Goal: Task Accomplishment & Management: Manage account settings

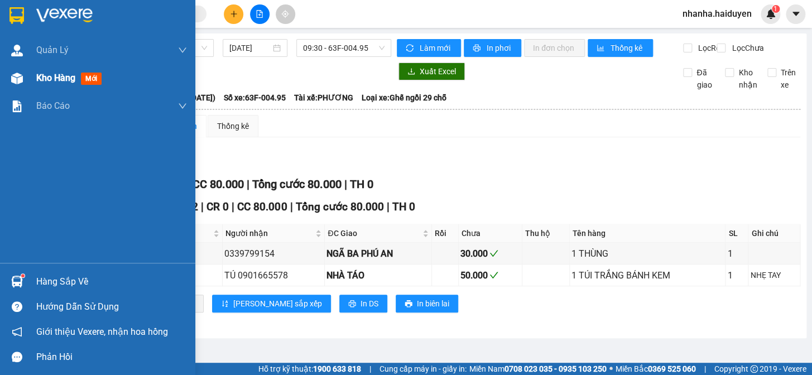
click at [12, 80] on img at bounding box center [17, 79] width 12 height 12
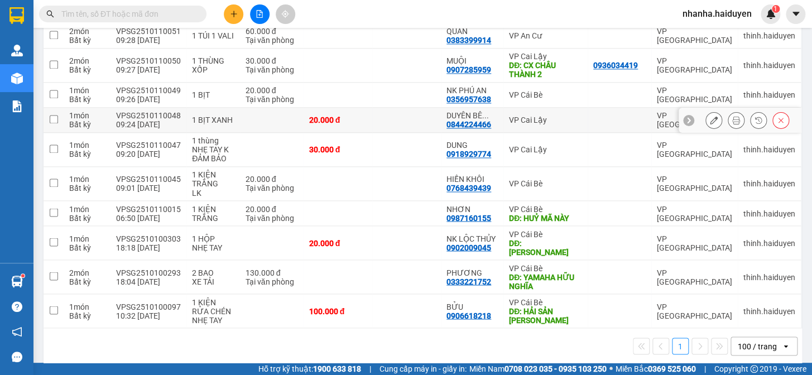
scroll to position [498, 0]
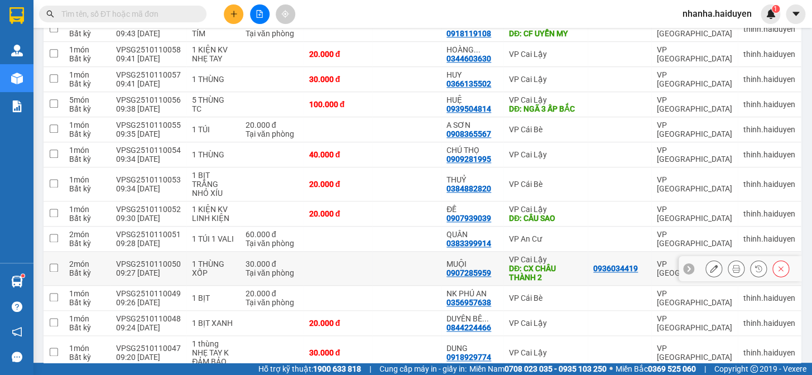
click at [334, 272] on td at bounding box center [337, 269] width 69 height 34
checkbox input "true"
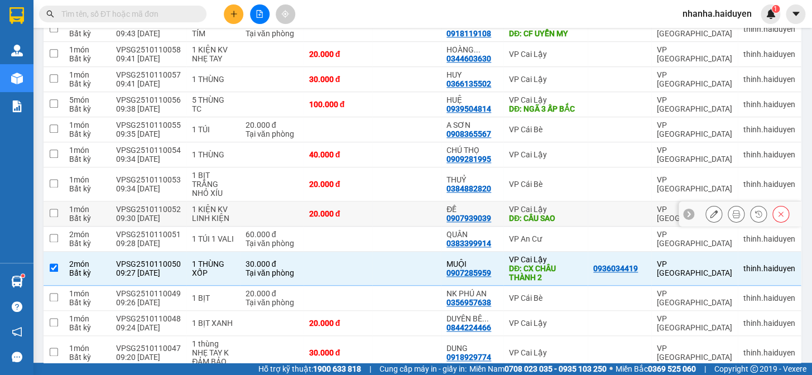
click at [374, 201] on td at bounding box center [406, 213] width 69 height 25
checkbox input "true"
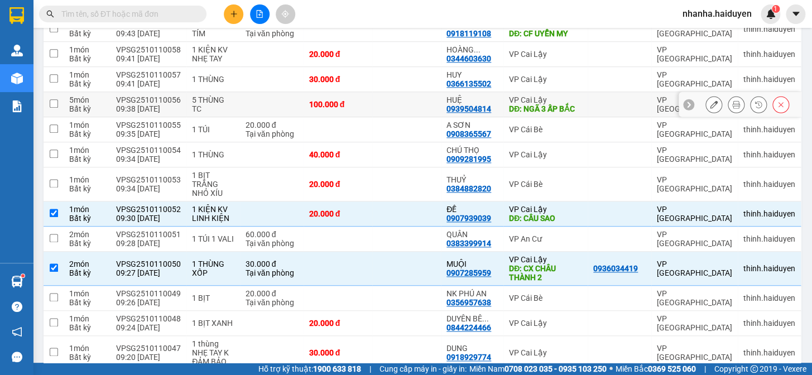
click at [413, 103] on td at bounding box center [406, 104] width 69 height 25
checkbox input "true"
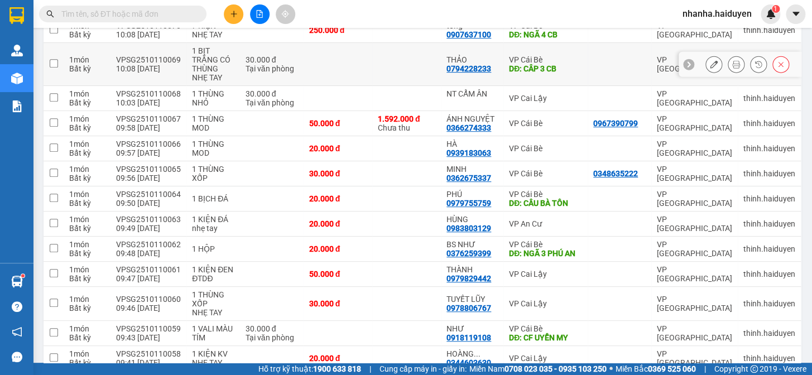
scroll to position [0, 0]
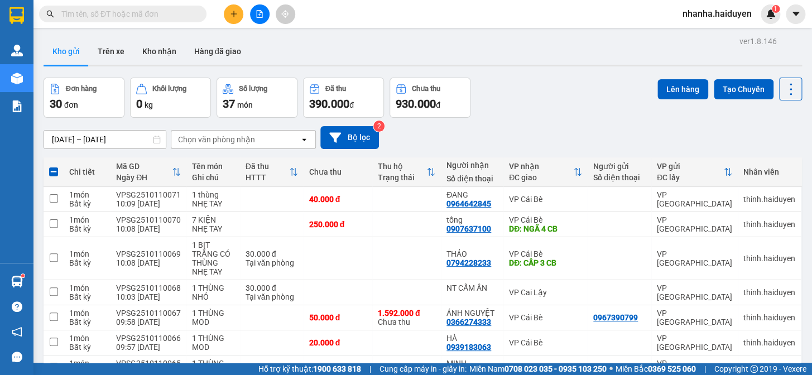
drag, startPoint x: 655, startPoint y: 85, endPoint x: 645, endPoint y: 85, distance: 10.6
click at [657, 85] on button "Lên hàng" at bounding box center [682, 89] width 51 height 20
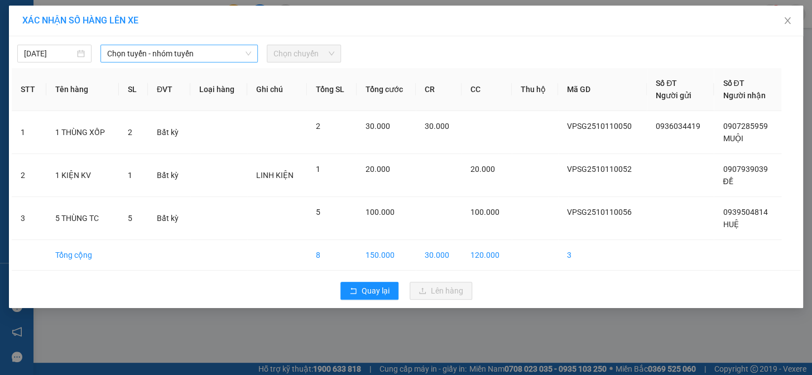
click at [128, 50] on span "Chọn tuyến - nhóm tuyến" at bounding box center [179, 53] width 144 height 17
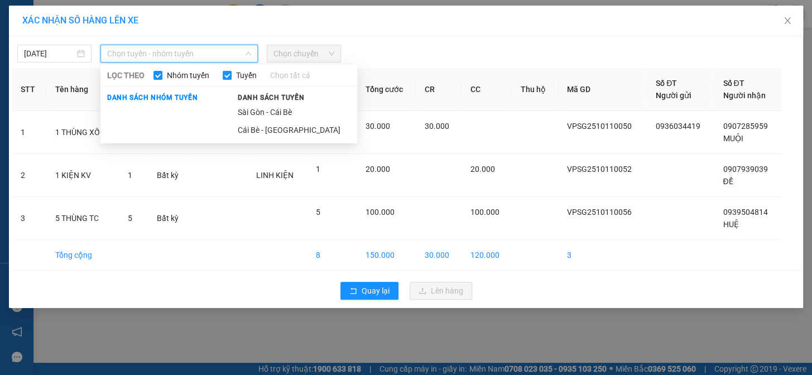
drag, startPoint x: 255, startPoint y: 112, endPoint x: 266, endPoint y: 97, distance: 18.7
click at [257, 112] on li "Sài Gòn - Cái Bè" at bounding box center [294, 112] width 126 height 18
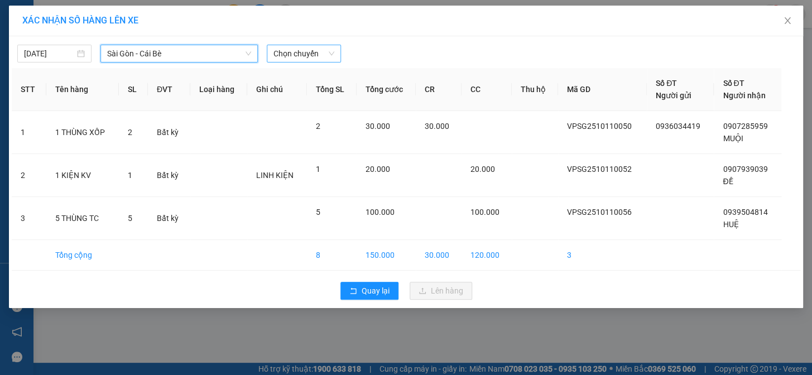
drag, startPoint x: 297, startPoint y: 41, endPoint x: 294, endPoint y: 48, distance: 7.8
click at [297, 41] on div "11/10/2025 Sài Gòn - Cái Bè Sài Gòn - Cái Bè LỌC THEO Nhóm tuyến Tuyến Chọn tất…" at bounding box center [406, 50] width 788 height 23
click at [292, 53] on span "Chọn chuyến" at bounding box center [303, 53] width 61 height 17
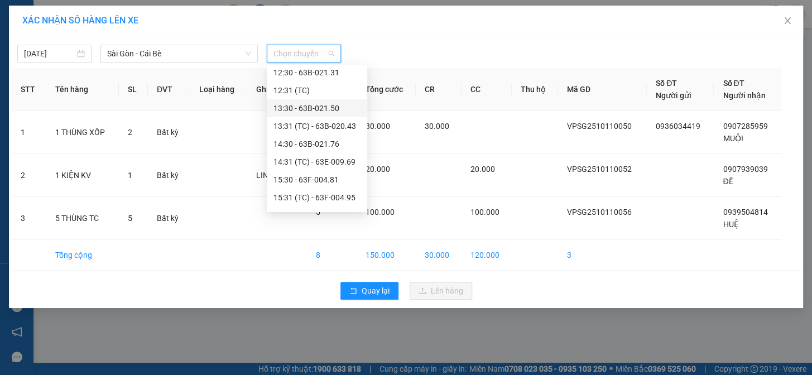
scroll to position [203, 0]
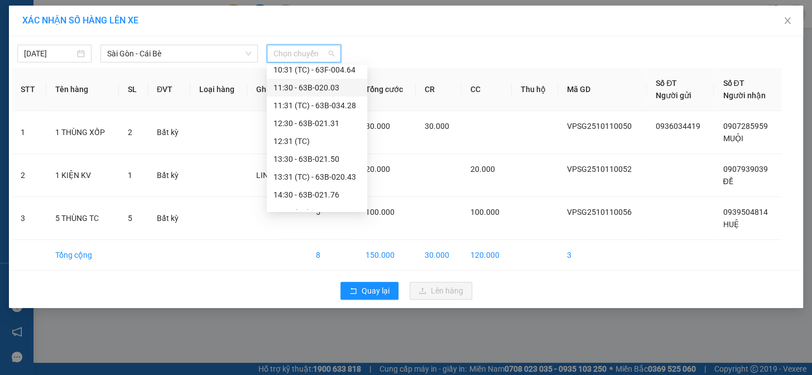
click at [321, 78] on div "Chọn chuyến 05:30 06:30 - 63B-020.43 06:31 (TC) - 63E-010.89 07:30 - 63B-021.76…" at bounding box center [317, 132] width 100 height 536
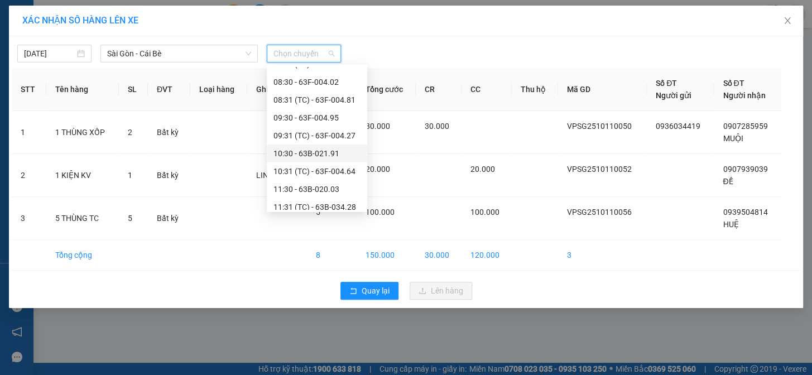
click at [317, 148] on div "10:30 - 63B-021.91" at bounding box center [316, 153] width 87 height 12
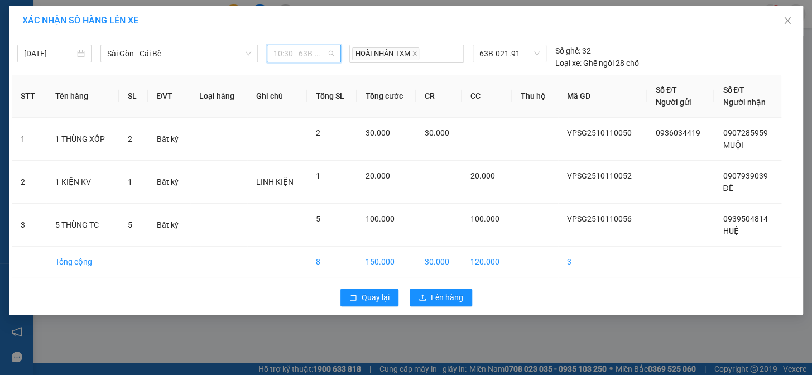
click at [296, 57] on span "10:30 - 63B-021.91" at bounding box center [303, 53] width 61 height 17
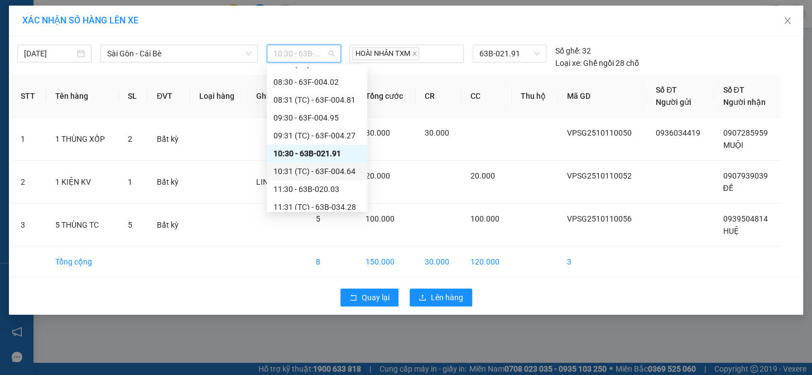
click at [344, 169] on div "10:31 (TC) - 63F-004.64" at bounding box center [316, 171] width 87 height 12
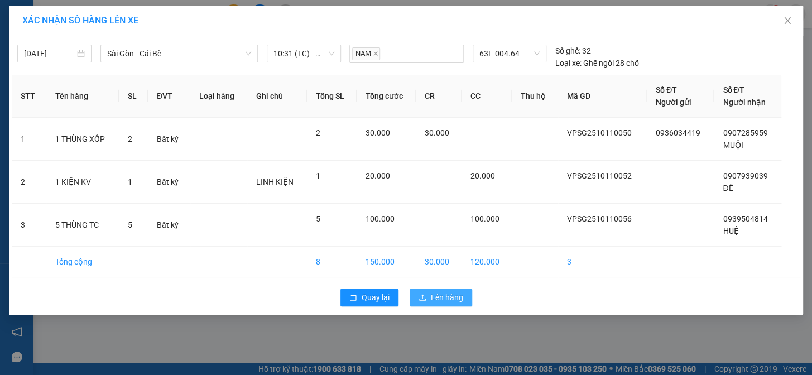
click at [441, 298] on span "Lên hàng" at bounding box center [447, 297] width 32 height 12
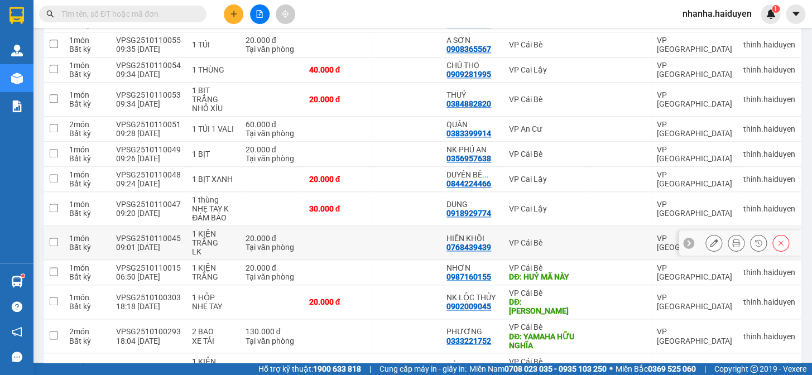
scroll to position [355, 0]
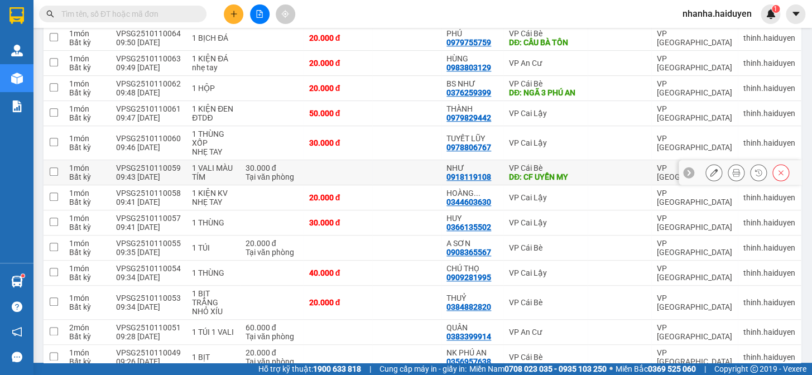
click at [339, 168] on td at bounding box center [337, 172] width 69 height 25
checkbox input "true"
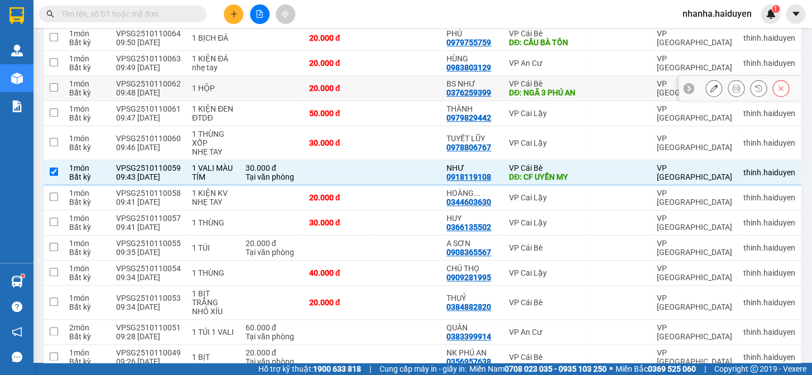
click at [352, 94] on td "20.000 đ" at bounding box center [337, 88] width 69 height 25
checkbox input "true"
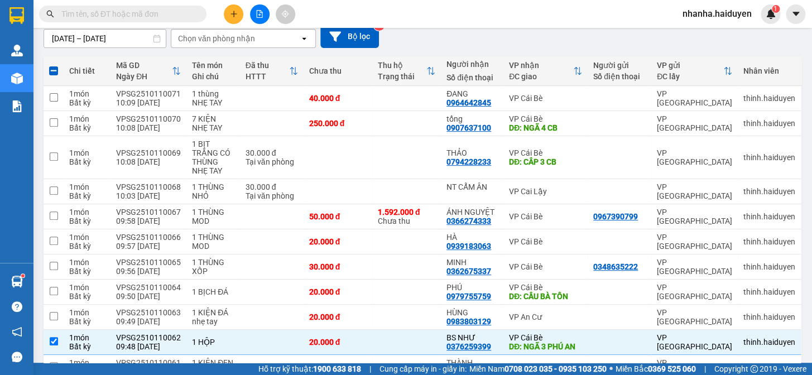
scroll to position [0, 0]
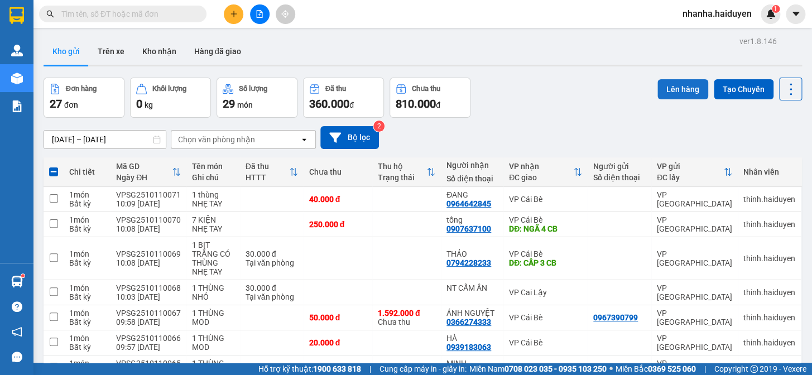
click at [660, 93] on button "Lên hàng" at bounding box center [682, 89] width 51 height 20
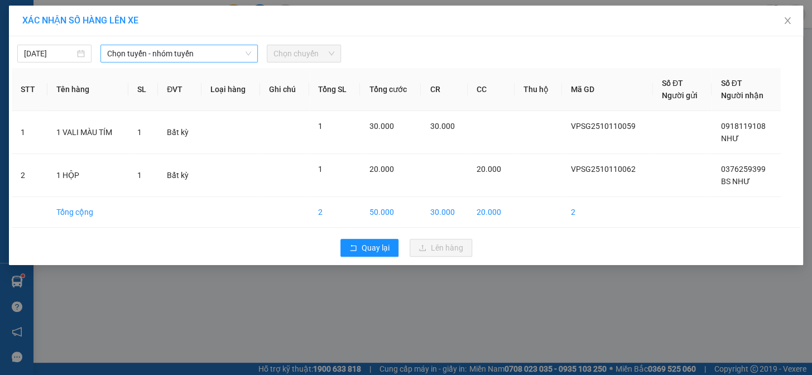
click at [243, 57] on span "Chọn tuyến - nhóm tuyến" at bounding box center [179, 53] width 144 height 17
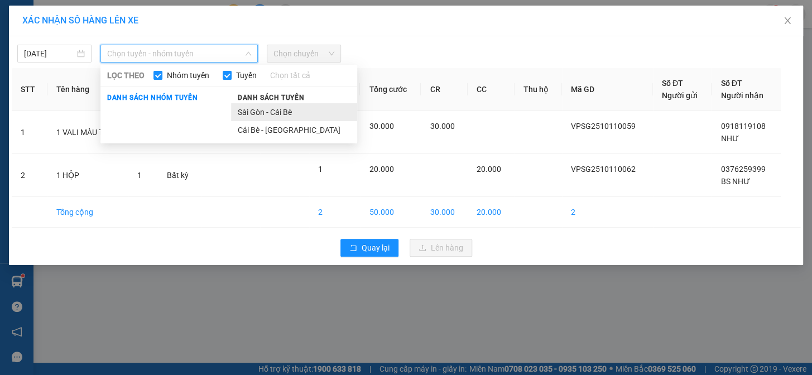
click at [268, 113] on li "Sài Gòn - Cái Bè" at bounding box center [294, 112] width 126 height 18
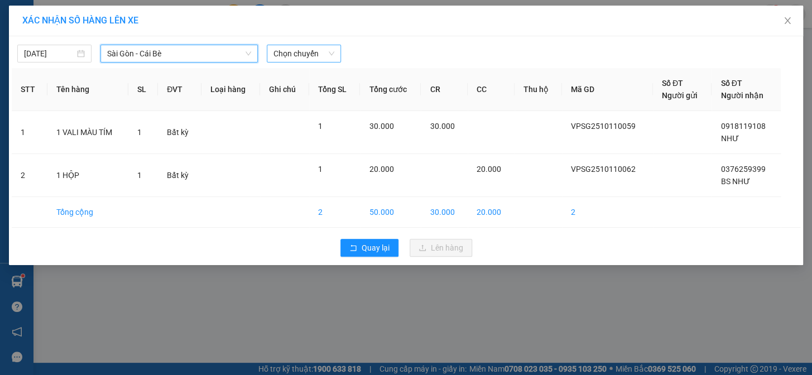
click at [306, 58] on span "Chọn chuyến" at bounding box center [303, 53] width 61 height 17
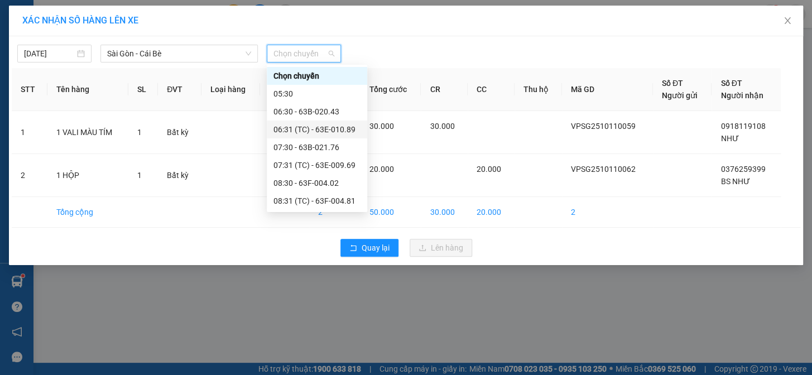
scroll to position [152, 0]
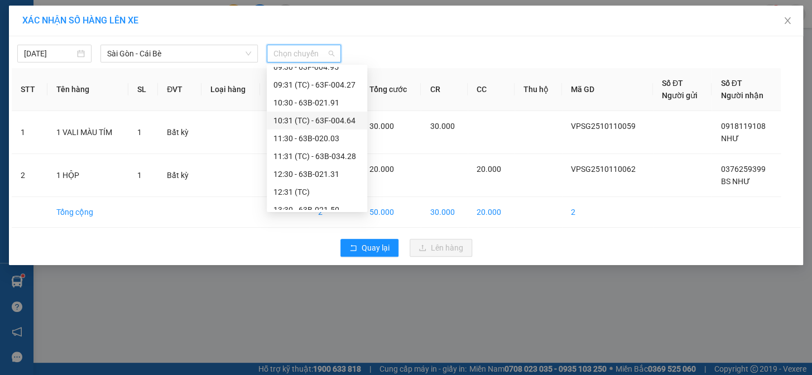
click at [341, 124] on div "10:31 (TC) - 63F-004.64" at bounding box center [316, 120] width 87 height 12
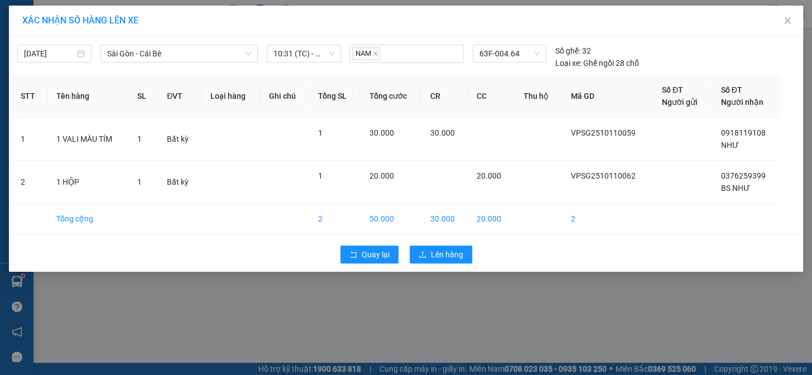
click at [430, 244] on div "Quay lại Lên hàng" at bounding box center [406, 254] width 788 height 29
click at [427, 256] on button "Lên hàng" at bounding box center [440, 254] width 62 height 18
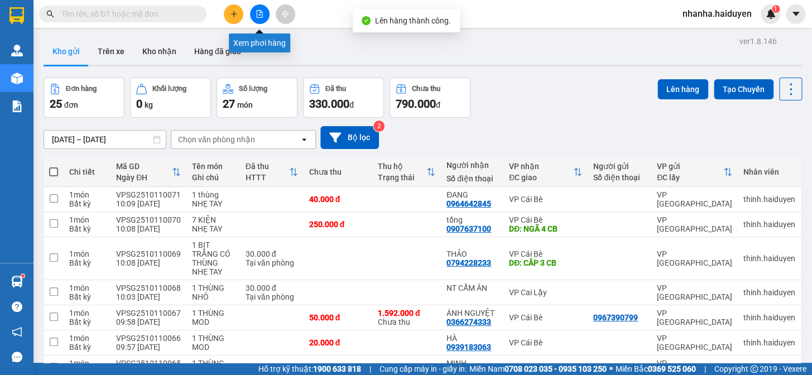
click at [258, 16] on icon "file-add" at bounding box center [260, 14] width 8 height 8
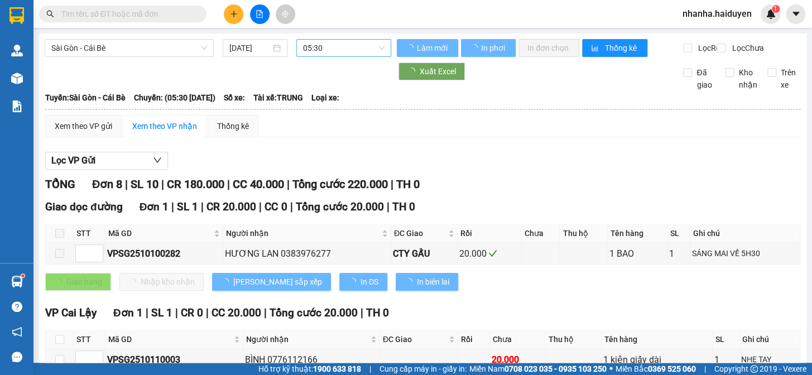
click at [323, 50] on span "05:30" at bounding box center [343, 48] width 81 height 17
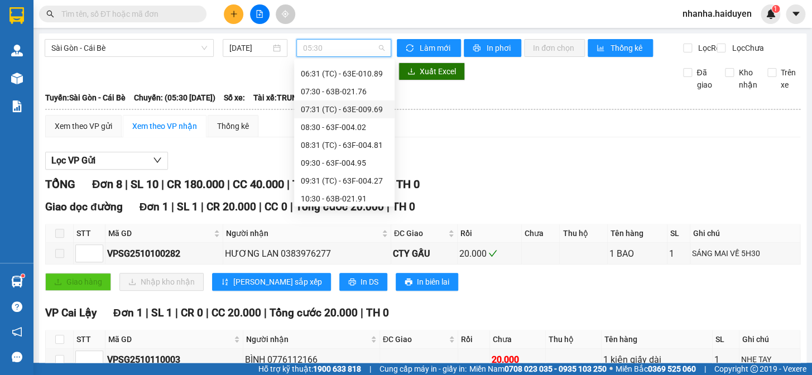
scroll to position [152, 0]
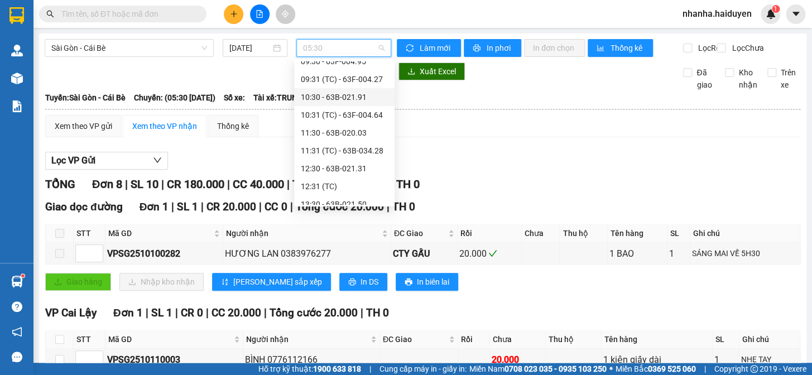
drag, startPoint x: 372, startPoint y: 101, endPoint x: 330, endPoint y: 200, distance: 107.5
click at [370, 102] on div "10:30 - 63B-021.91" at bounding box center [344, 97] width 87 height 12
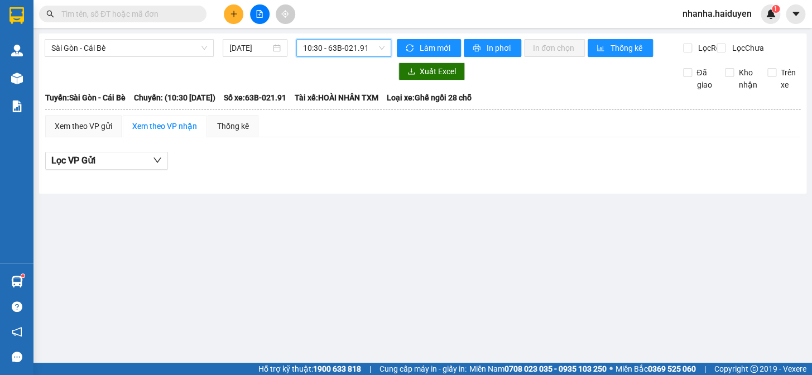
click at [350, 46] on span "10:30 - 63B-021.91" at bounding box center [343, 48] width 81 height 17
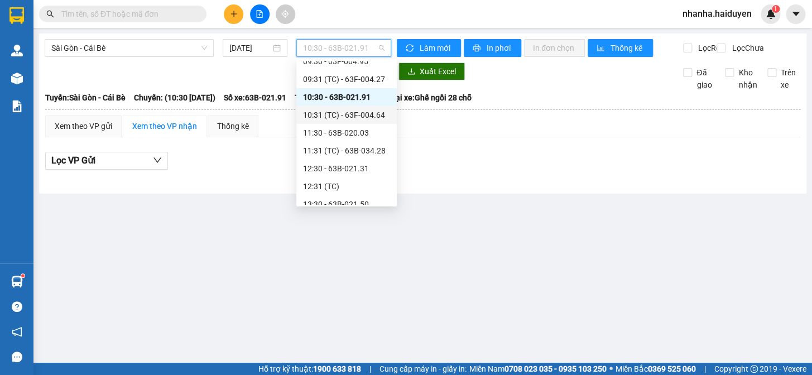
click at [353, 113] on div "10:31 (TC) - 63F-004.64" at bounding box center [346, 115] width 87 height 12
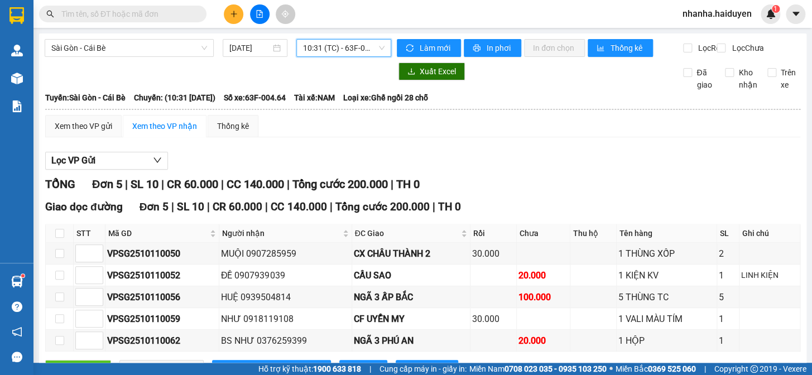
scroll to position [55, 0]
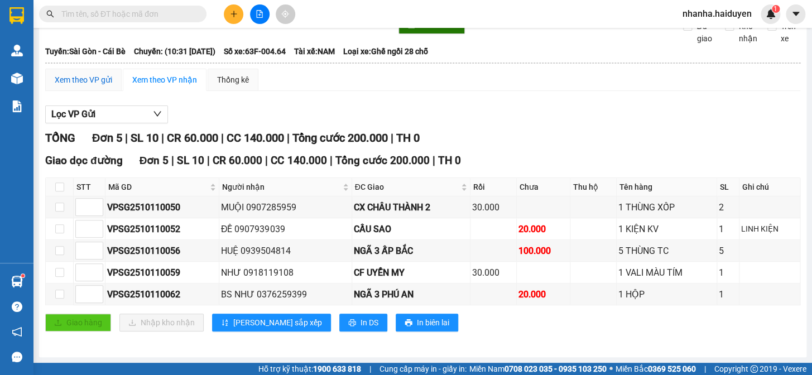
click at [92, 84] on div "Xem theo VP gửi" at bounding box center [83, 80] width 57 height 12
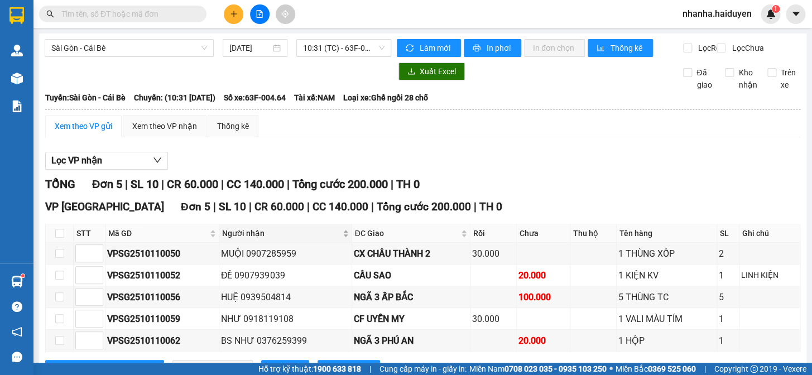
scroll to position [55, 0]
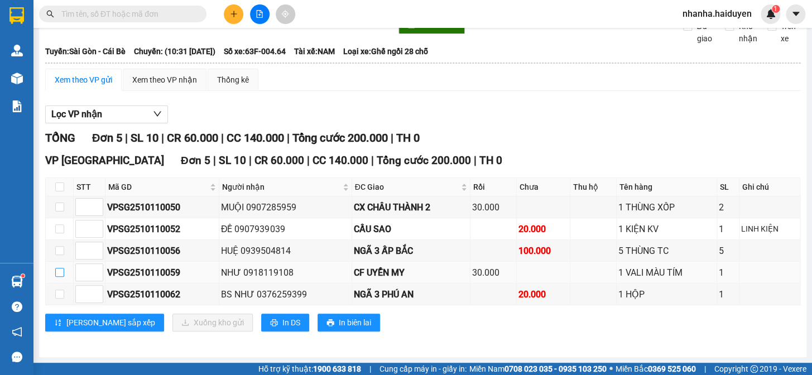
click at [61, 273] on input "checkbox" at bounding box center [59, 272] width 9 height 9
checkbox input "true"
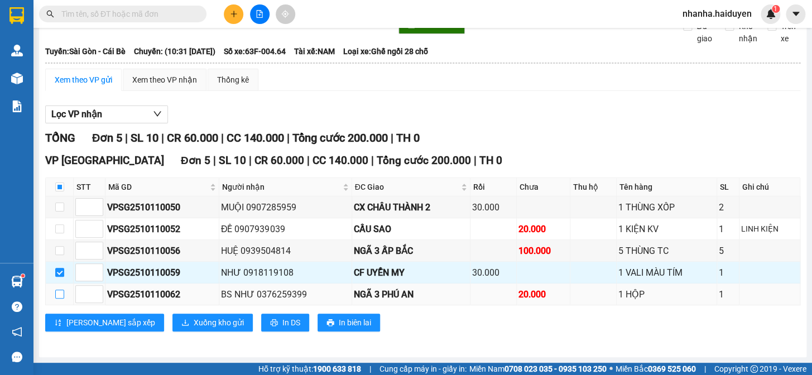
click at [61, 298] on label at bounding box center [59, 294] width 9 height 12
click at [59, 293] on input "checkbox" at bounding box center [59, 294] width 9 height 9
checkbox input "true"
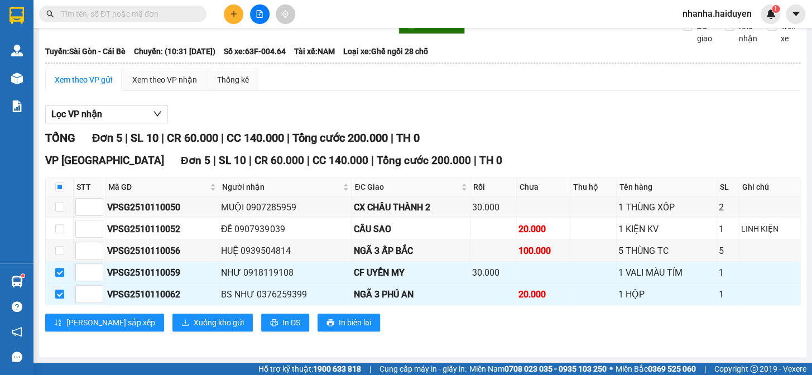
click at [157, 312] on div "VP Sài Gòn Đơn 5 | SL 10 | CR 60.000 | CC 140.000 | Tổng cước 200.000 | TH 0 ST…" at bounding box center [422, 245] width 755 height 187
click at [194, 316] on span "Xuống kho gửi" at bounding box center [219, 322] width 50 height 12
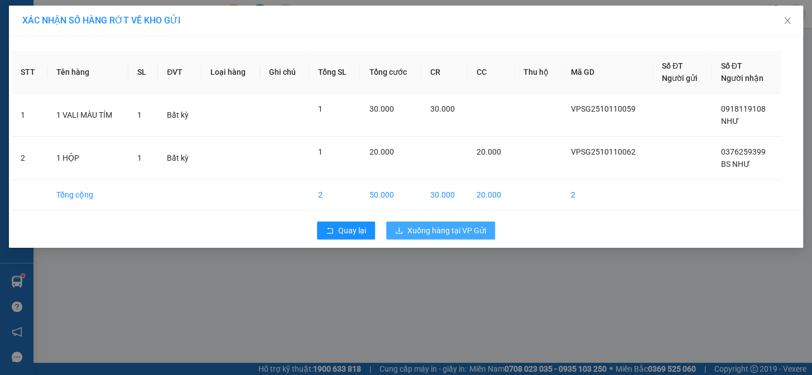
click at [447, 224] on span "Xuống hàng tại VP Gửi" at bounding box center [446, 230] width 79 height 12
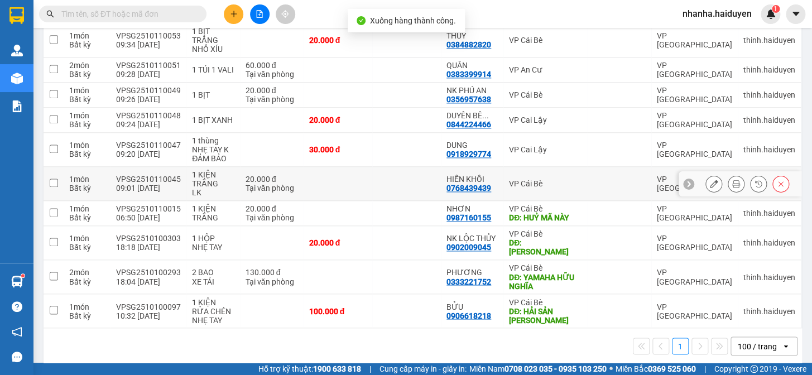
scroll to position [312, 0]
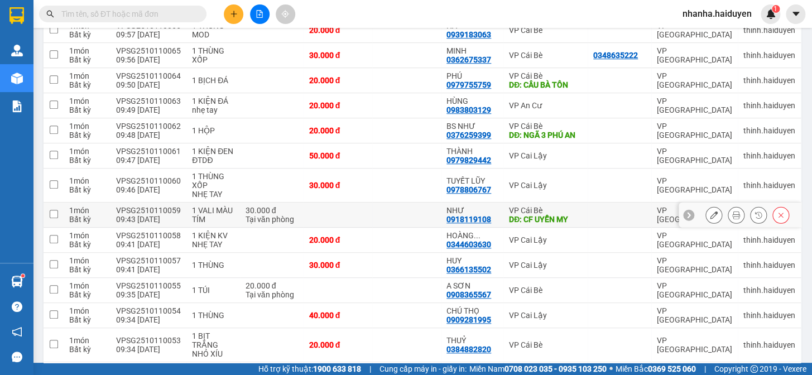
click at [409, 216] on td at bounding box center [406, 215] width 69 height 25
checkbox input "true"
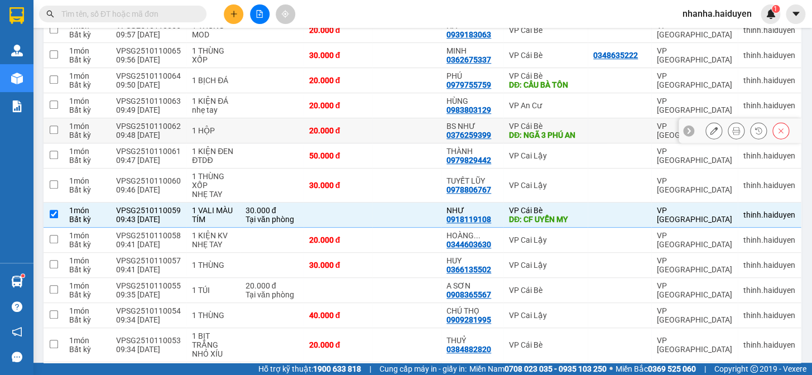
click at [434, 136] on td at bounding box center [406, 130] width 69 height 25
checkbox input "true"
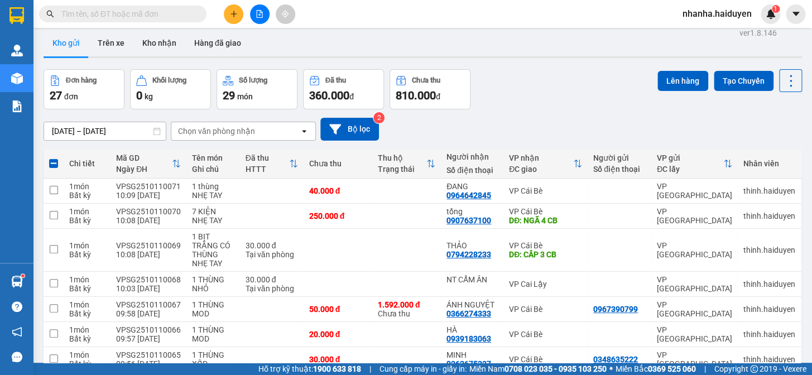
scroll to position [0, 0]
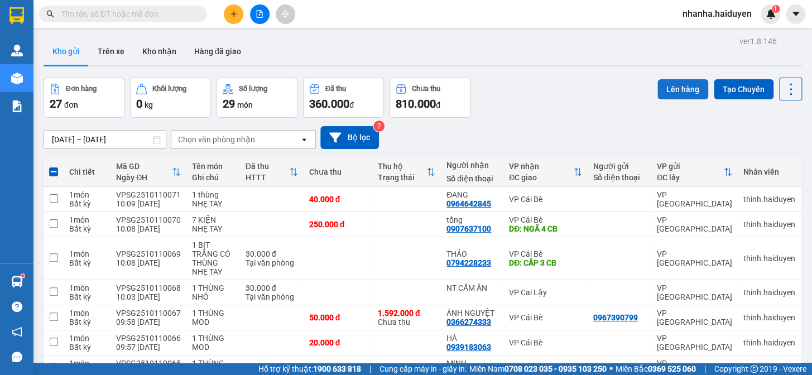
click at [661, 90] on button "Lên hàng" at bounding box center [682, 89] width 51 height 20
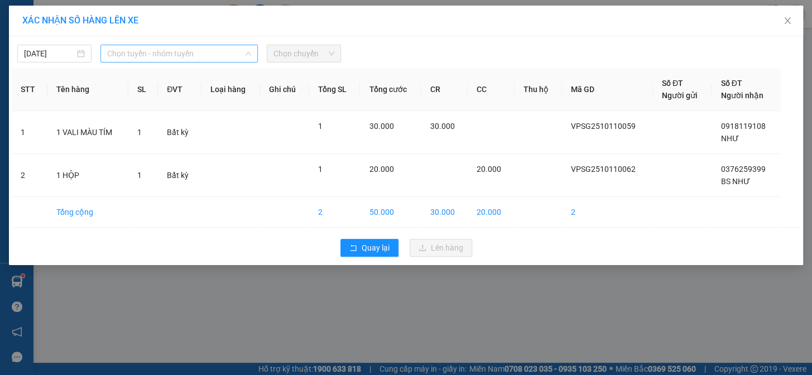
drag, startPoint x: 203, startPoint y: 53, endPoint x: 218, endPoint y: 142, distance: 90.4
click at [203, 54] on span "Chọn tuyến - nhóm tuyến" at bounding box center [179, 53] width 144 height 17
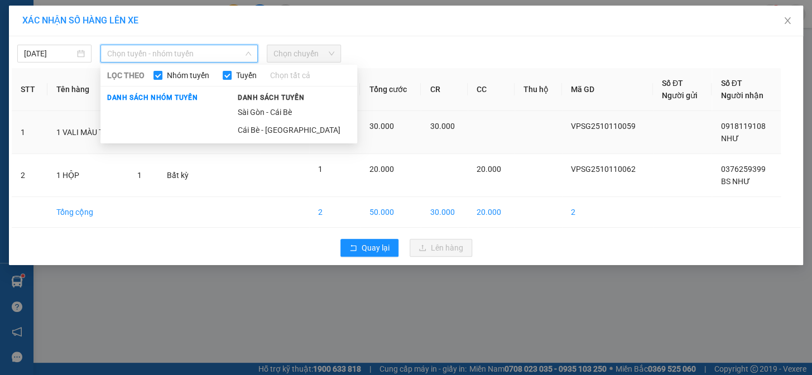
click at [239, 117] on li "Sài Gòn - Cái Bè" at bounding box center [294, 112] width 126 height 18
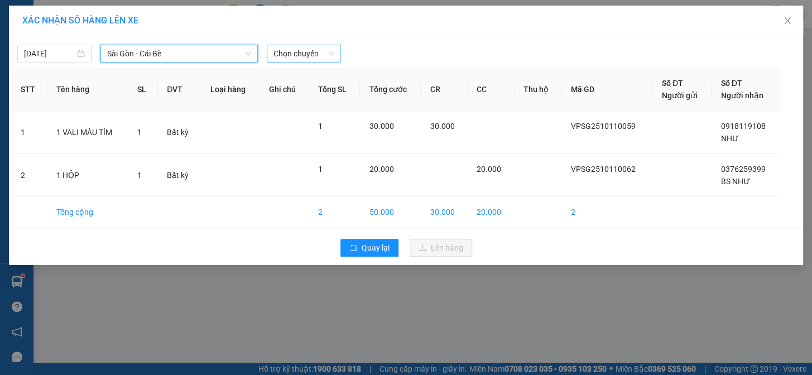
click at [301, 53] on span "Chọn chuyến" at bounding box center [303, 53] width 61 height 17
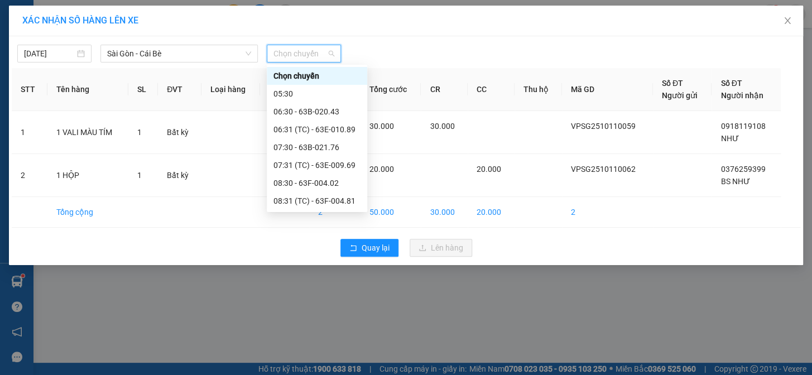
scroll to position [152, 0]
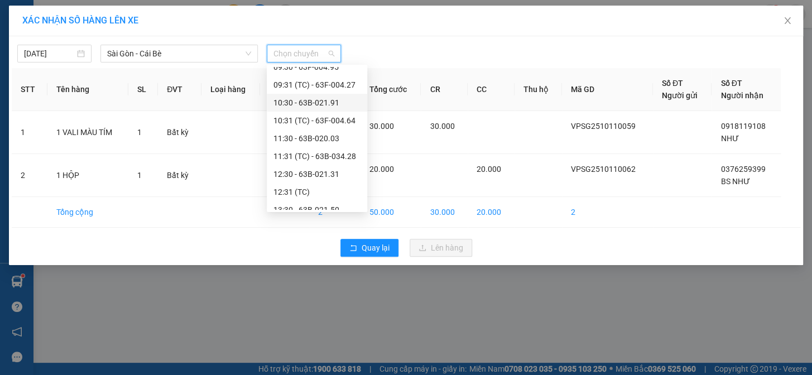
click at [320, 100] on div "10:30 - 63B-021.91" at bounding box center [316, 103] width 87 height 12
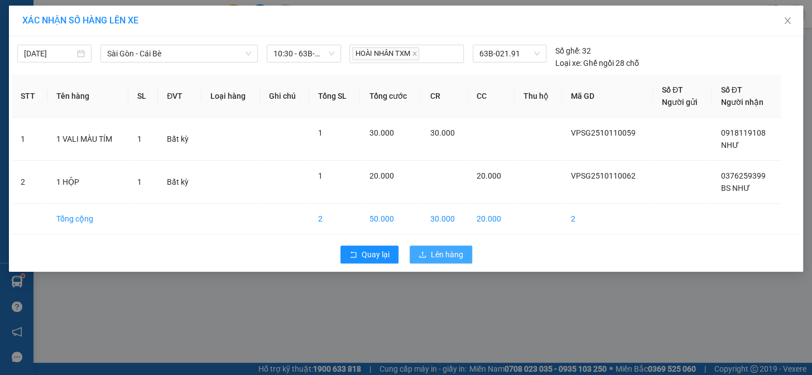
click at [426, 250] on icon "upload" at bounding box center [422, 254] width 8 height 8
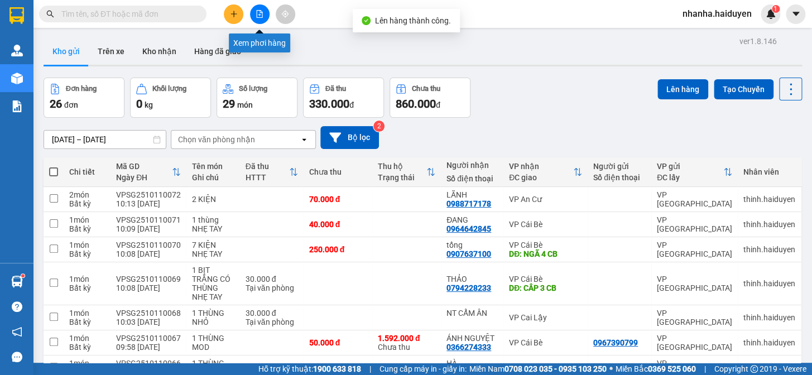
click at [261, 15] on icon "file-add" at bounding box center [260, 14] width 6 height 8
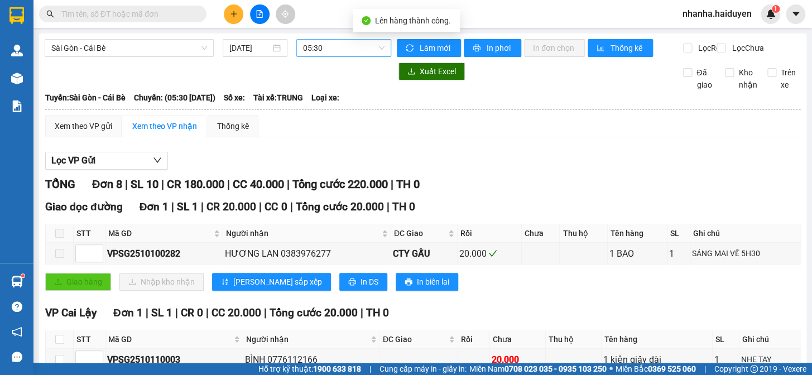
click at [344, 46] on span "05:30" at bounding box center [343, 48] width 81 height 17
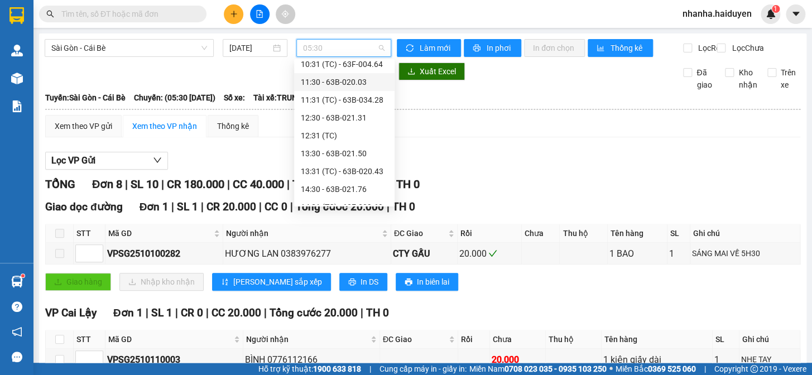
scroll to position [152, 0]
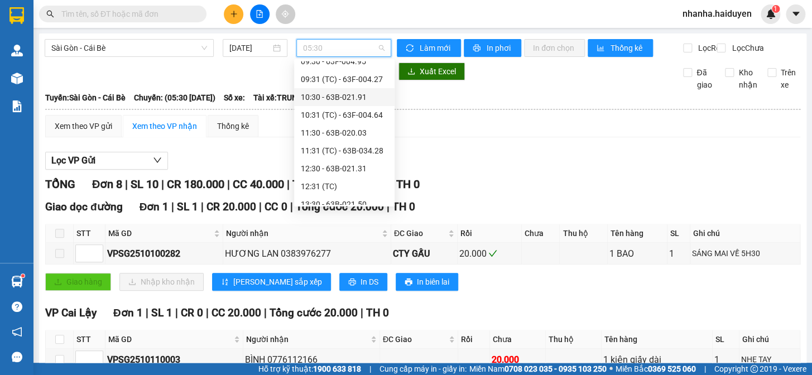
click at [360, 102] on div "10:30 - 63B-021.91" at bounding box center [344, 97] width 87 height 12
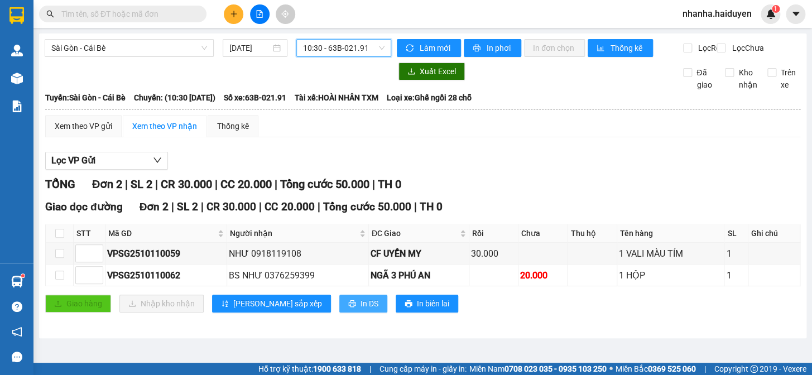
click at [360, 310] on span "In DS" at bounding box center [369, 303] width 18 height 12
click at [348, 50] on span "10:30 - 63B-021.91" at bounding box center [343, 48] width 81 height 17
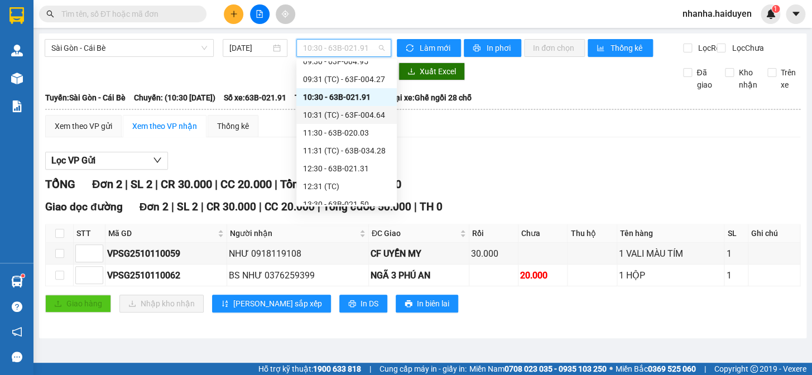
click at [355, 106] on div "10:31 (TC) - 63F-004.64" at bounding box center [346, 115] width 100 height 18
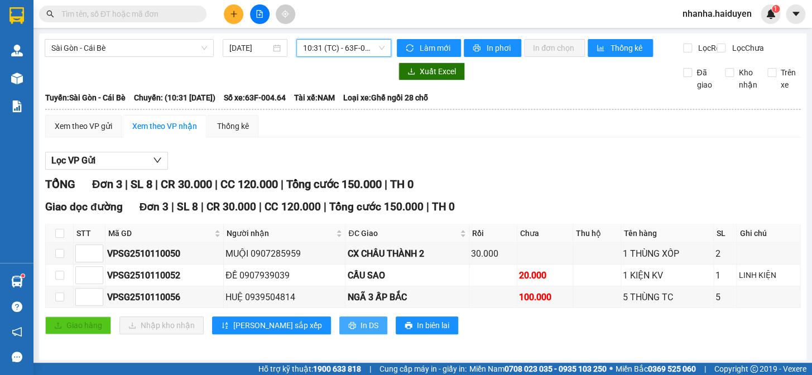
drag, startPoint x: 309, startPoint y: 334, endPoint x: 314, endPoint y: 336, distance: 5.8
click at [339, 334] on button "In DS" at bounding box center [363, 325] width 48 height 18
click at [60, 238] on input "checkbox" at bounding box center [59, 233] width 9 height 9
checkbox input "true"
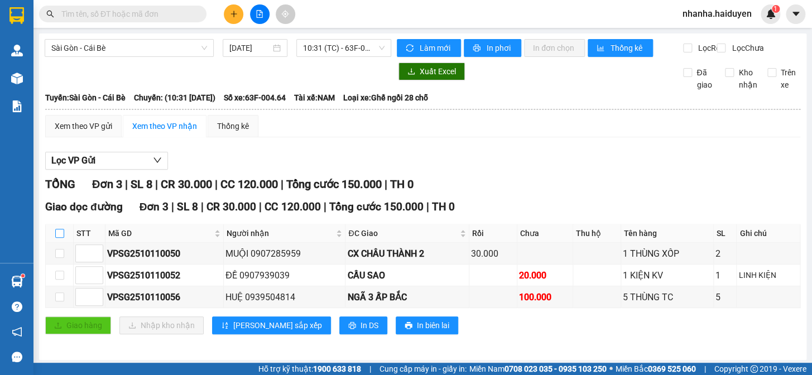
checkbox input "true"
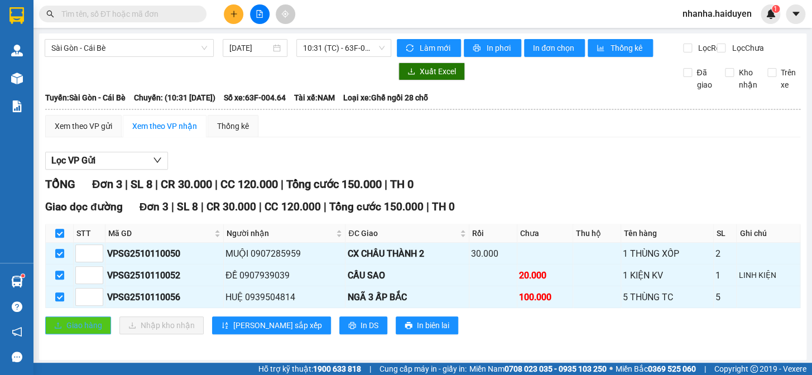
click at [66, 331] on span "Giao hàng" at bounding box center [84, 325] width 36 height 12
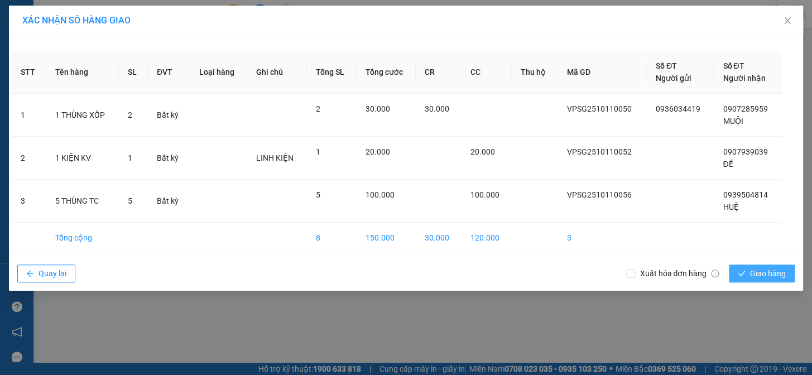
click at [759, 278] on span "Giao hàng" at bounding box center [768, 273] width 36 height 12
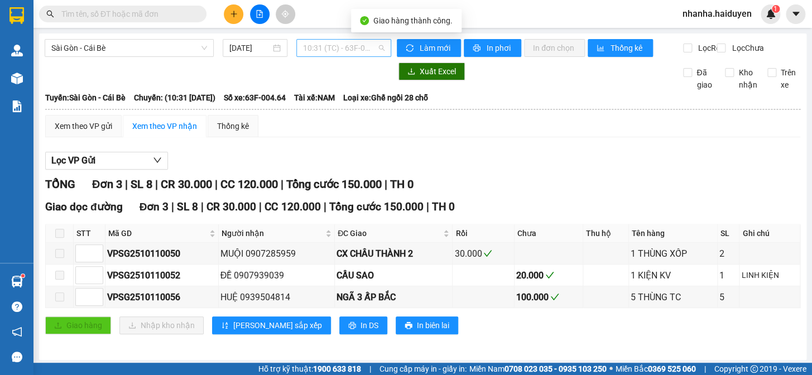
click at [321, 50] on span "10:31 (TC) - 63F-004.64" at bounding box center [343, 48] width 81 height 17
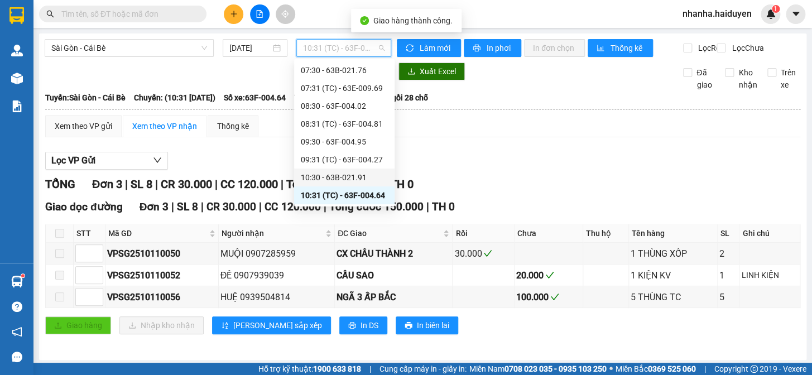
click at [332, 180] on div "10:30 - 63B-021.91" at bounding box center [344, 177] width 87 height 12
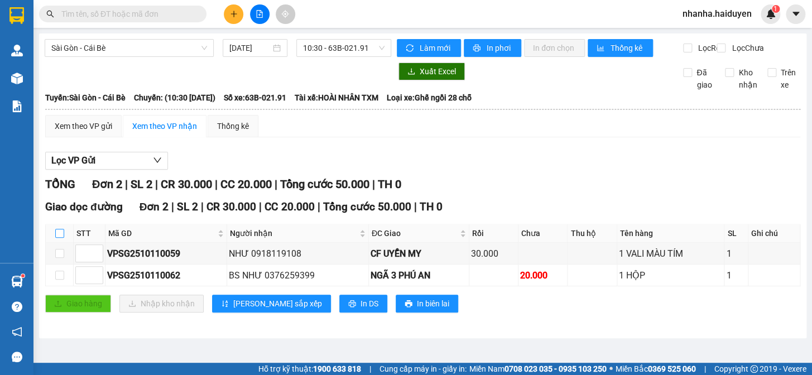
click at [59, 238] on input "checkbox" at bounding box center [59, 233] width 9 height 9
checkbox input "true"
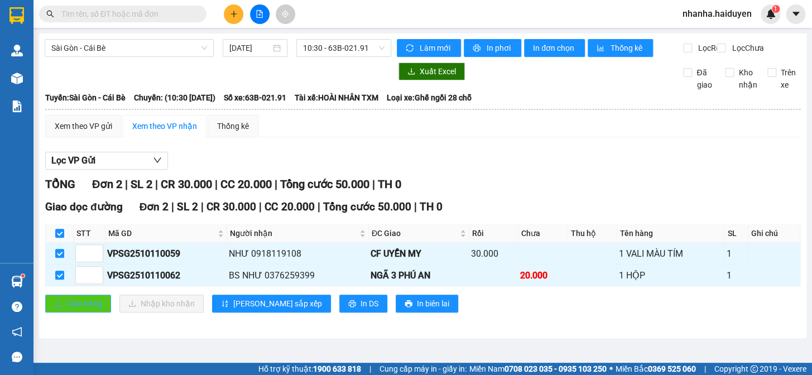
click at [78, 310] on span "Giao hàng" at bounding box center [84, 303] width 36 height 12
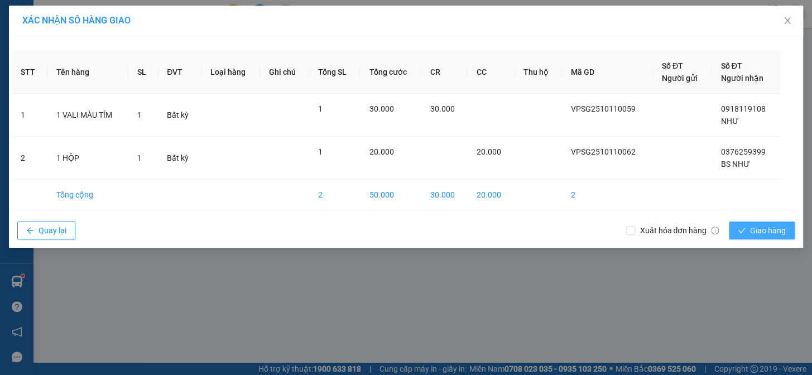
click at [741, 239] on div "Xuất hóa đơn hàng Giao hàng" at bounding box center [713, 230] width 174 height 29
click at [738, 224] on button "Giao hàng" at bounding box center [762, 230] width 66 height 18
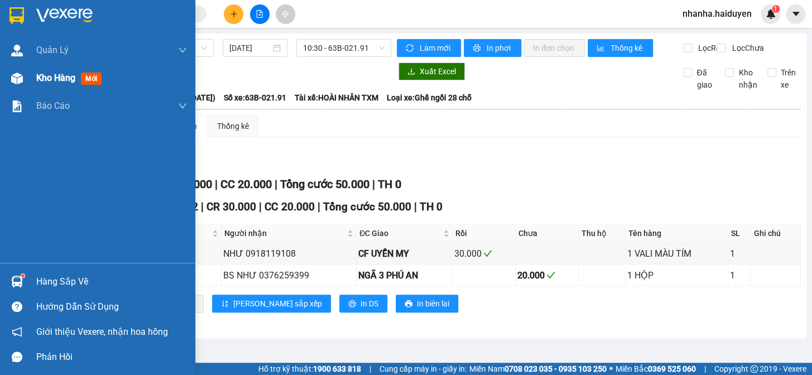
click at [34, 78] on div "Kho hàng mới" at bounding box center [97, 78] width 195 height 28
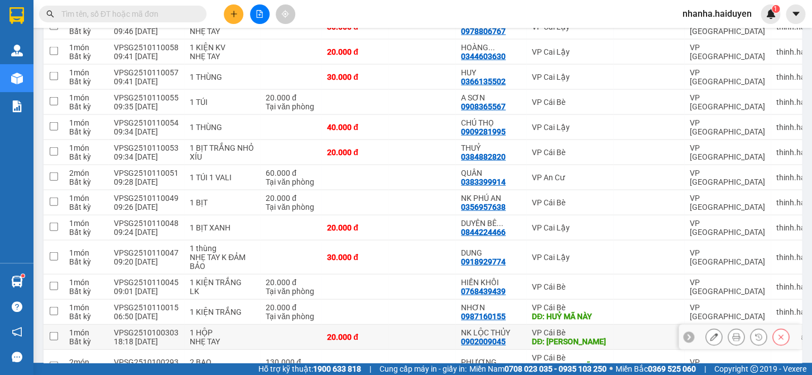
scroll to position [877, 0]
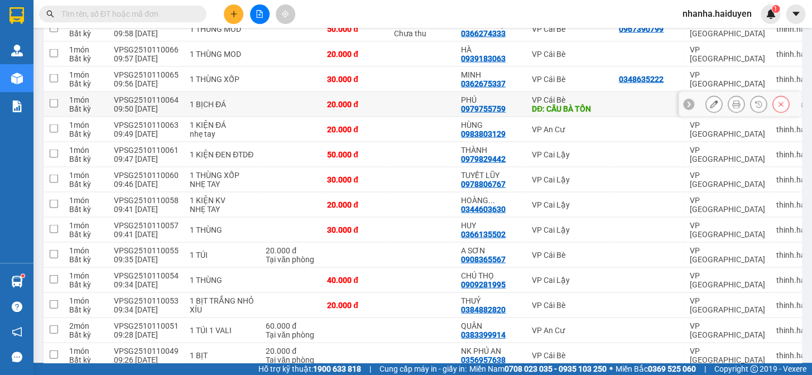
click at [575, 104] on div "DĐ: CẦU BÀ TỒN" at bounding box center [570, 108] width 76 height 9
checkbox input "true"
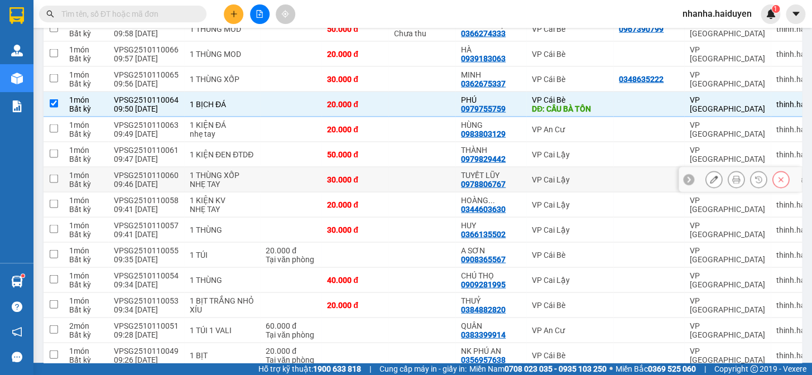
scroll to position [674, 0]
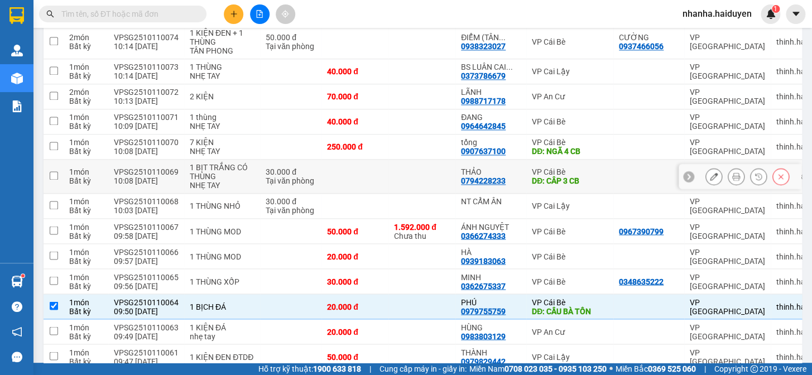
click at [576, 176] on div "DĐ: CÂP 3 CB" at bounding box center [570, 180] width 76 height 9
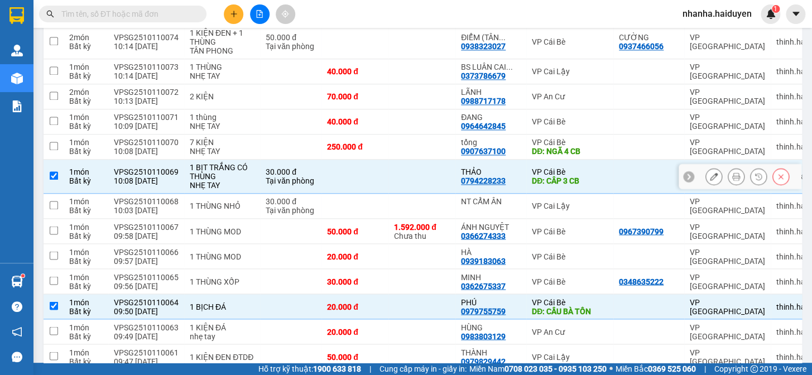
click at [549, 160] on td "VP Cái Bè DĐ: CÂP 3 CB" at bounding box center [569, 177] width 87 height 34
checkbox input "false"
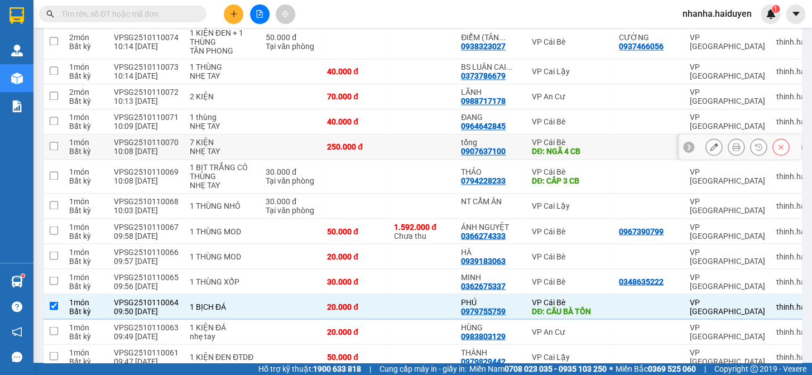
click at [554, 149] on div "DĐ: NGÃ 4 CB" at bounding box center [570, 151] width 76 height 9
checkbox input "true"
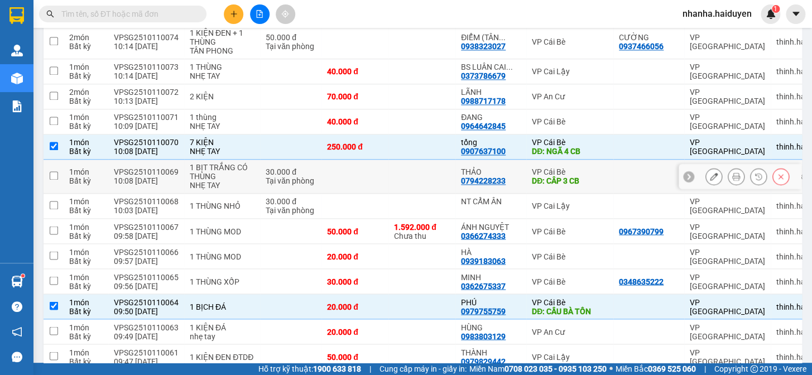
click at [548, 169] on div "VP Cái Bè" at bounding box center [570, 171] width 76 height 9
checkbox input "true"
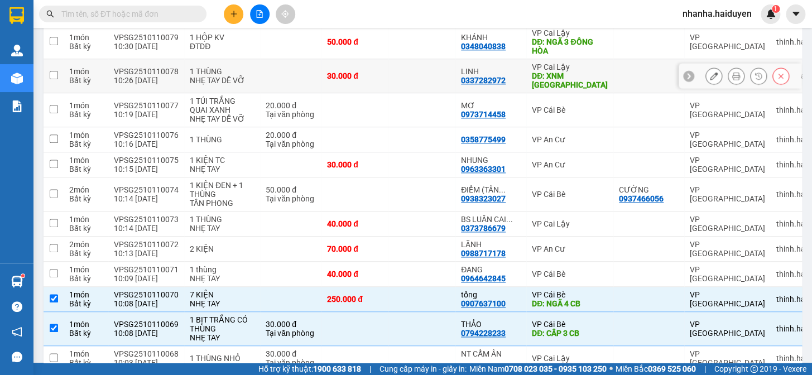
scroll to position [421, 0]
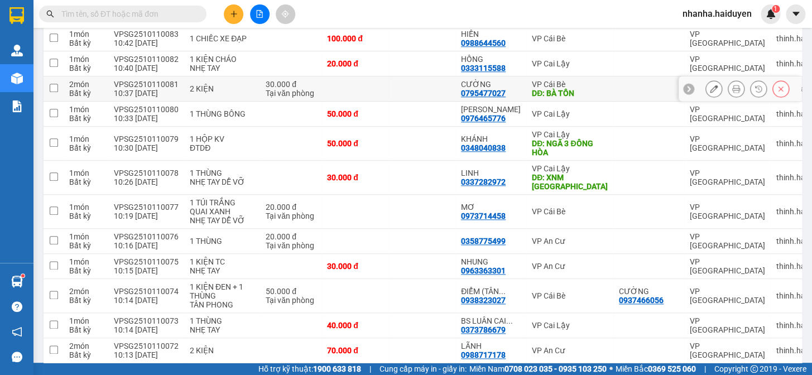
click at [579, 98] on div "DĐ: BÀ TỒN" at bounding box center [570, 93] width 76 height 9
checkbox input "true"
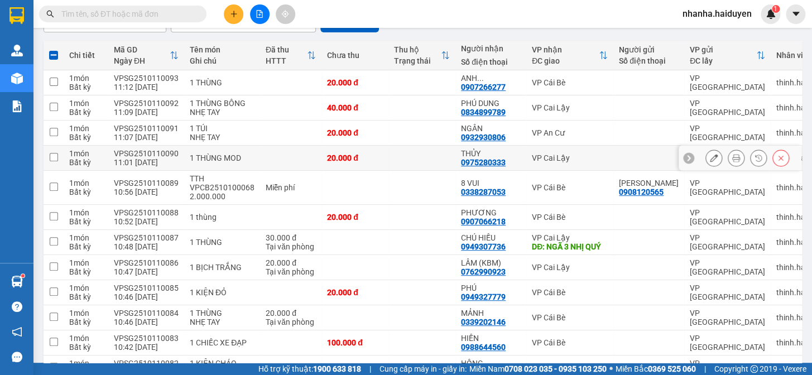
scroll to position [0, 0]
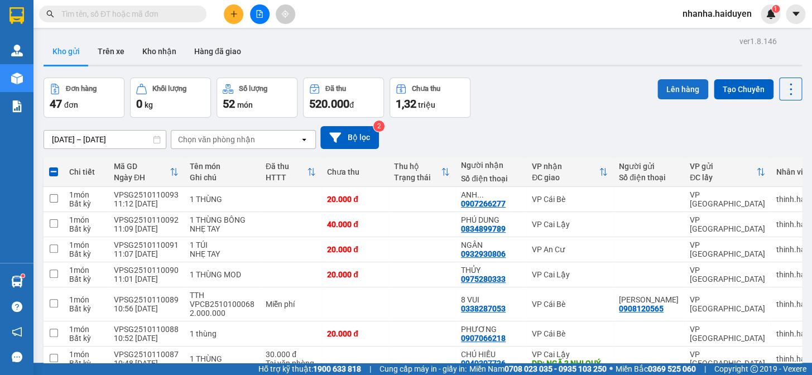
click at [664, 84] on button "Lên hàng" at bounding box center [682, 89] width 51 height 20
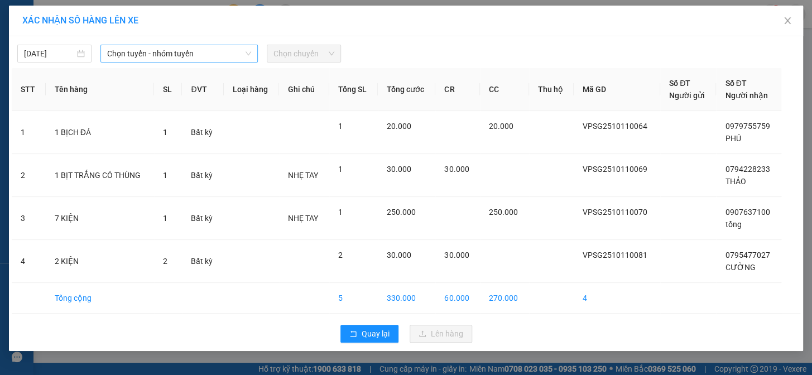
click at [215, 56] on span "Chọn tuyến - nhóm tuyến" at bounding box center [179, 53] width 144 height 17
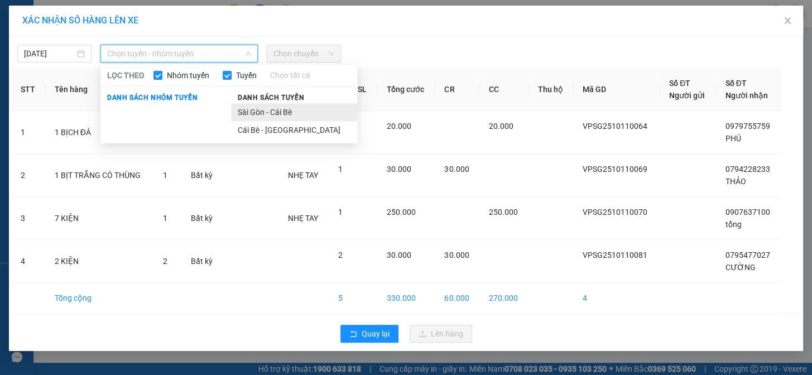
click at [302, 110] on li "Sài Gòn - Cái Bè" at bounding box center [294, 112] width 126 height 18
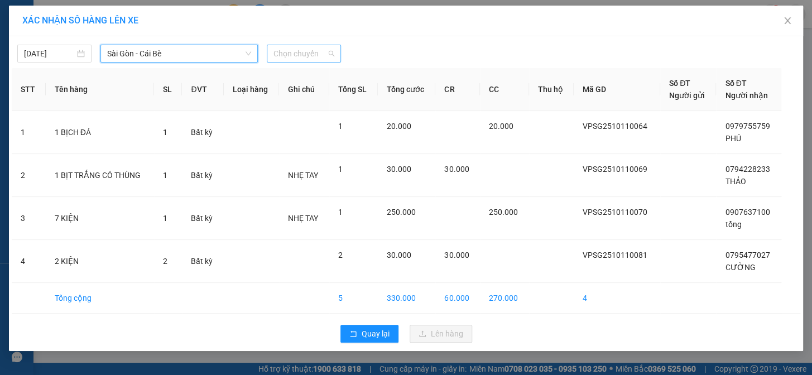
click at [297, 54] on span "Chọn chuyến" at bounding box center [303, 53] width 61 height 17
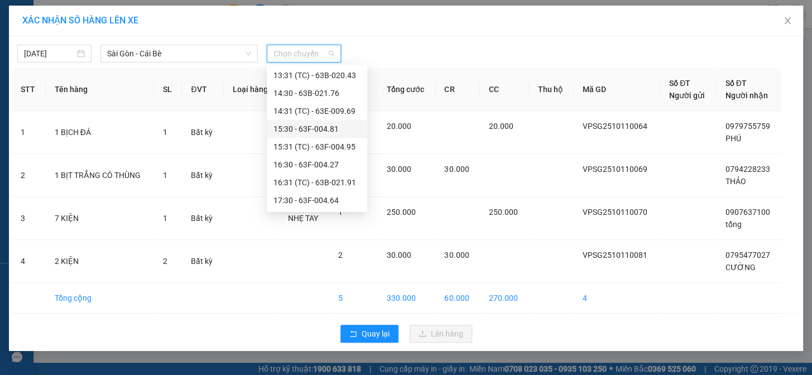
scroll to position [203, 0]
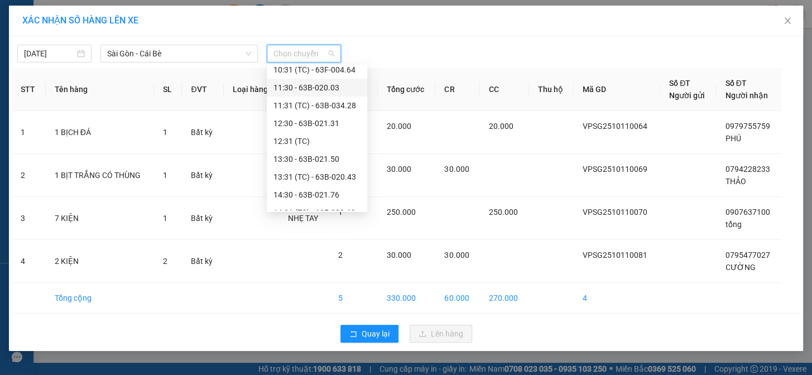
click at [319, 89] on div "11:30 - 63B-020.03" at bounding box center [316, 87] width 87 height 12
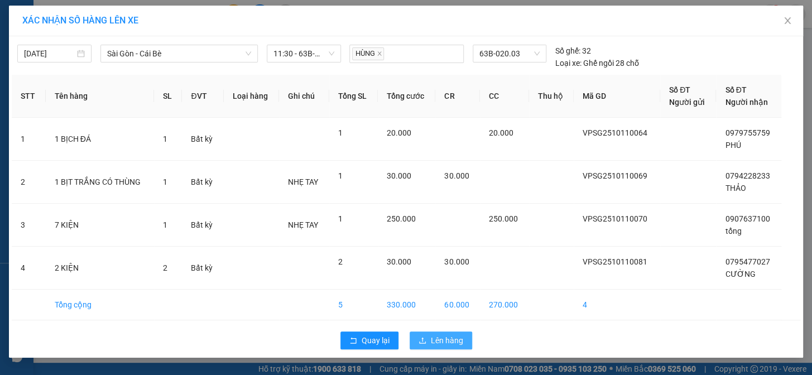
click at [425, 348] on button "Lên hàng" at bounding box center [440, 340] width 62 height 18
click at [434, 339] on span "Lên hàng" at bounding box center [447, 340] width 32 height 12
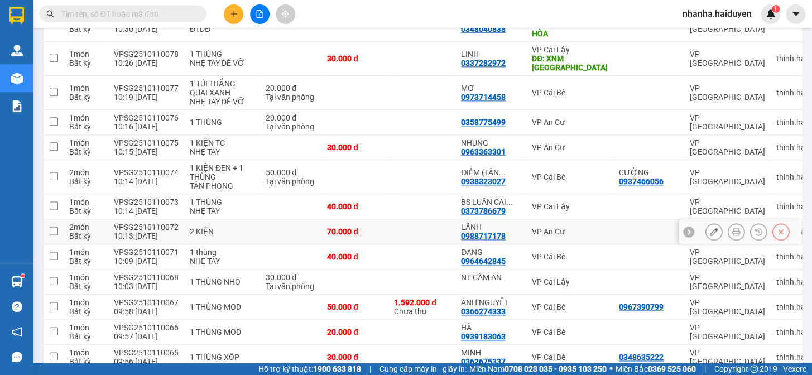
scroll to position [363, 0]
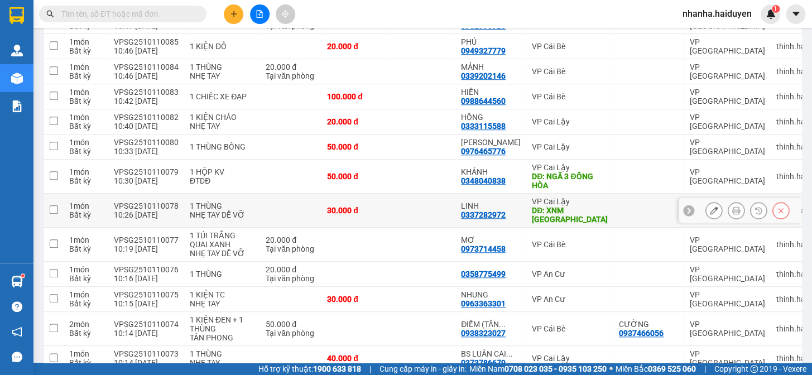
click at [532, 206] on div "VP Cai Lậy" at bounding box center [570, 201] width 76 height 9
checkbox input "true"
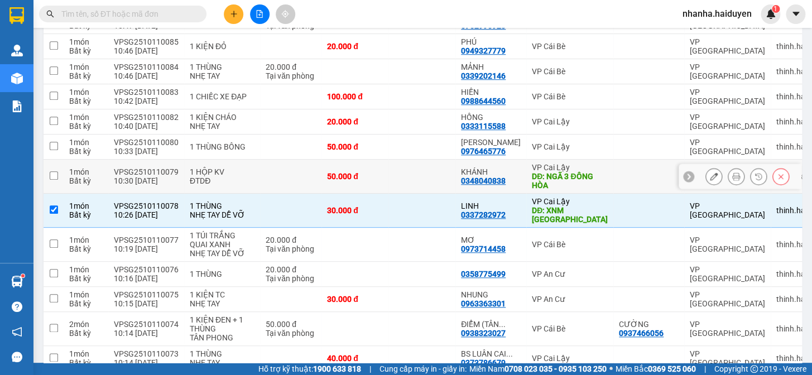
click at [535, 179] on div "DĐ: NGÃ 3 ĐÔNG HÒA" at bounding box center [570, 181] width 76 height 18
checkbox input "true"
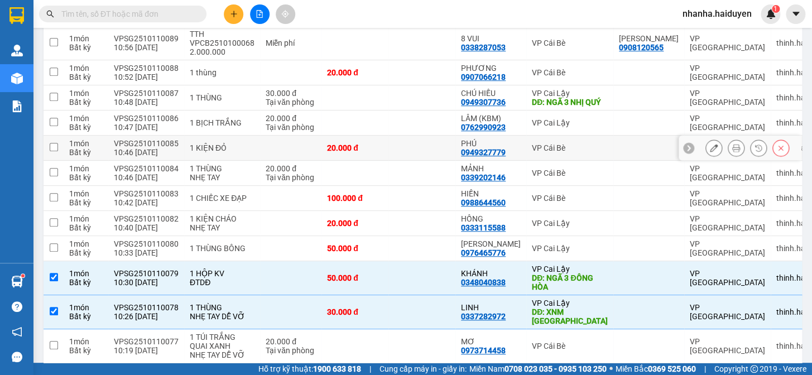
scroll to position [210, 0]
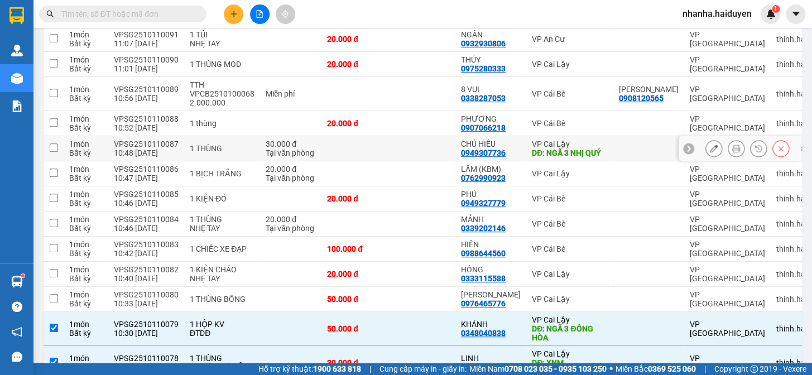
click at [619, 153] on div at bounding box center [649, 148] width 60 height 9
checkbox input "true"
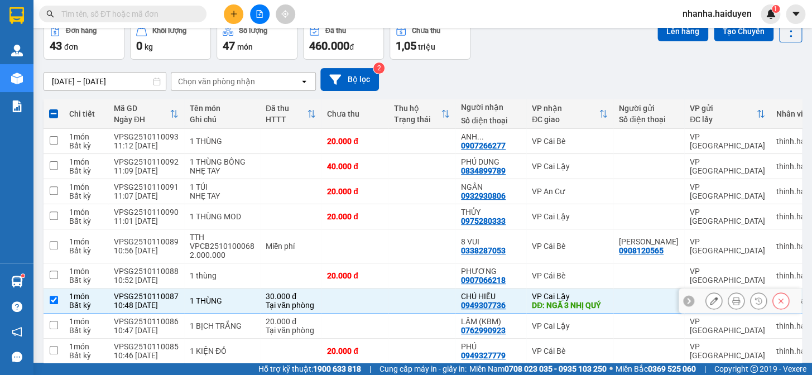
scroll to position [0, 0]
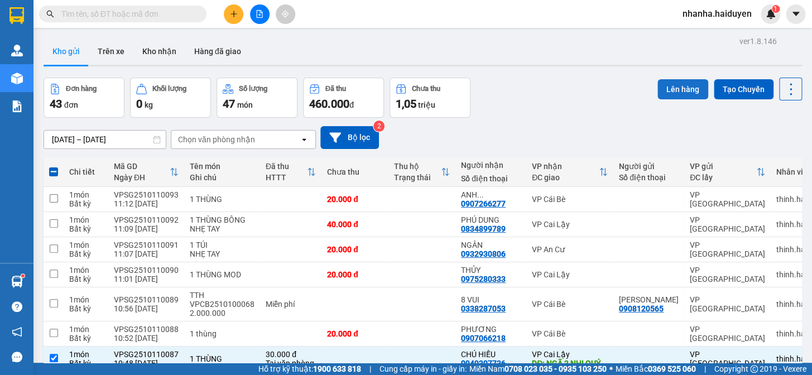
click at [669, 84] on button "Lên hàng" at bounding box center [682, 89] width 51 height 20
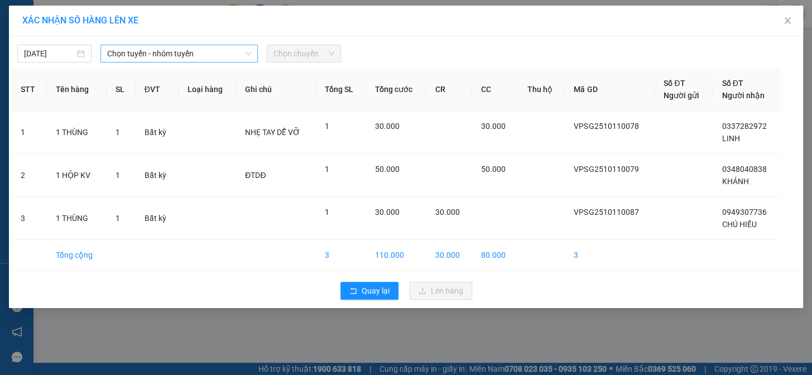
click at [183, 48] on span "Chọn tuyến - nhóm tuyến" at bounding box center [179, 53] width 144 height 17
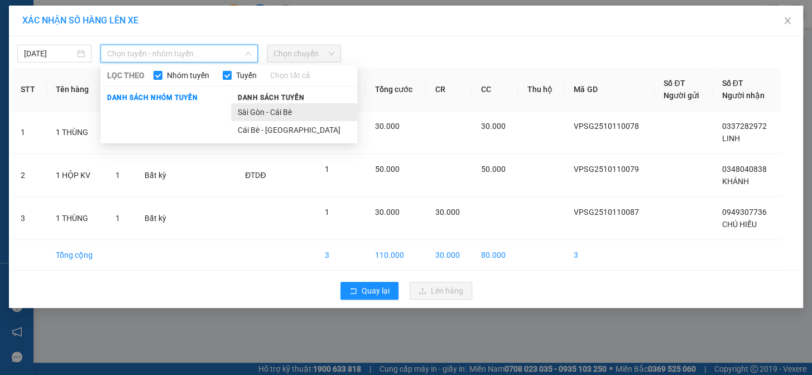
click at [281, 110] on li "Sài Gòn - Cái Bè" at bounding box center [294, 112] width 126 height 18
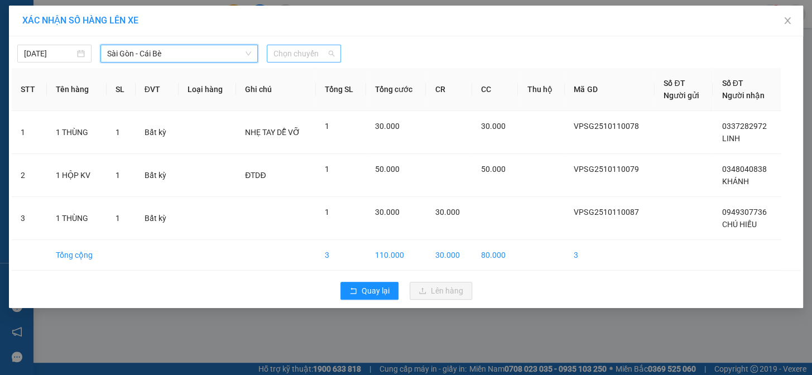
click at [320, 54] on span "Chọn chuyến" at bounding box center [303, 53] width 61 height 17
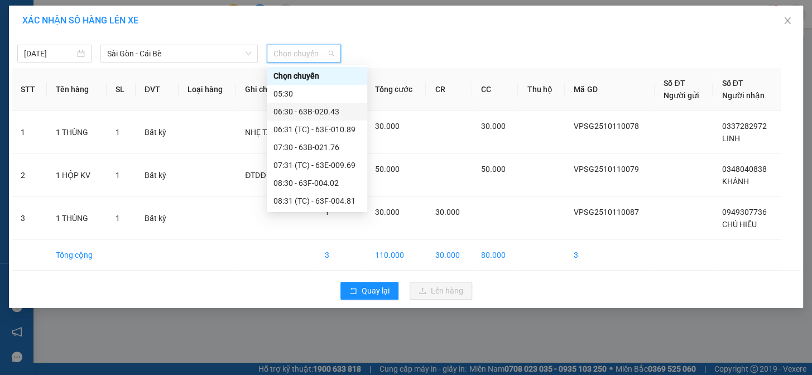
scroll to position [203, 0]
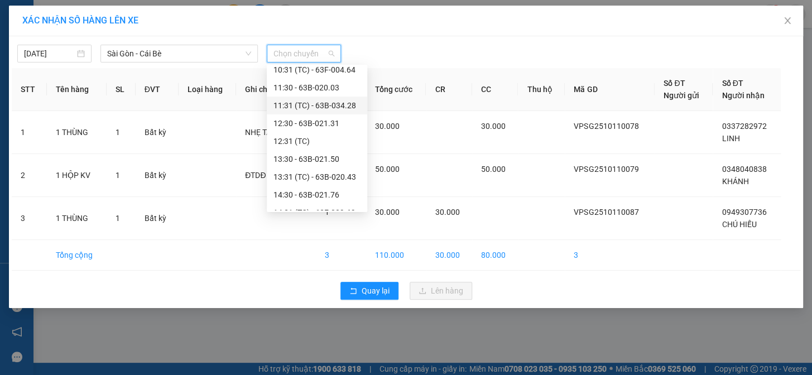
click at [305, 107] on div "11:31 (TC) - 63B-034.28" at bounding box center [316, 105] width 87 height 12
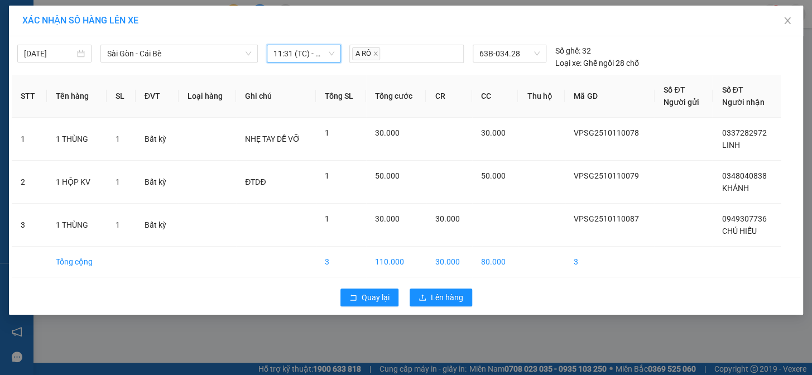
click at [455, 287] on div "Quay lại Lên hàng" at bounding box center [406, 297] width 788 height 29
click at [451, 298] on span "Lên hàng" at bounding box center [447, 297] width 32 height 12
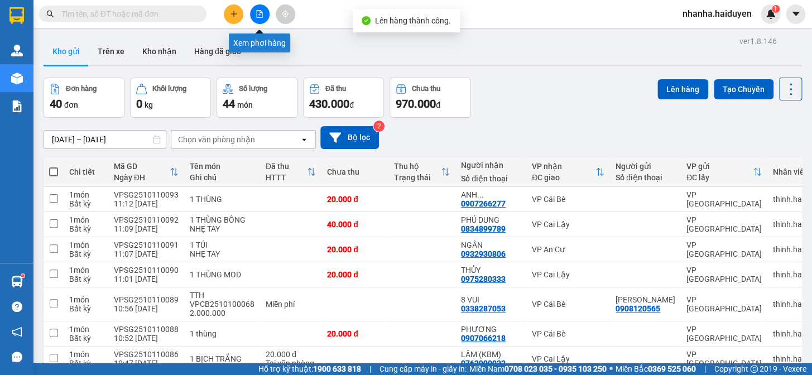
drag, startPoint x: 259, startPoint y: 14, endPoint x: 267, endPoint y: 23, distance: 12.3
click at [259, 14] on icon "file-add" at bounding box center [260, 14] width 6 height 8
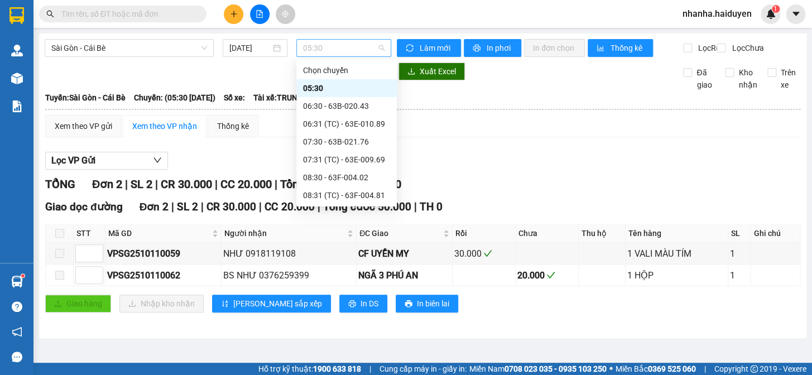
click at [340, 44] on span "05:30" at bounding box center [343, 48] width 81 height 17
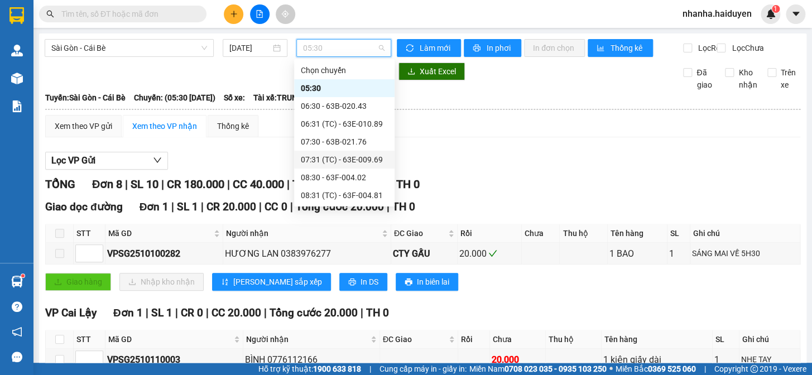
scroll to position [152, 0]
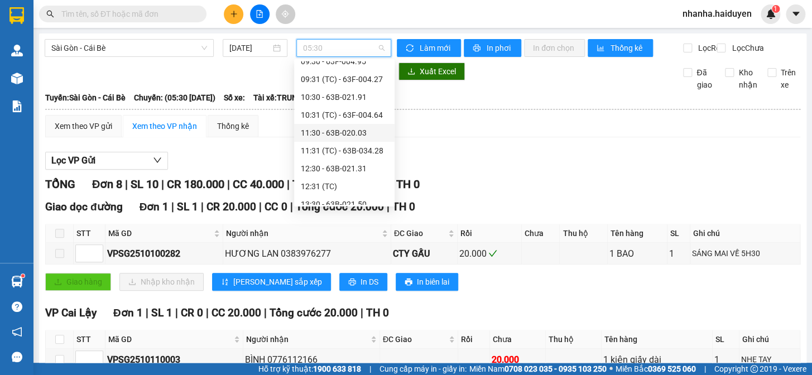
click at [336, 132] on div "11:30 - 63B-020.03" at bounding box center [344, 133] width 87 height 12
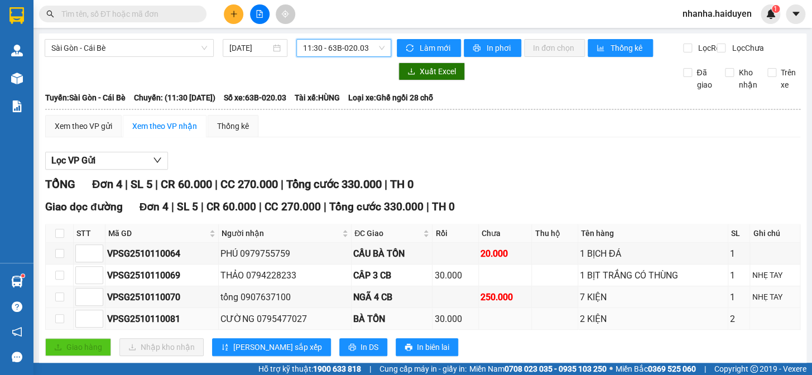
scroll to position [33, 0]
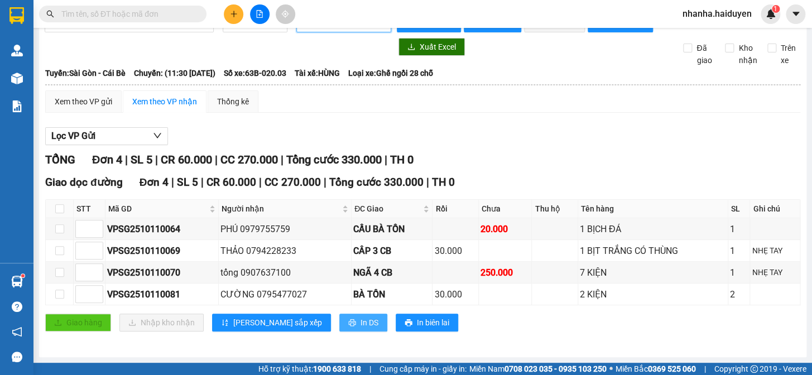
click at [360, 317] on span "In DS" at bounding box center [369, 322] width 18 height 12
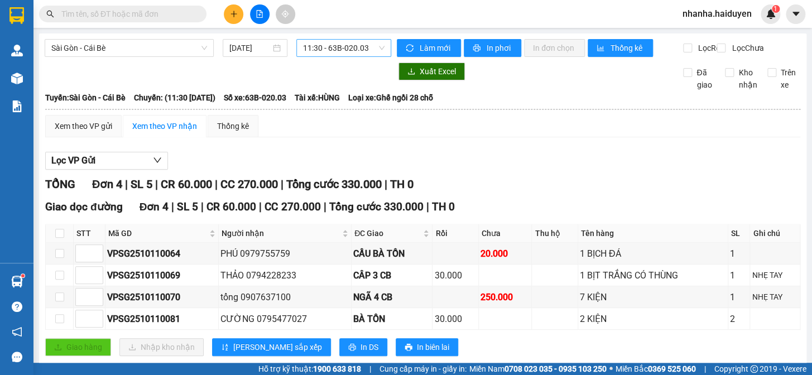
click at [339, 45] on span "11:30 - 63B-020.03" at bounding box center [343, 48] width 81 height 17
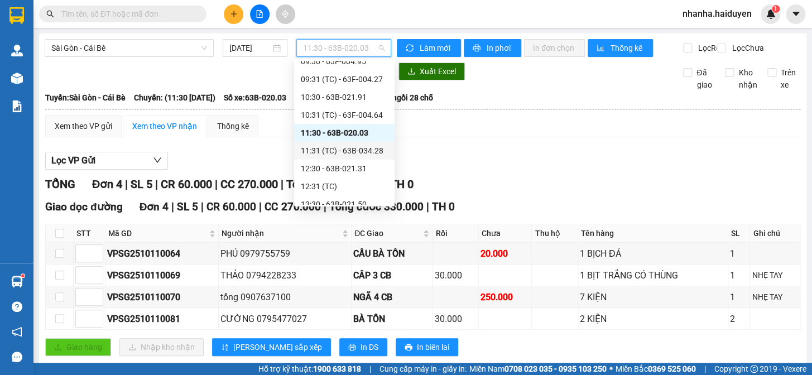
click at [339, 148] on div "11:31 (TC) - 63B-034.28" at bounding box center [344, 150] width 87 height 12
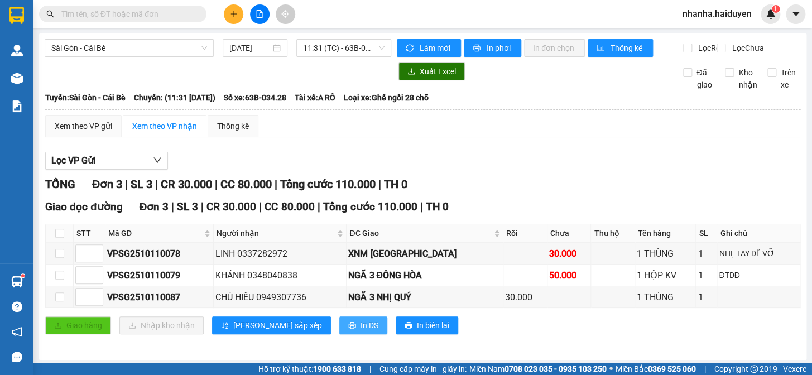
drag, startPoint x: 313, startPoint y: 344, endPoint x: 312, endPoint y: 338, distance: 6.2
click at [313, 343] on div "Giao dọc đường Đơn 3 | SL 3 | CR 30.000 | CC 80.000 | Tổng cước 110.000 | TH 0 …" at bounding box center [422, 271] width 755 height 144
click at [360, 331] on span "In DS" at bounding box center [369, 325] width 18 height 12
click at [57, 238] on input "checkbox" at bounding box center [59, 233] width 9 height 9
checkbox input "true"
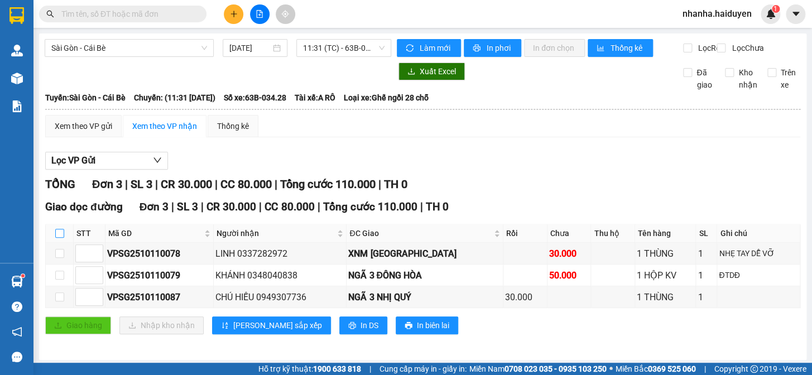
checkbox input "true"
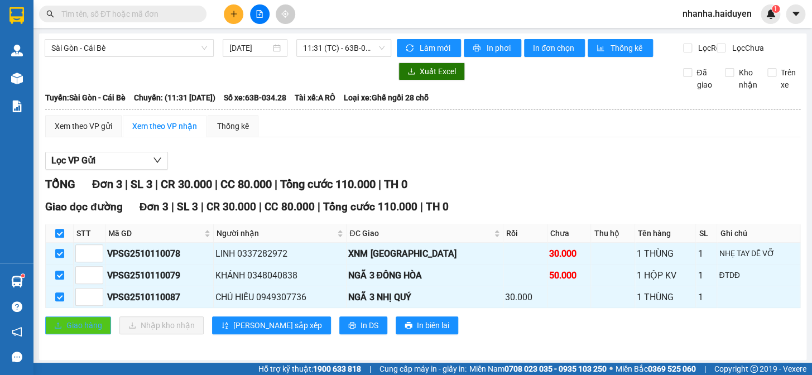
click at [66, 331] on span "Giao hàng" at bounding box center [84, 325] width 36 height 12
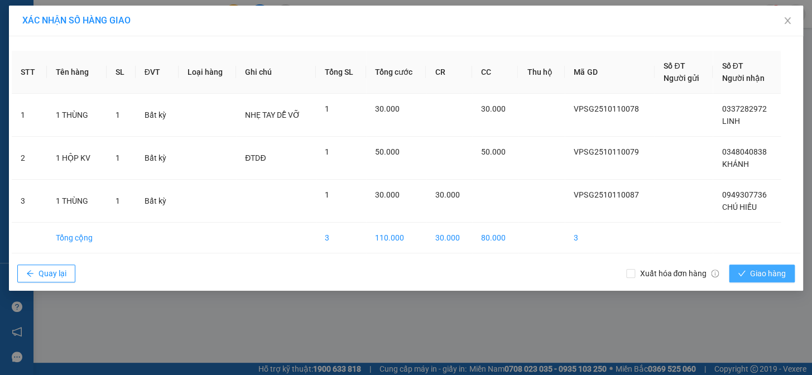
click at [741, 271] on icon "check" at bounding box center [742, 273] width 8 height 8
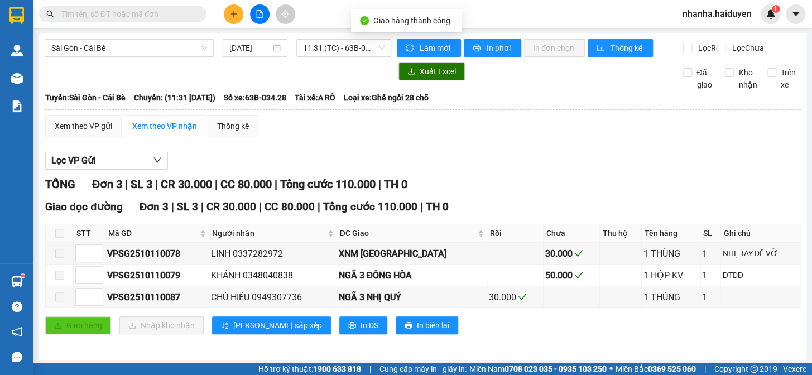
click at [333, 36] on div "Sài Gòn - Cái Bè 11/10/2025 11:31 (TC) - 63B-034.28 Làm mới In phơi In đơn chọn…" at bounding box center [422, 196] width 767 height 326
click at [335, 51] on span "11:31 (TC) - 63B-034.28" at bounding box center [343, 48] width 81 height 17
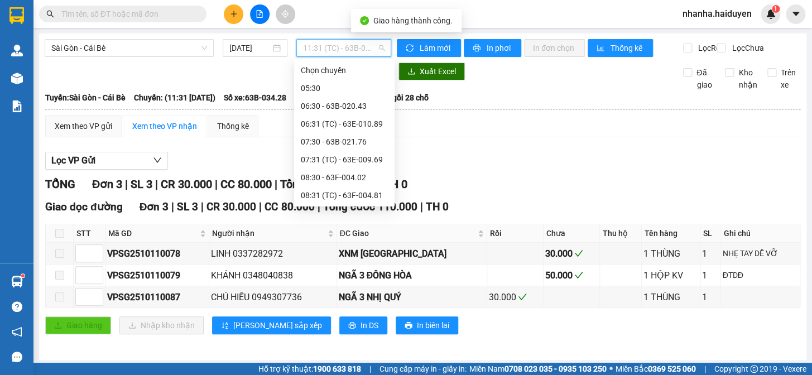
scroll to position [107, 0]
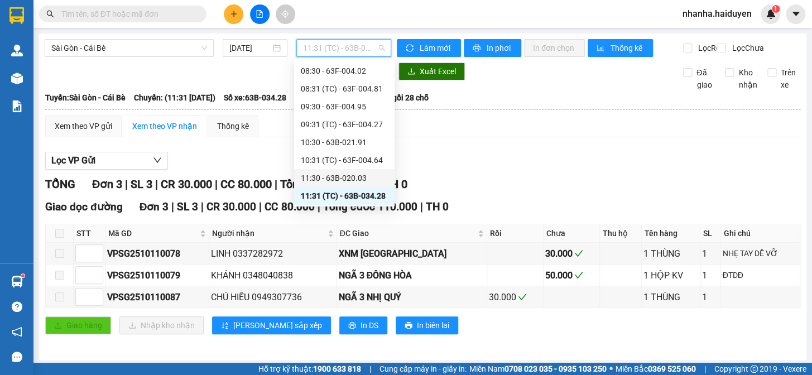
click at [346, 182] on div "11:30 - 63B-020.03" at bounding box center [344, 178] width 87 height 12
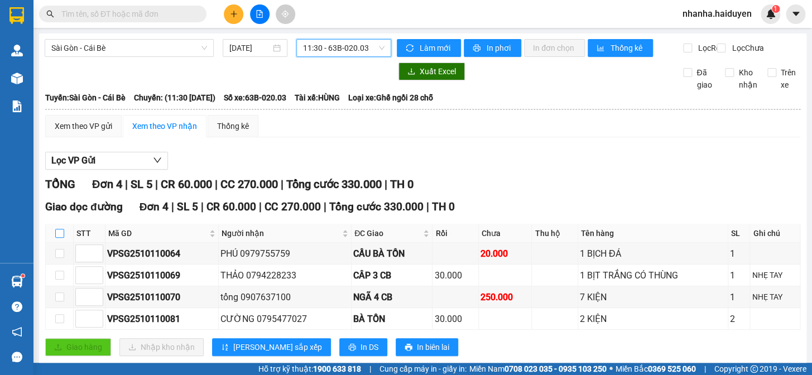
click at [55, 238] on input "checkbox" at bounding box center [59, 233] width 9 height 9
checkbox input "true"
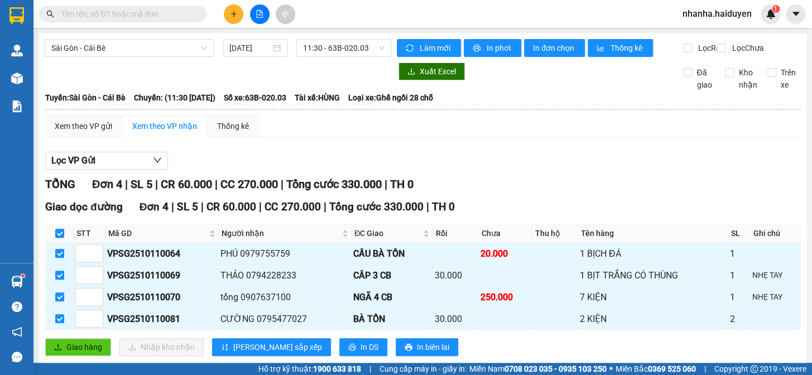
checkbox input "true"
click at [70, 351] on span "Giao hàng" at bounding box center [84, 347] width 36 height 12
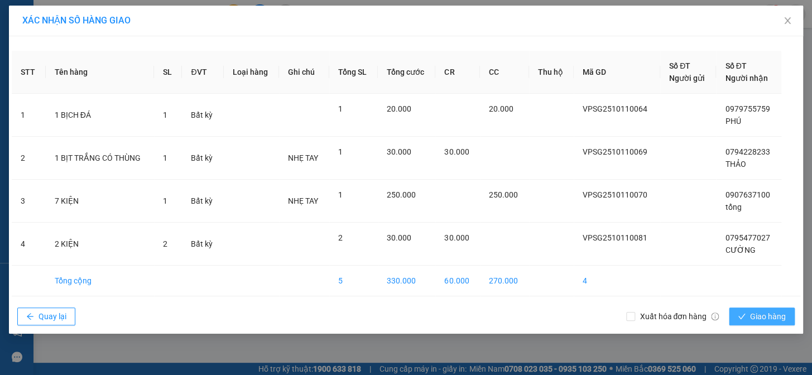
click at [761, 311] on span "Giao hàng" at bounding box center [768, 316] width 36 height 12
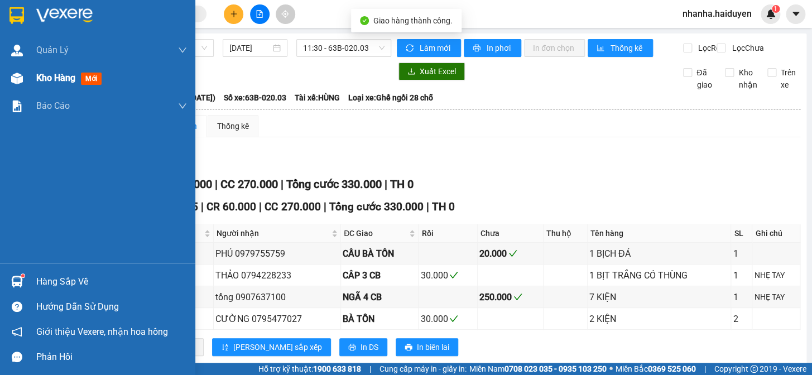
click at [45, 73] on span "Kho hàng" at bounding box center [55, 78] width 39 height 11
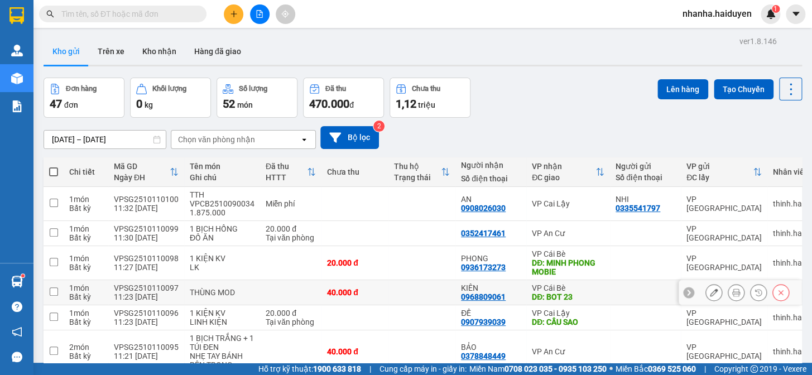
scroll to position [50, 0]
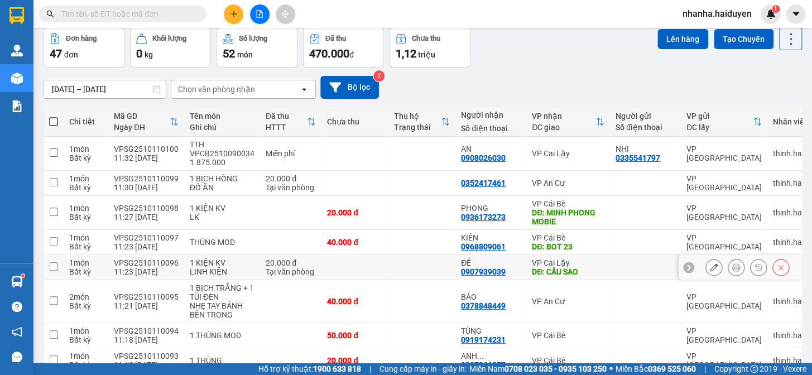
click at [431, 258] on td at bounding box center [421, 267] width 67 height 25
checkbox input "true"
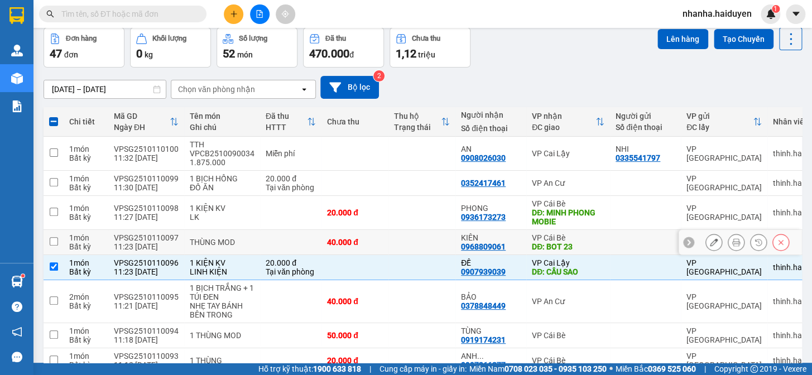
click at [433, 253] on td at bounding box center [421, 242] width 67 height 25
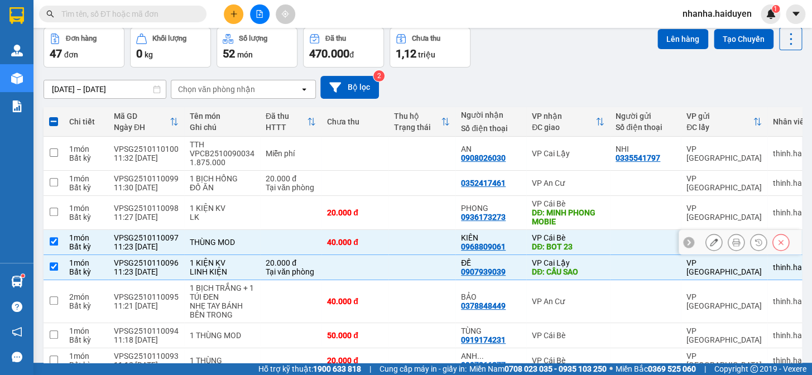
click at [431, 244] on td at bounding box center [421, 242] width 67 height 25
checkbox input "false"
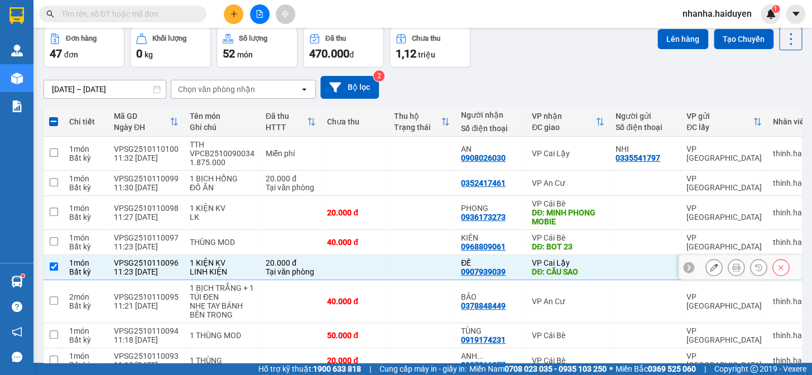
click at [431, 262] on td at bounding box center [421, 267] width 67 height 25
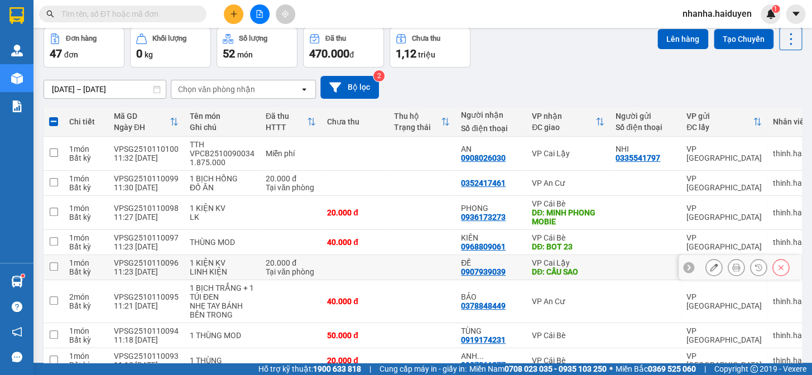
checkbox input "false"
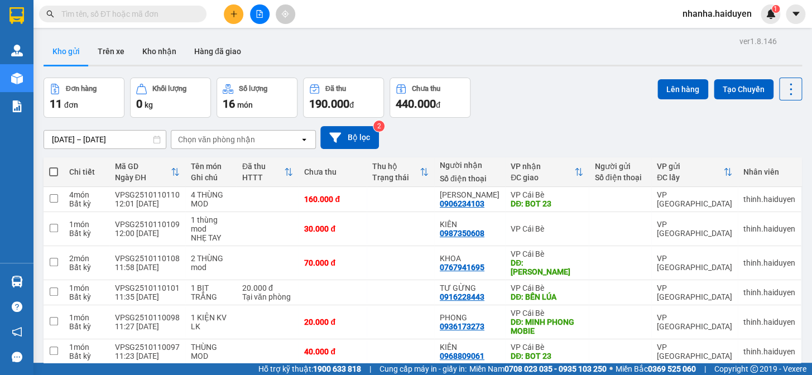
scroll to position [181, 0]
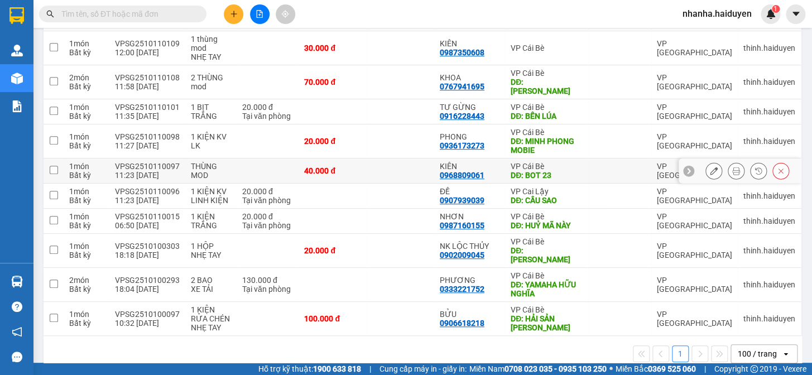
click at [419, 160] on td at bounding box center [401, 170] width 68 height 25
checkbox input "true"
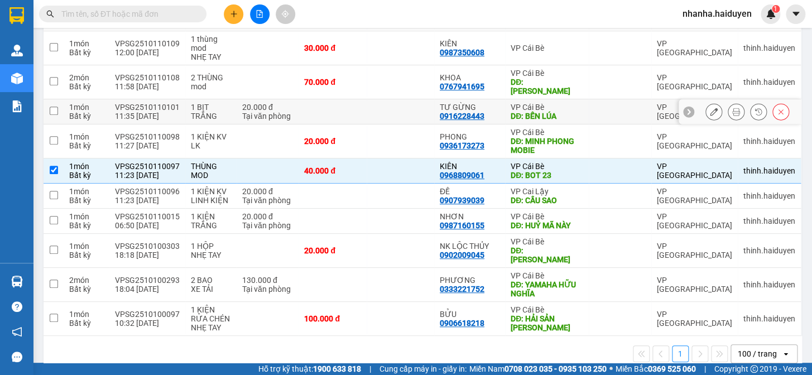
click at [409, 110] on td at bounding box center [401, 111] width 68 height 25
checkbox input "true"
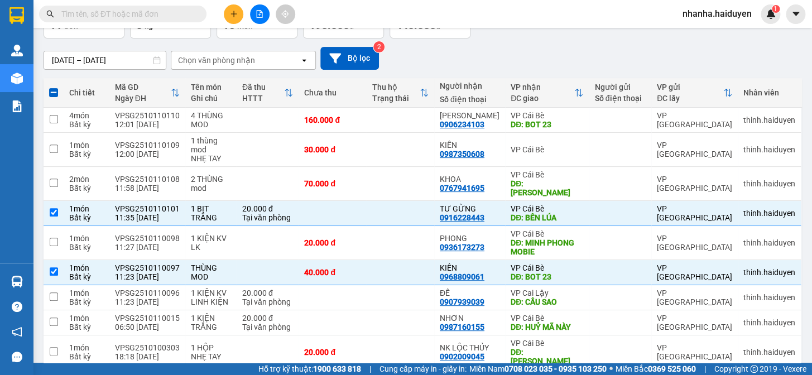
scroll to position [0, 0]
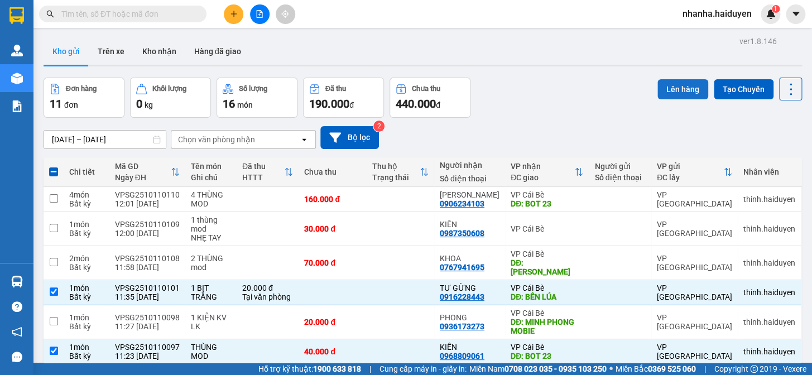
click at [659, 83] on button "Lên hàng" at bounding box center [682, 89] width 51 height 20
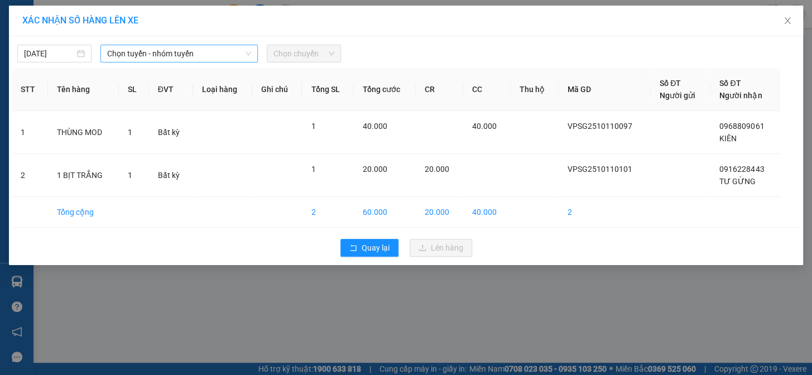
click at [182, 57] on span "Chọn tuyến - nhóm tuyến" at bounding box center [179, 53] width 144 height 17
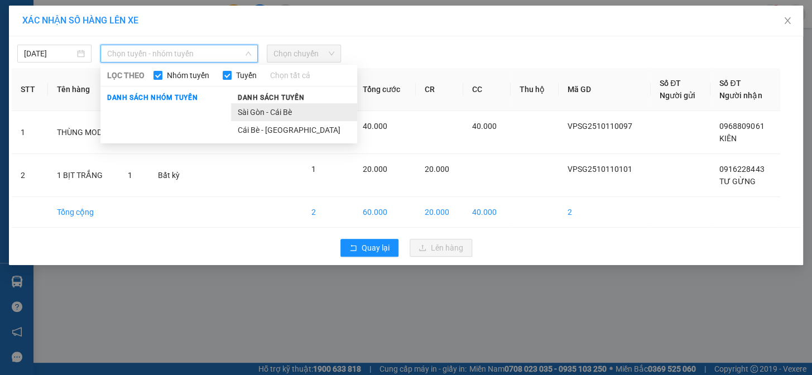
click at [298, 118] on li "Sài Gòn - Cái Bè" at bounding box center [294, 112] width 126 height 18
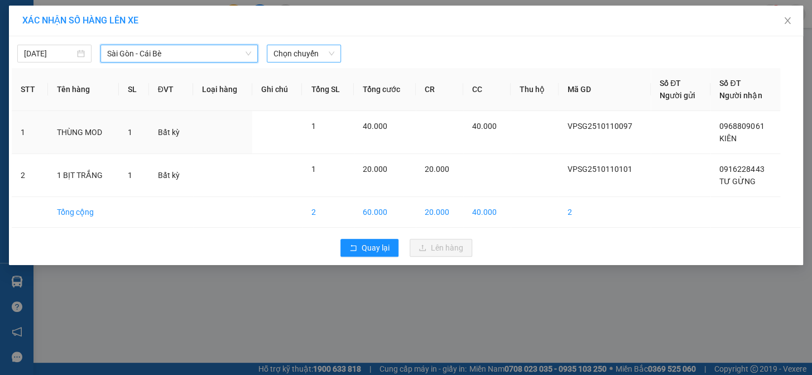
click at [303, 51] on span "Chọn chuyến" at bounding box center [303, 53] width 61 height 17
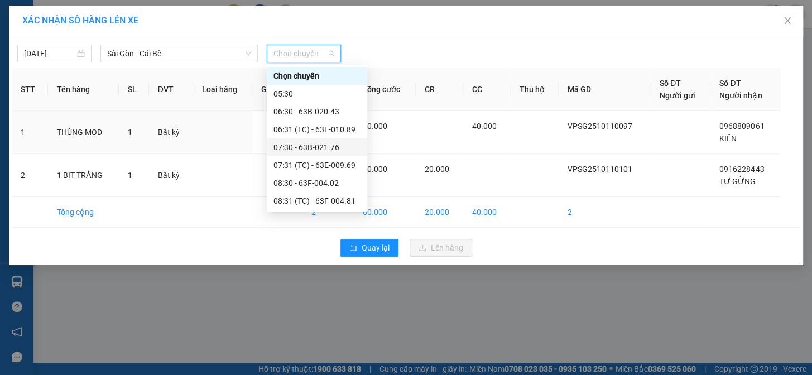
scroll to position [152, 0]
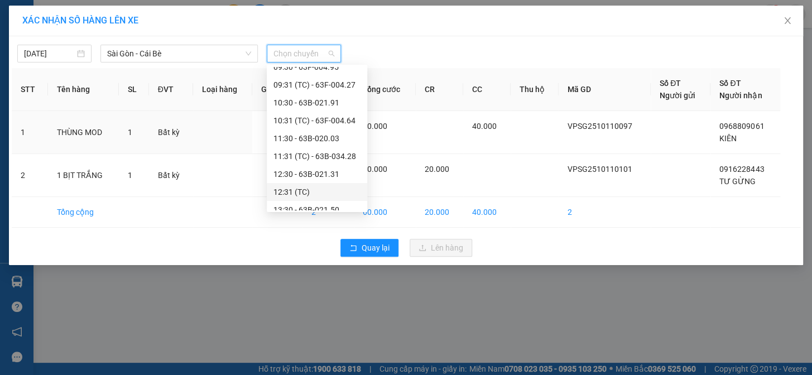
click at [322, 186] on div "12:31 (TC)" at bounding box center [316, 192] width 87 height 12
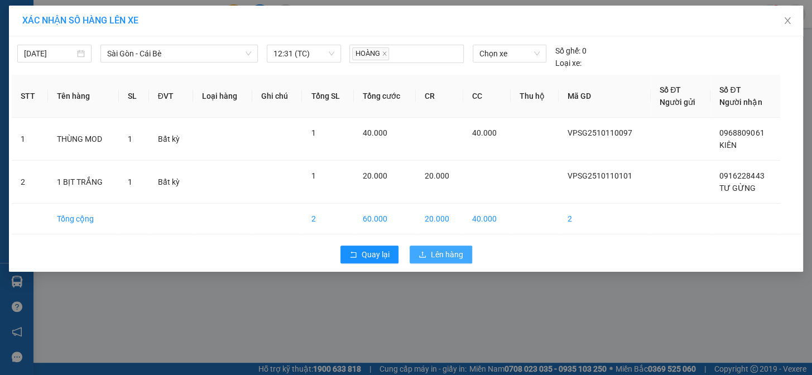
click at [431, 252] on span "Lên hàng" at bounding box center [447, 254] width 32 height 12
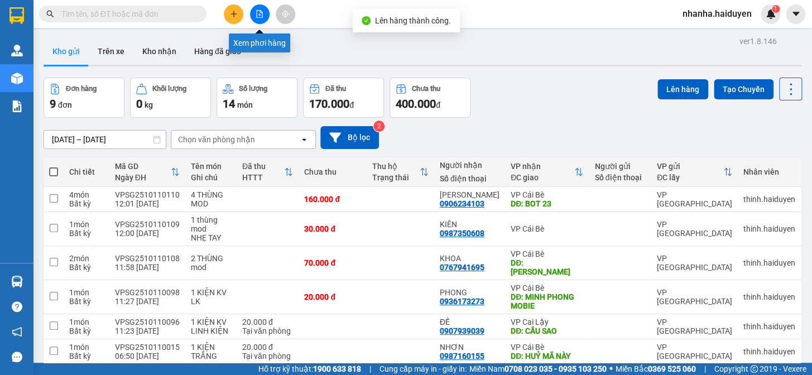
click at [261, 10] on icon "file-add" at bounding box center [260, 14] width 8 height 8
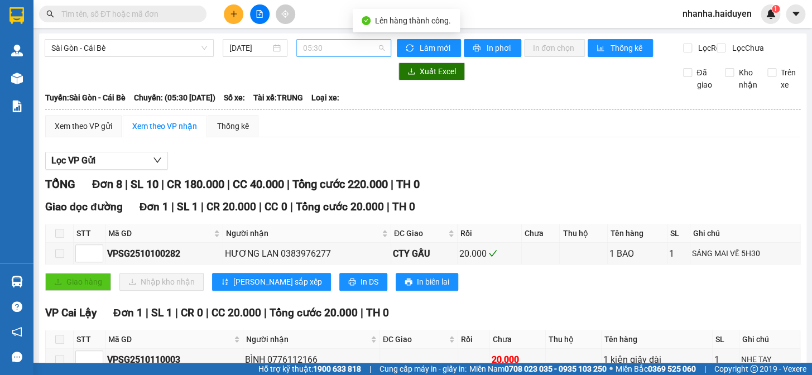
drag, startPoint x: 341, startPoint y: 48, endPoint x: 329, endPoint y: 123, distance: 75.8
click at [341, 48] on span "05:30" at bounding box center [343, 48] width 81 height 17
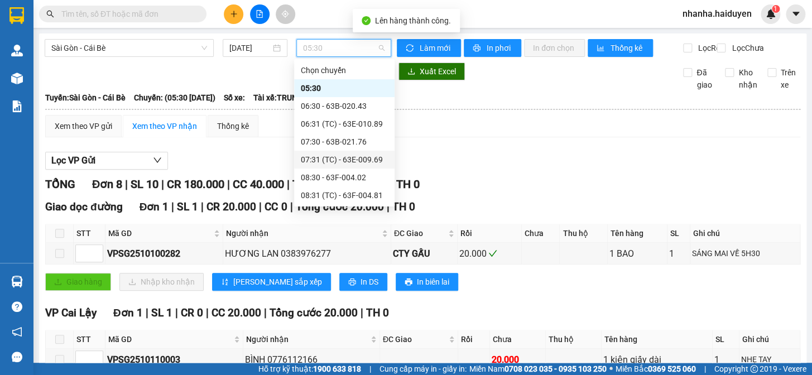
scroll to position [203, 0]
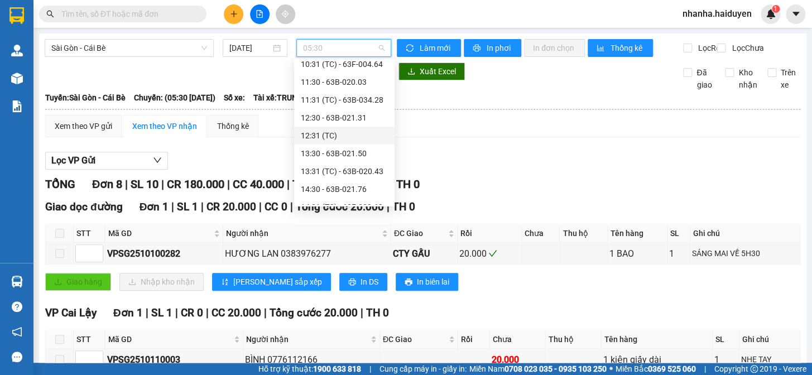
click at [336, 133] on div "12:31 (TC)" at bounding box center [344, 135] width 87 height 12
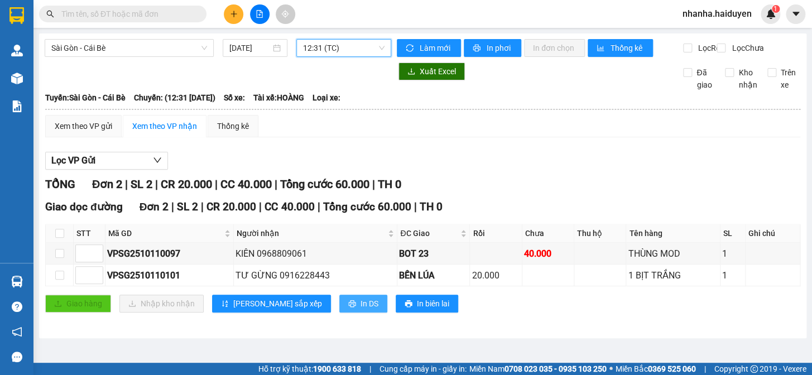
click at [360, 310] on span "In DS" at bounding box center [369, 303] width 18 height 12
click at [346, 51] on span "12:31 (TC)" at bounding box center [343, 48] width 81 height 17
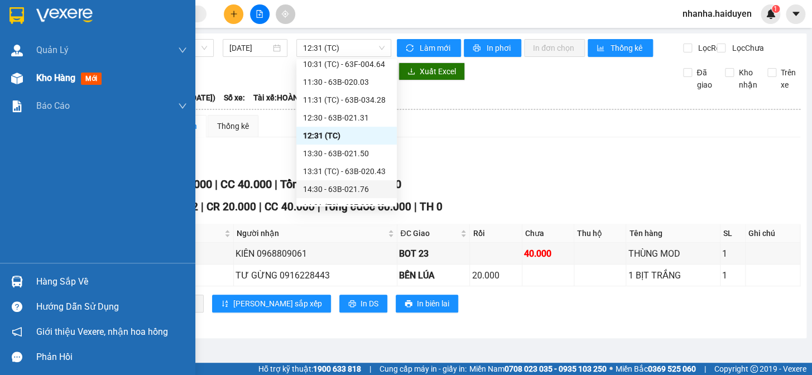
click at [28, 83] on div "Kho hàng mới" at bounding box center [97, 78] width 195 height 28
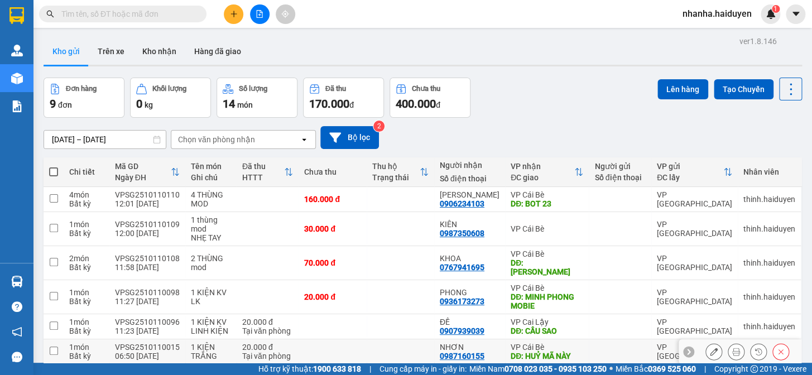
scroll to position [131, 0]
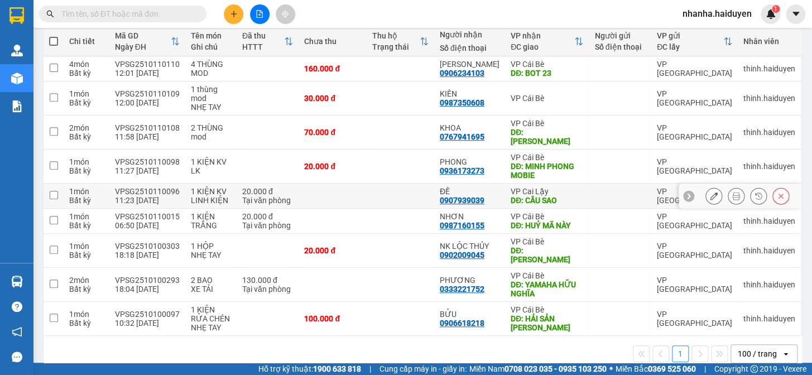
click at [519, 196] on div "DĐ: CẦU SAO" at bounding box center [546, 200] width 73 height 9
checkbox input "true"
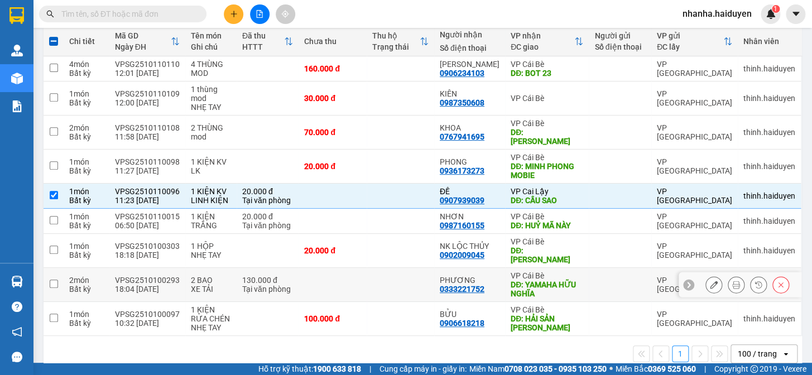
scroll to position [0, 0]
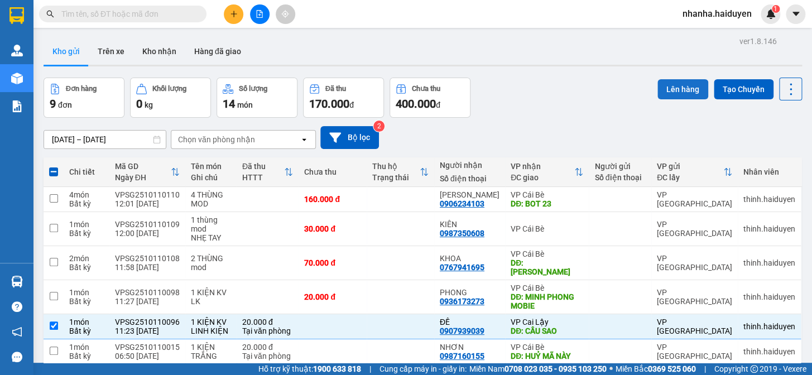
click at [661, 80] on button "Lên hàng" at bounding box center [682, 89] width 51 height 20
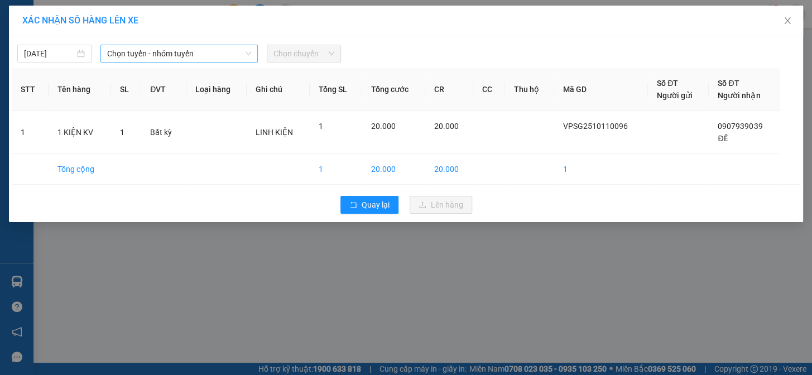
click at [167, 53] on span "Chọn tuyến - nhóm tuyến" at bounding box center [179, 53] width 144 height 17
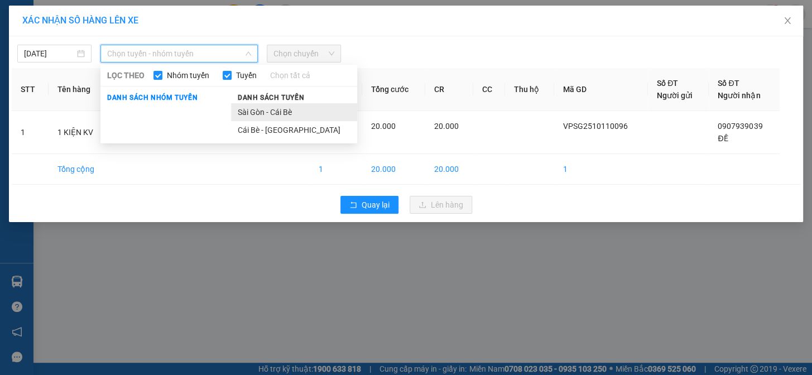
drag, startPoint x: 245, startPoint y: 104, endPoint x: 290, endPoint y: 66, distance: 58.9
click at [247, 103] on li "Sài Gòn - Cái Bè" at bounding box center [294, 112] width 126 height 18
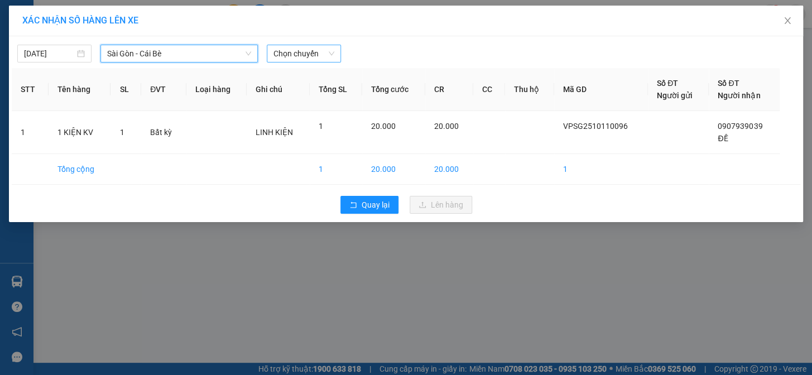
click at [292, 53] on span "Chọn chuyến" at bounding box center [303, 53] width 61 height 17
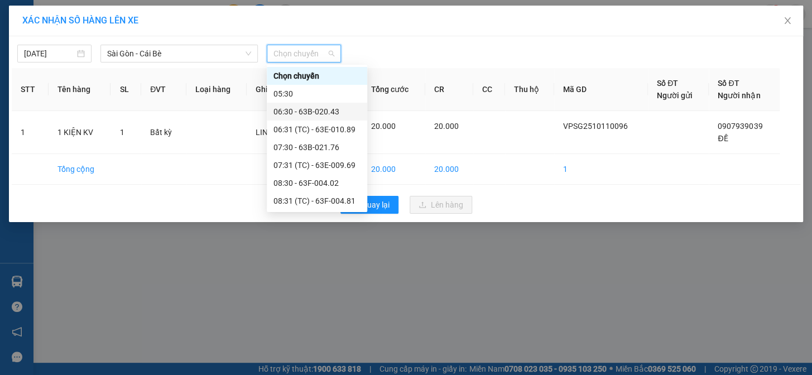
scroll to position [152, 0]
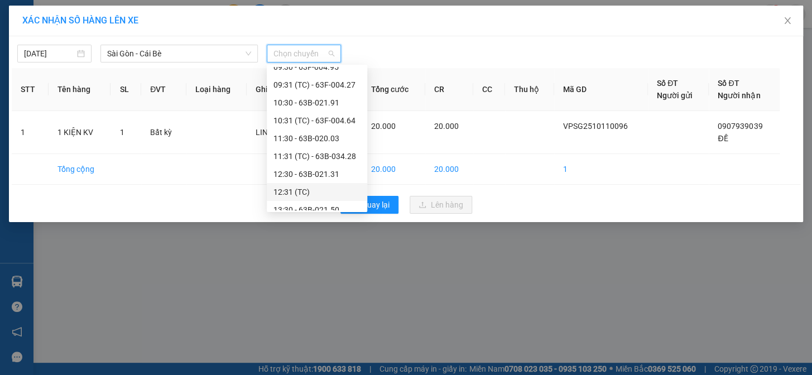
click at [301, 195] on div "12:31 (TC)" at bounding box center [316, 192] width 87 height 12
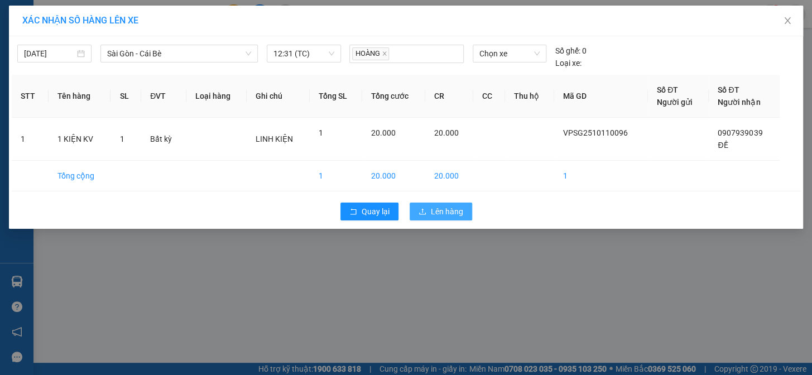
click at [457, 209] on span "Lên hàng" at bounding box center [447, 211] width 32 height 12
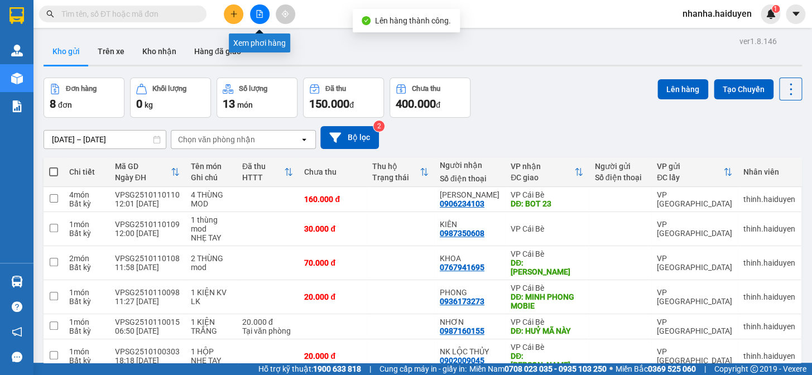
click at [254, 13] on button at bounding box center [260, 14] width 20 height 20
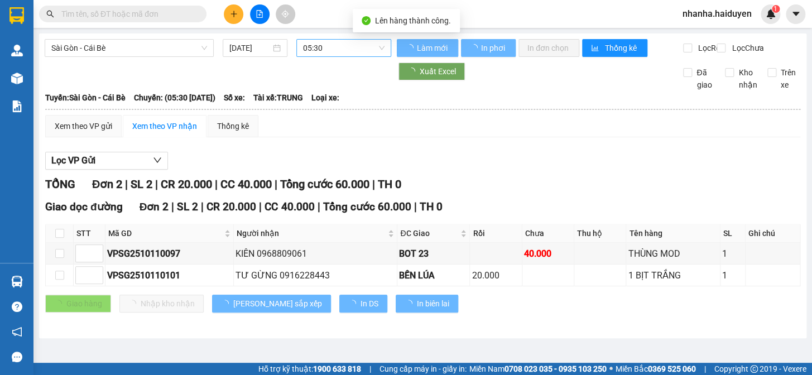
click at [339, 50] on span "05:30" at bounding box center [343, 48] width 81 height 17
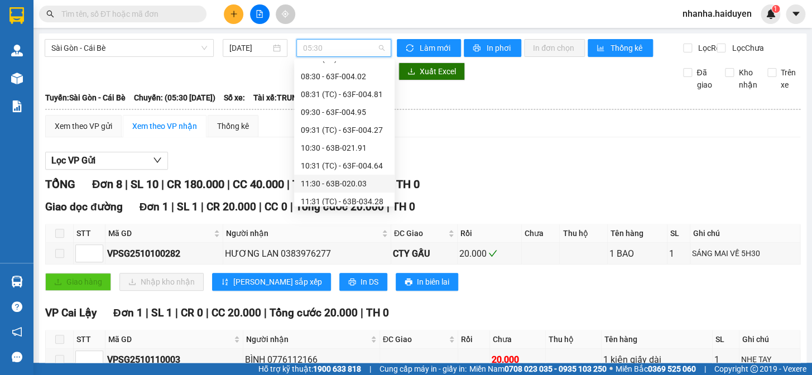
scroll to position [152, 0]
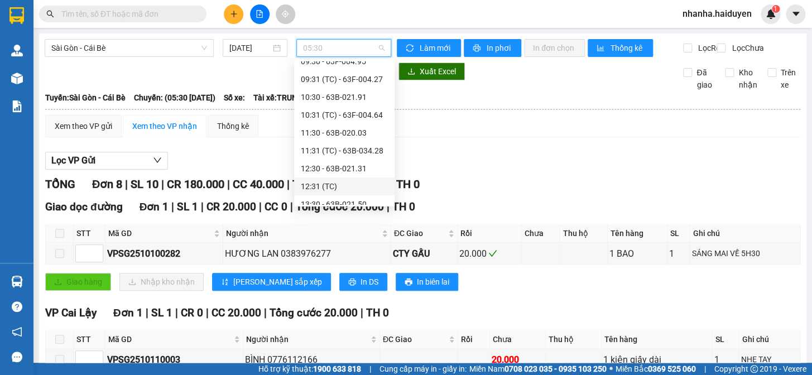
click at [330, 187] on div "12:31 (TC)" at bounding box center [344, 186] width 87 height 12
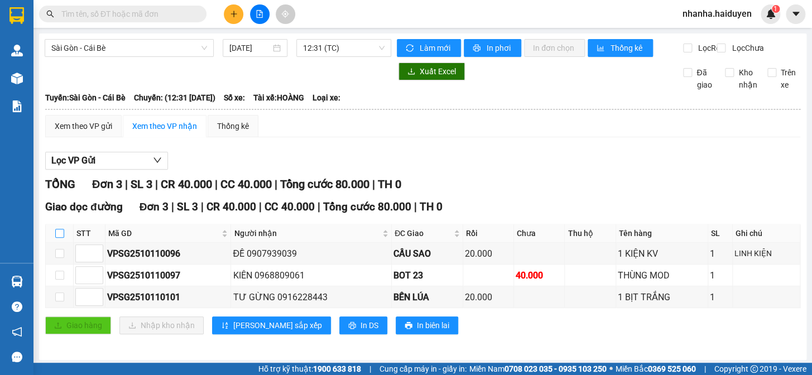
click at [55, 238] on input "checkbox" at bounding box center [59, 233] width 9 height 9
checkbox input "true"
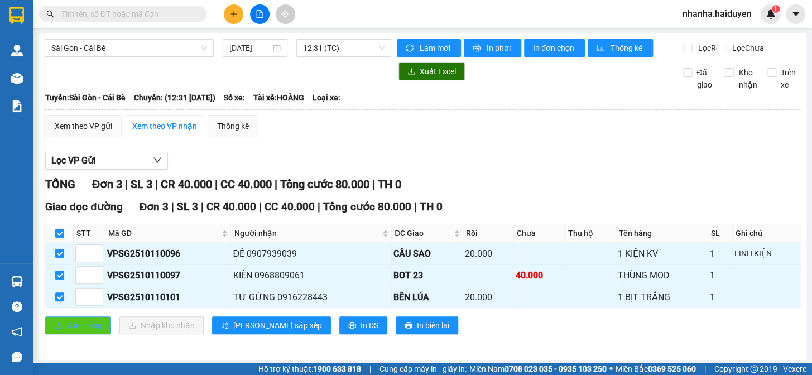
click at [55, 329] on icon "upload" at bounding box center [58, 325] width 8 height 8
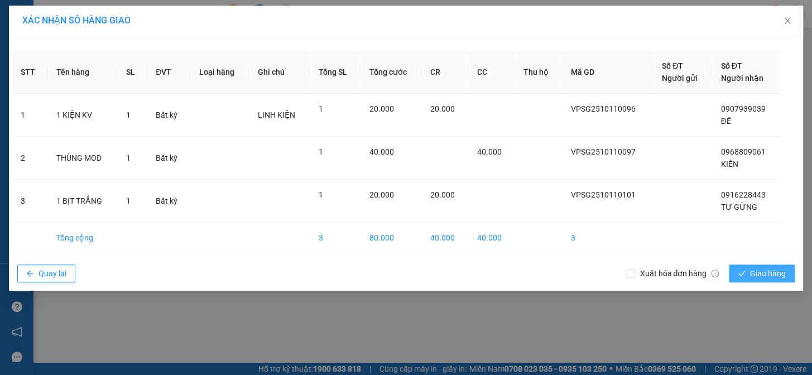
click at [752, 271] on span "Giao hàng" at bounding box center [768, 273] width 36 height 12
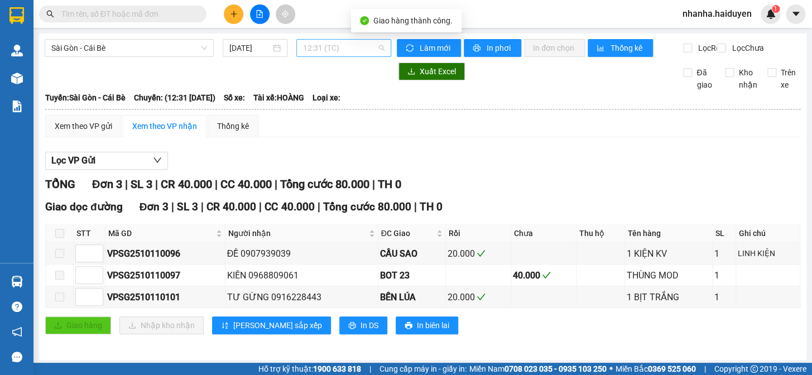
click at [344, 50] on span "12:31 (TC)" at bounding box center [343, 48] width 81 height 17
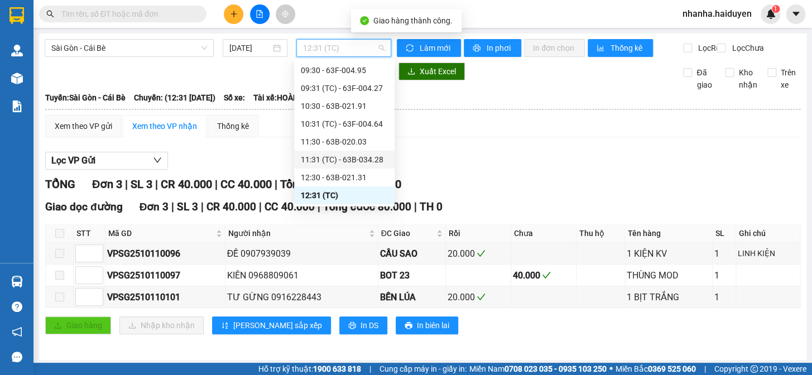
scroll to position [194, 0]
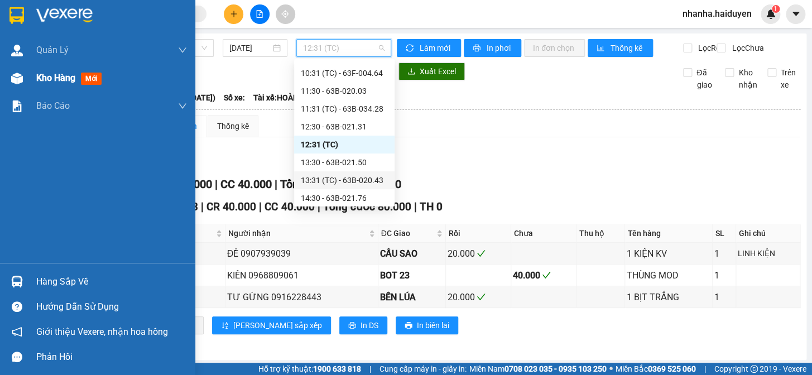
click at [7, 86] on div at bounding box center [17, 79] width 20 height 20
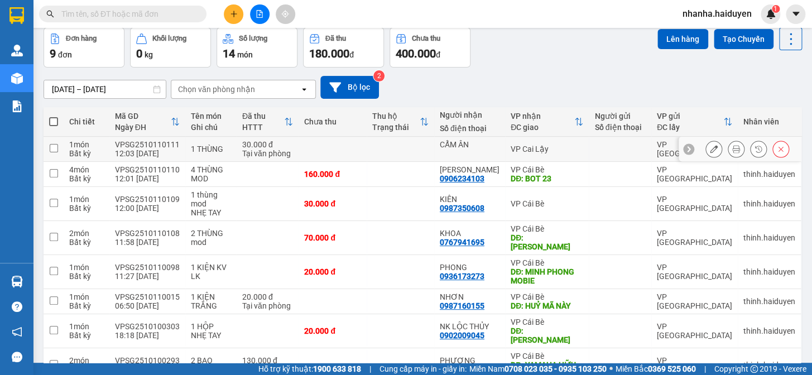
scroll to position [131, 0]
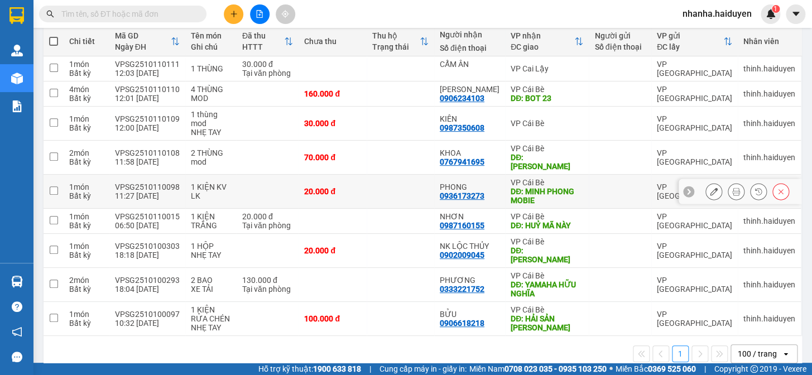
click at [510, 187] on div "DĐ: MINH PHONG MOBIE" at bounding box center [546, 196] width 73 height 18
checkbox input "true"
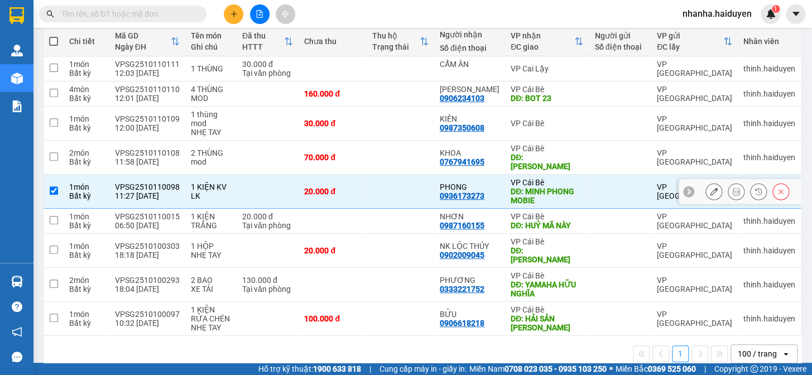
scroll to position [0, 0]
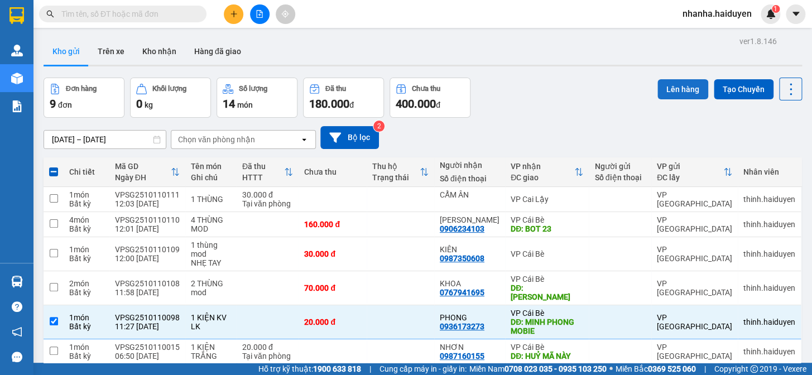
click at [667, 89] on button "Lên hàng" at bounding box center [682, 89] width 51 height 20
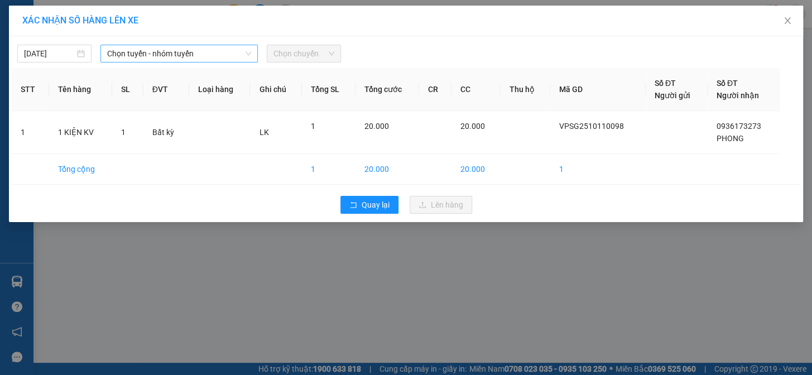
click at [129, 53] on span "Chọn tuyến - nhóm tuyến" at bounding box center [179, 53] width 144 height 17
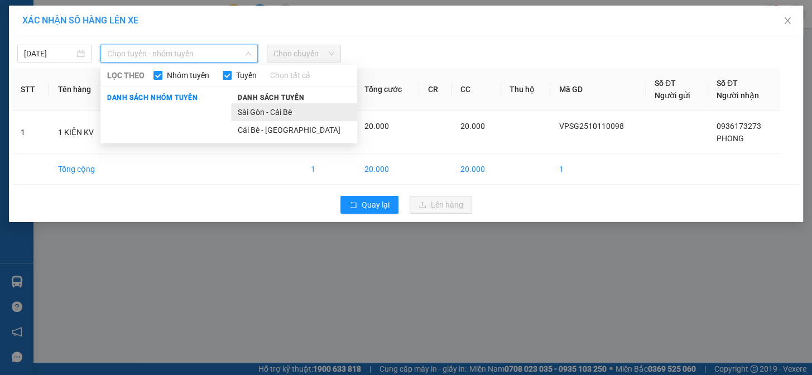
drag, startPoint x: 244, startPoint y: 114, endPoint x: 248, endPoint y: 107, distance: 8.2
click at [245, 112] on li "Sài Gòn - Cái Bè" at bounding box center [294, 112] width 126 height 18
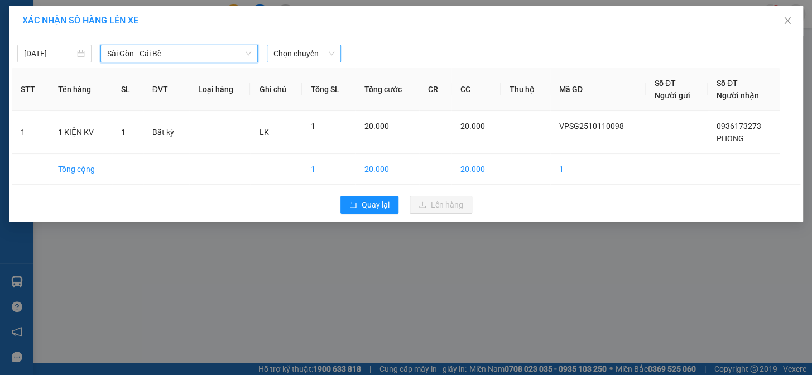
click at [281, 55] on span "Chọn chuyến" at bounding box center [303, 53] width 61 height 17
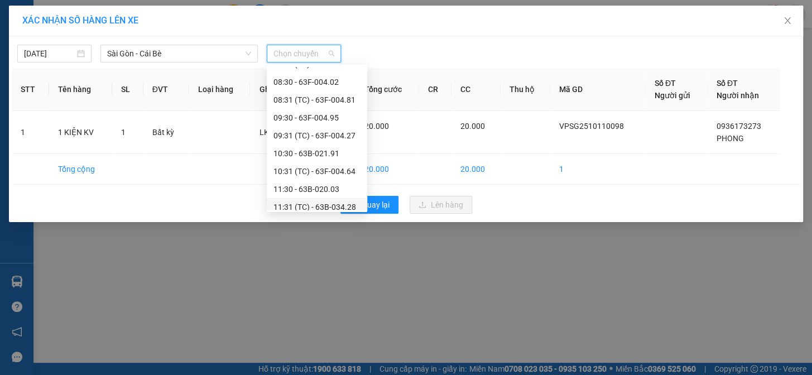
scroll to position [152, 0]
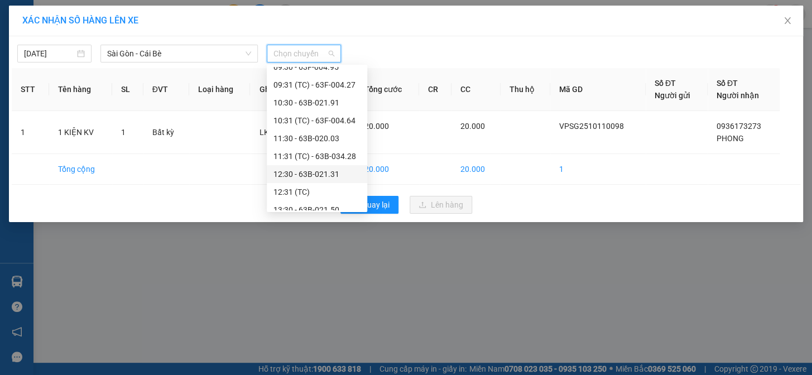
click at [319, 170] on div "12:30 - 63B-021.31" at bounding box center [316, 174] width 87 height 12
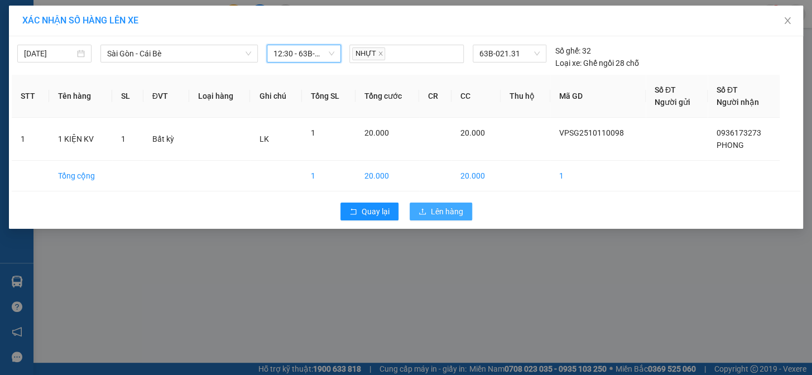
click at [415, 203] on button "Lên hàng" at bounding box center [440, 212] width 62 height 18
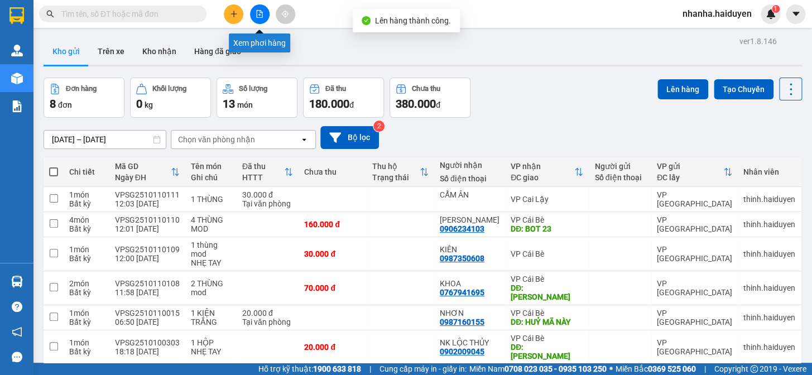
click at [261, 13] on icon "file-add" at bounding box center [260, 14] width 8 height 8
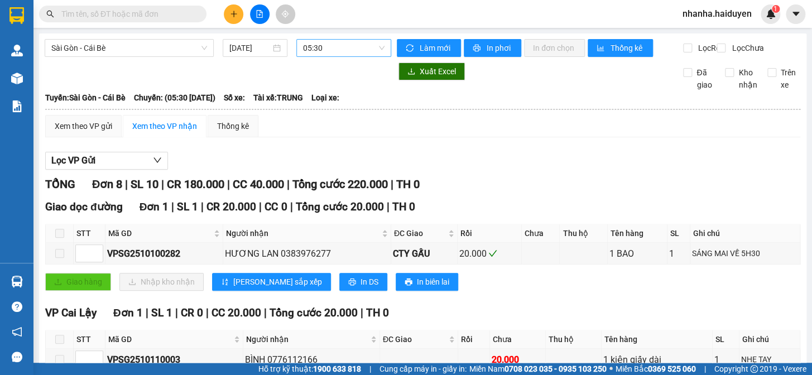
click at [318, 50] on span "05:30" at bounding box center [343, 48] width 81 height 17
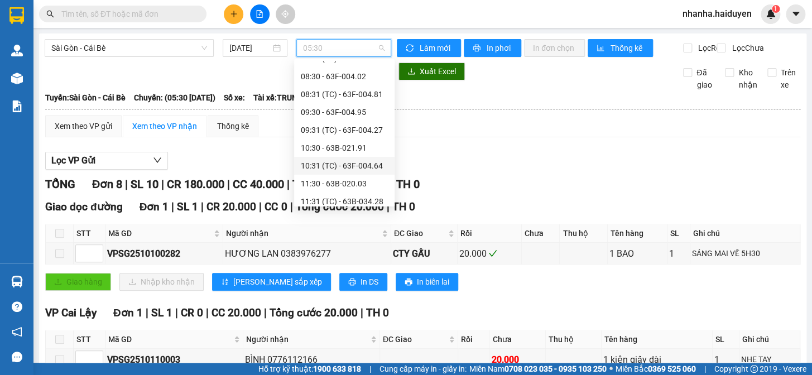
scroll to position [152, 0]
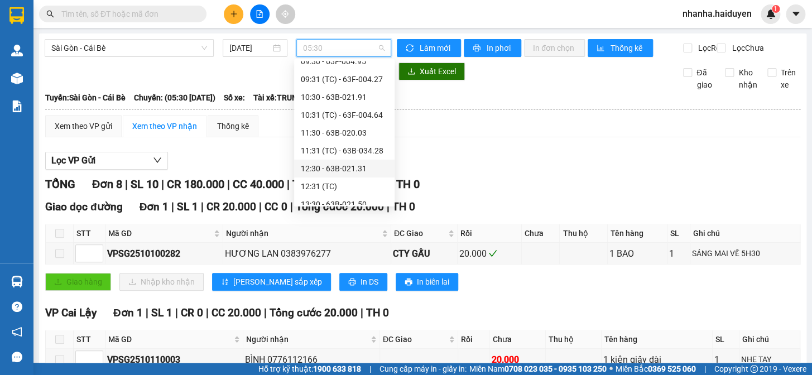
click at [334, 169] on div "12:30 - 63B-021.31" at bounding box center [344, 168] width 87 height 12
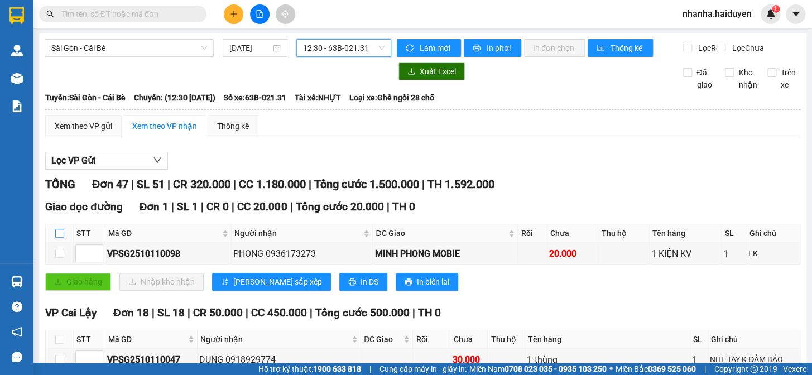
click at [59, 238] on input "checkbox" at bounding box center [59, 233] width 9 height 9
checkbox input "true"
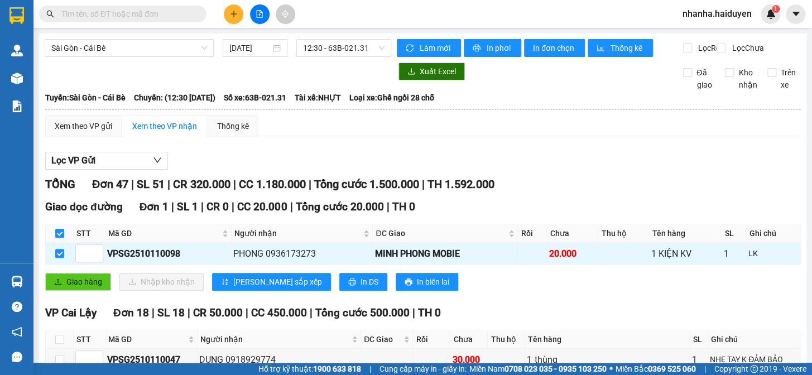
checkbox input "true"
click at [61, 283] on button "Giao hàng" at bounding box center [78, 282] width 66 height 18
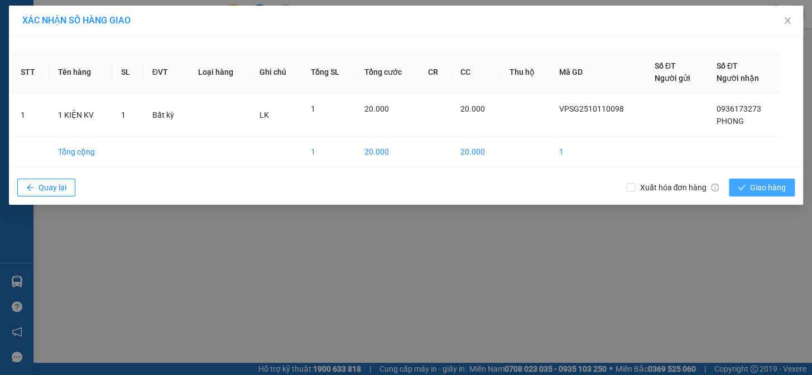
click at [746, 185] on button "Giao hàng" at bounding box center [762, 188] width 66 height 18
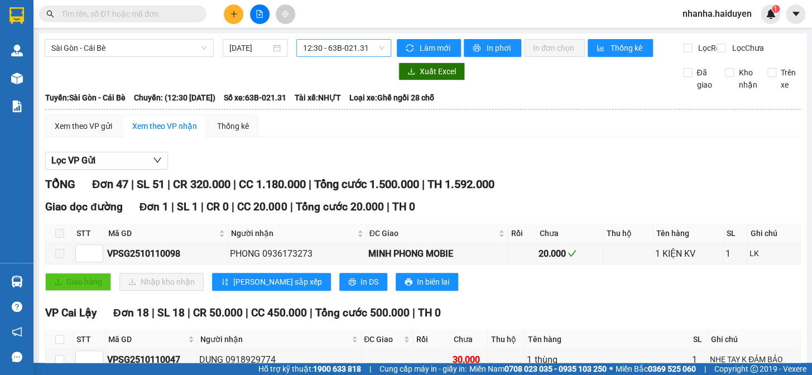
click at [370, 48] on span "12:30 - 63B-021.31" at bounding box center [343, 48] width 81 height 17
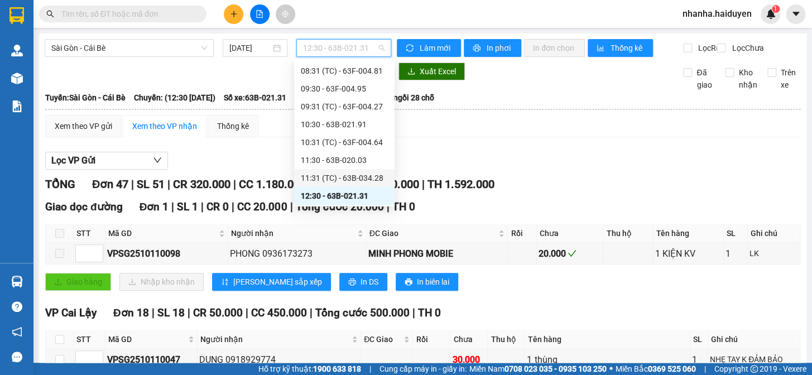
scroll to position [175, 0]
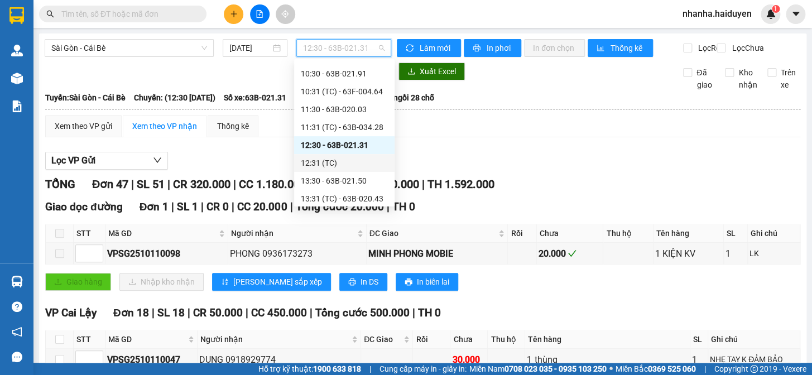
click at [346, 170] on div "12:31 (TC)" at bounding box center [344, 163] width 100 height 18
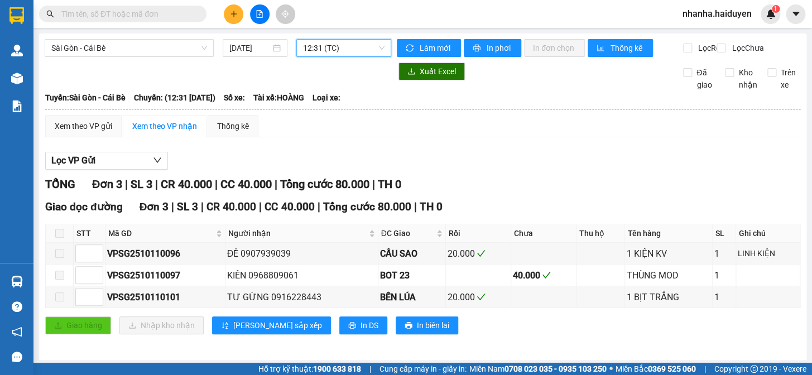
scroll to position [11, 0]
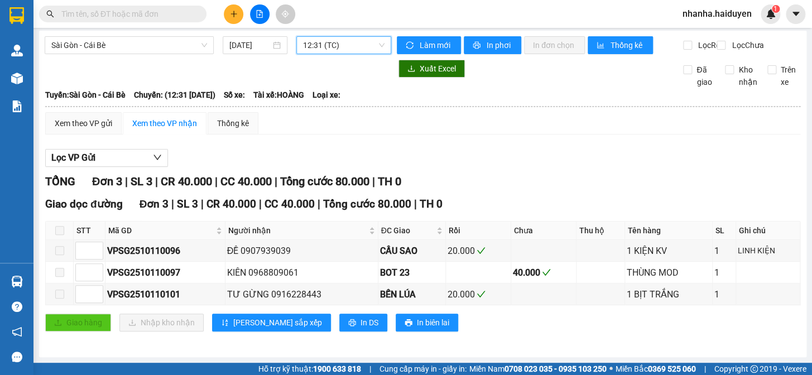
click at [307, 37] on span "12:31 (TC)" at bounding box center [343, 45] width 81 height 17
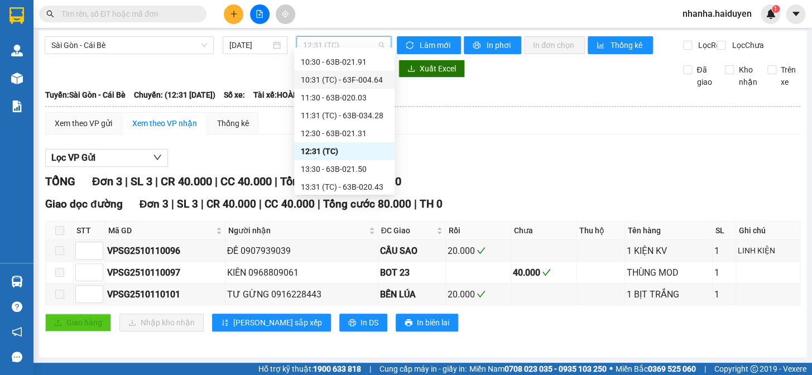
click at [343, 78] on div "10:31 (TC) - 63F-004.64" at bounding box center [344, 80] width 87 height 12
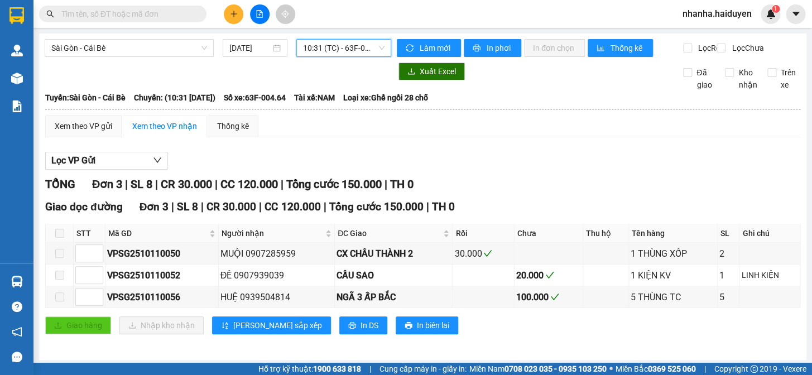
click at [354, 46] on span "10:31 (TC) - 63F-004.64" at bounding box center [343, 48] width 81 height 17
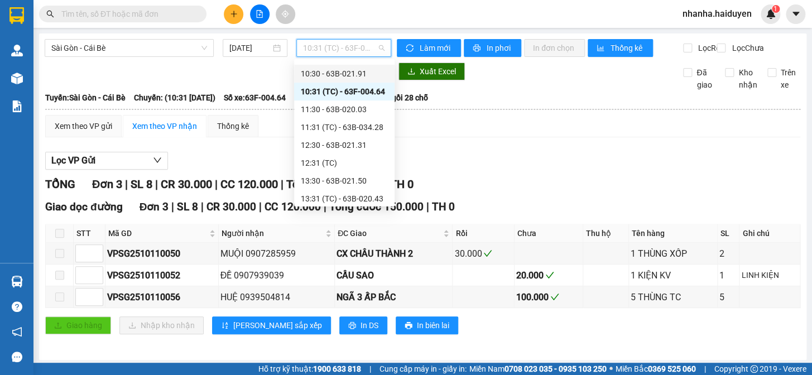
click at [357, 68] on div "10:30 - 63B-021.91" at bounding box center [344, 74] width 87 height 12
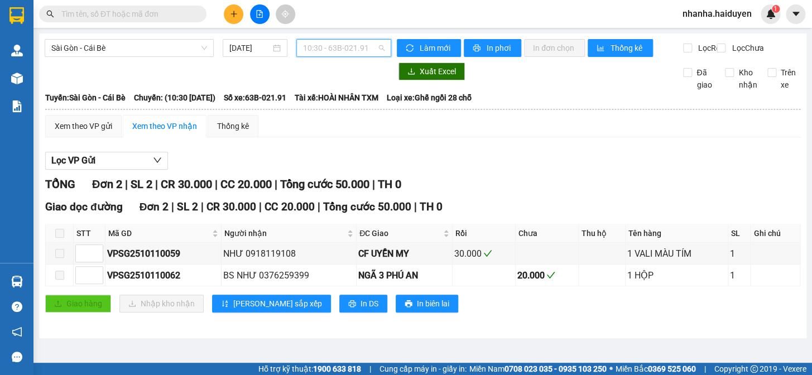
click at [358, 47] on span "10:30 - 63B-021.91" at bounding box center [343, 48] width 81 height 17
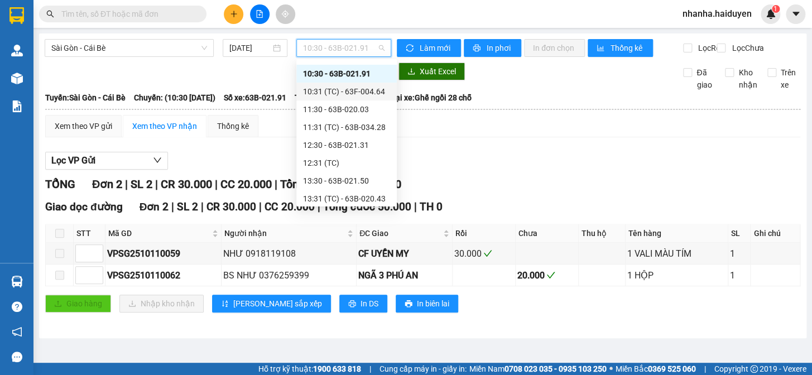
click at [351, 94] on div "10:31 (TC) - 63F-004.64" at bounding box center [346, 91] width 87 height 12
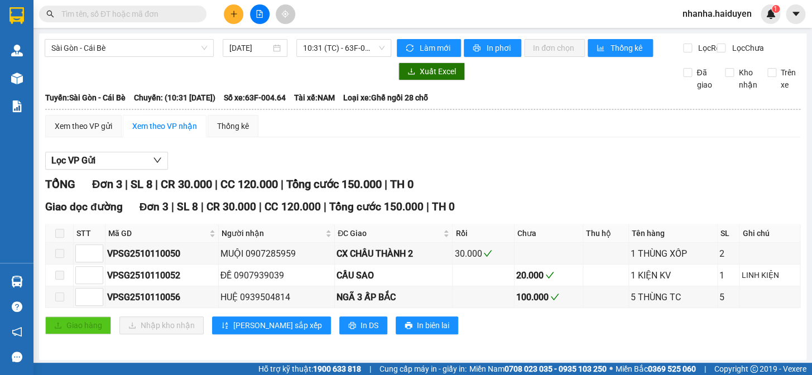
click at [368, 37] on div "[GEOGRAPHIC_DATA] - Cái Bè [DATE] 10:31 (TC) - 63F-004.64 Làm mới In phơi In đơ…" at bounding box center [422, 196] width 767 height 326
click at [376, 57] on div "Sài Gòn - Cái Bè [DATE] 10:31 (TC) - 63F-004.64" at bounding box center [218, 48] width 346 height 18
click at [374, 40] on span "10:31 (TC) - 63F-004.64" at bounding box center [343, 48] width 81 height 17
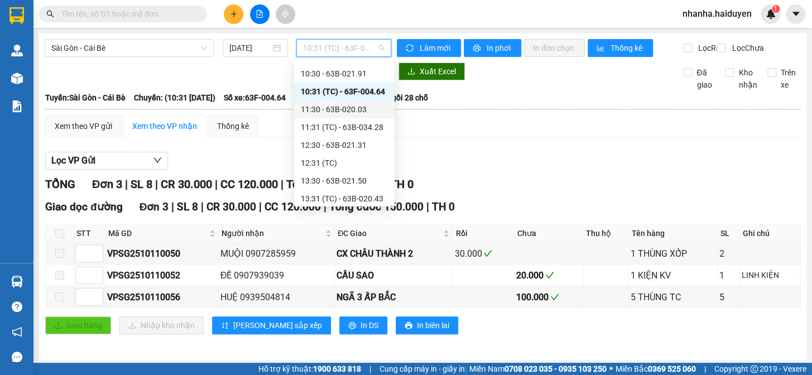
click at [353, 106] on div "11:30 - 63B-020.03" at bounding box center [344, 109] width 87 height 12
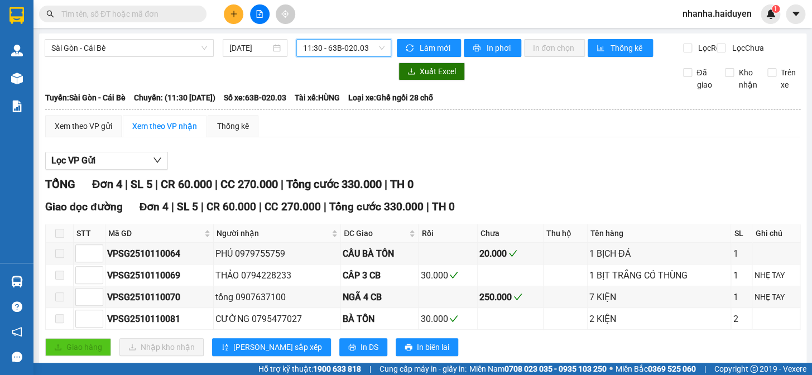
click at [358, 45] on span "11:30 - 63B-020.03" at bounding box center [343, 48] width 81 height 17
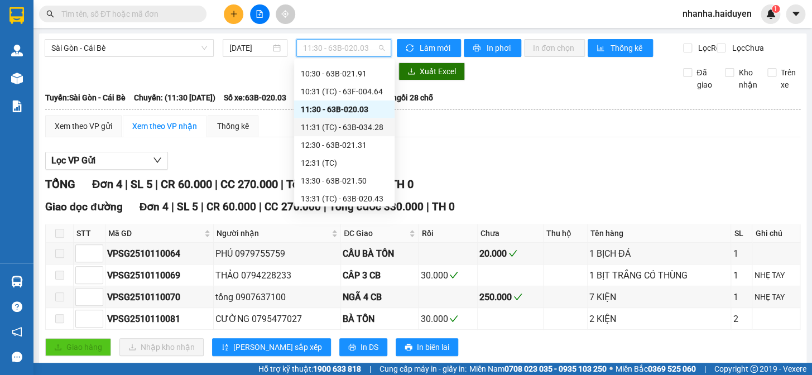
click at [344, 127] on div "11:31 (TC) - 63B-034.28" at bounding box center [344, 127] width 87 height 12
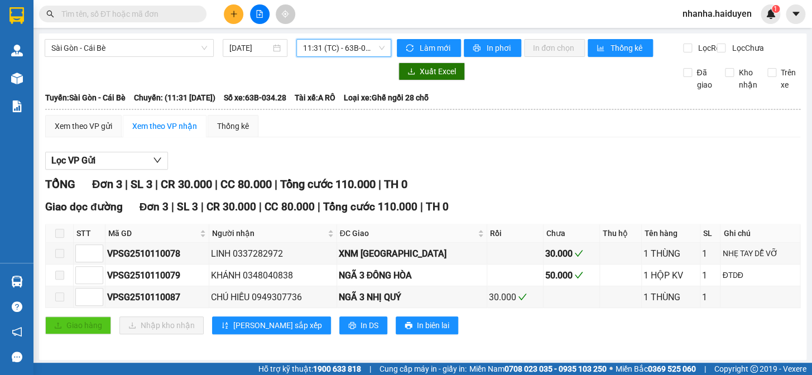
click at [344, 50] on span "11:31 (TC) - 63B-034.28" at bounding box center [343, 48] width 81 height 17
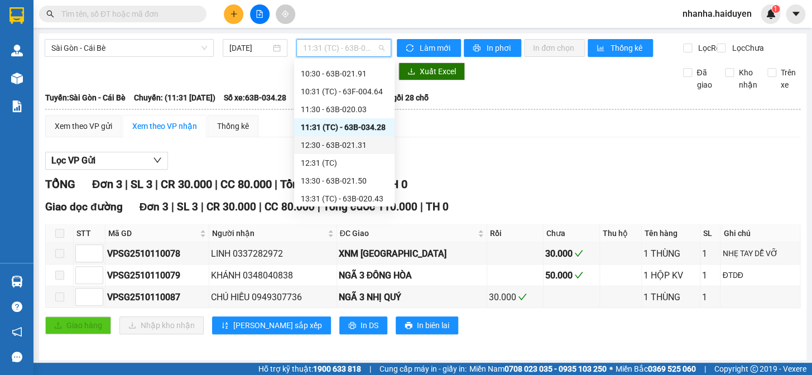
click at [341, 149] on div "12:30 - 63B-021.31" at bounding box center [344, 145] width 87 height 12
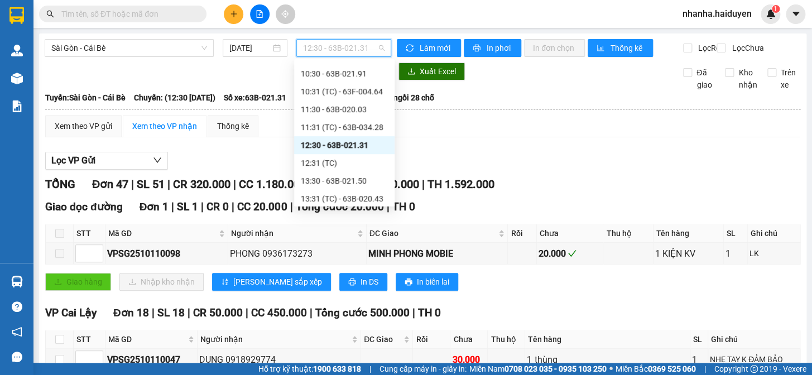
click at [359, 45] on span "12:30 - 63B-021.31" at bounding box center [343, 48] width 81 height 17
click at [357, 113] on div "11:30 - 63B-020.03" at bounding box center [344, 109] width 87 height 12
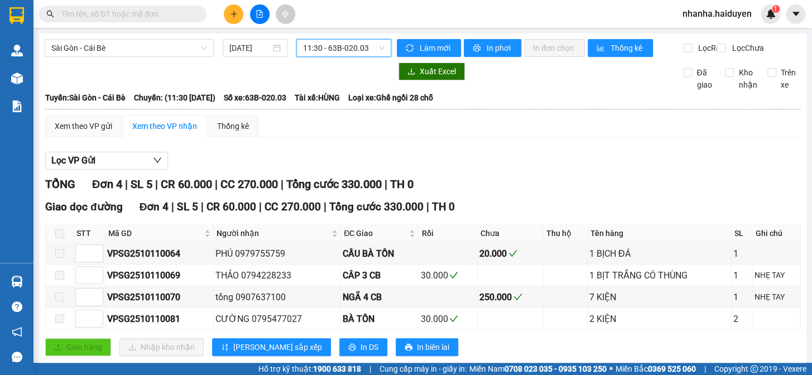
click at [368, 49] on span "11:30 - 63B-020.03" at bounding box center [343, 48] width 81 height 17
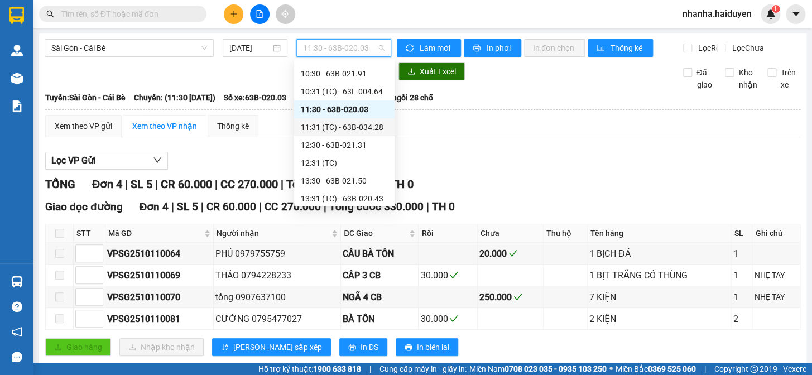
click at [359, 128] on div "11:31 (TC) - 63B-034.28" at bounding box center [344, 127] width 87 height 12
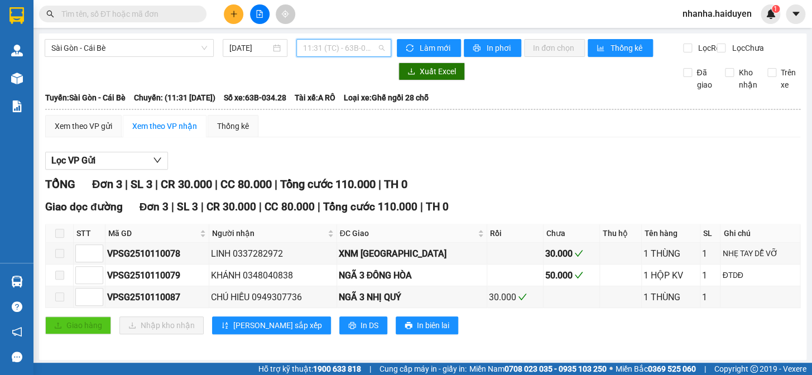
click at [364, 53] on span "11:31 (TC) - 63B-034.28" at bounding box center [343, 48] width 81 height 17
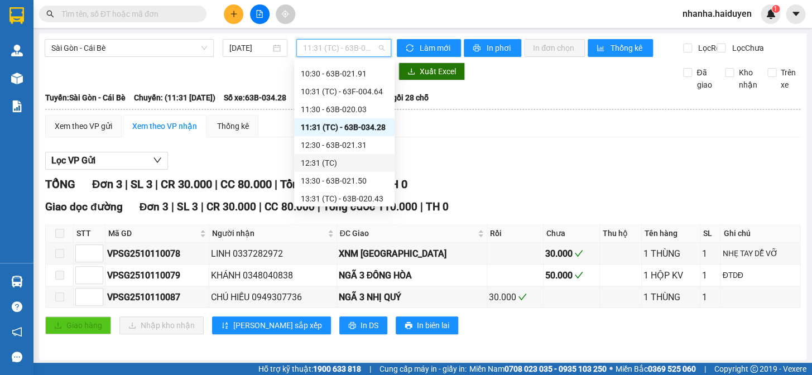
scroll to position [124, 0]
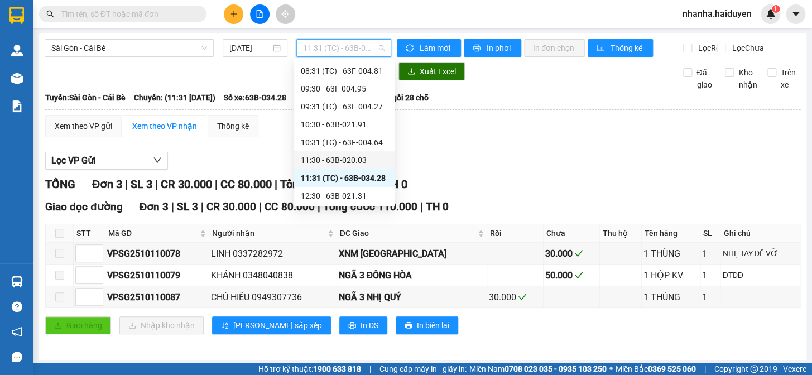
click at [339, 162] on div "11:30 - 63B-020.03" at bounding box center [344, 160] width 87 height 12
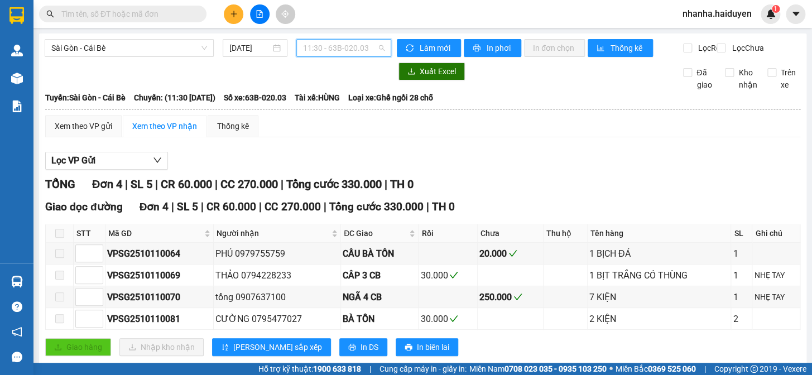
click at [334, 48] on span "11:30 - 63B-020.03" at bounding box center [343, 48] width 81 height 17
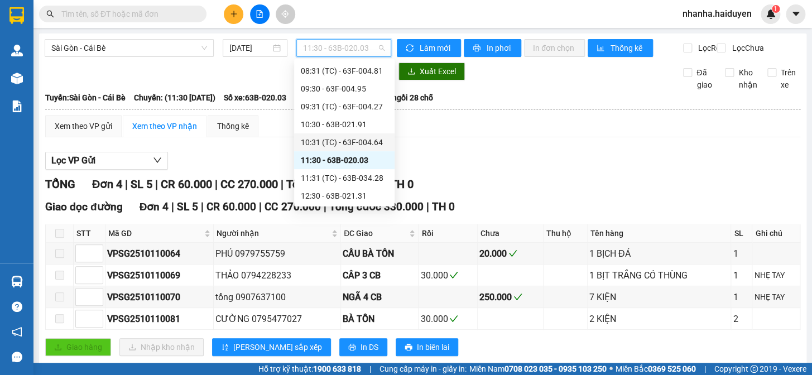
click at [347, 138] on div "10:31 (TC) - 63F-004.64" at bounding box center [344, 142] width 87 height 12
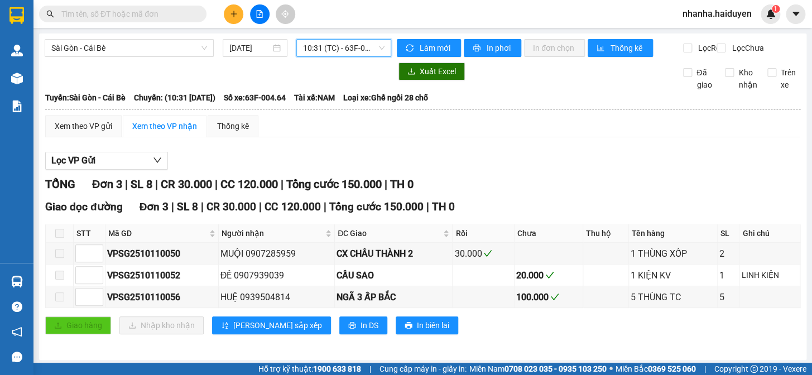
click at [346, 45] on span "10:31 (TC) - 63F-004.64" at bounding box center [343, 48] width 81 height 17
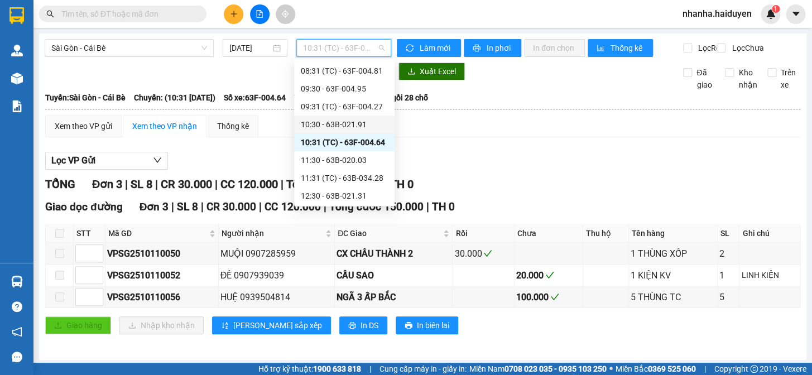
click at [353, 129] on div "10:30 - 63B-021.91" at bounding box center [344, 124] width 87 height 12
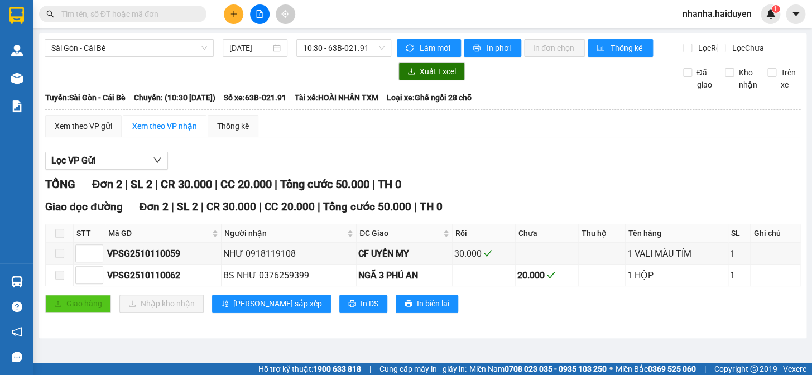
click at [367, 57] on div "Sài Gòn - Cái Bè [DATE] 10:30 - 63B-021.91" at bounding box center [218, 48] width 346 height 18
click at [349, 46] on span "10:30 - 63B-021.91" at bounding box center [343, 48] width 81 height 17
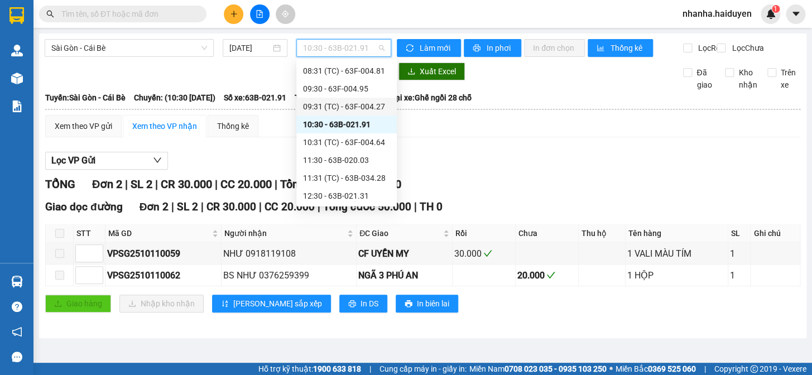
click at [363, 113] on div "09:31 (TC) - 63F-004.27" at bounding box center [346, 107] width 100 height 18
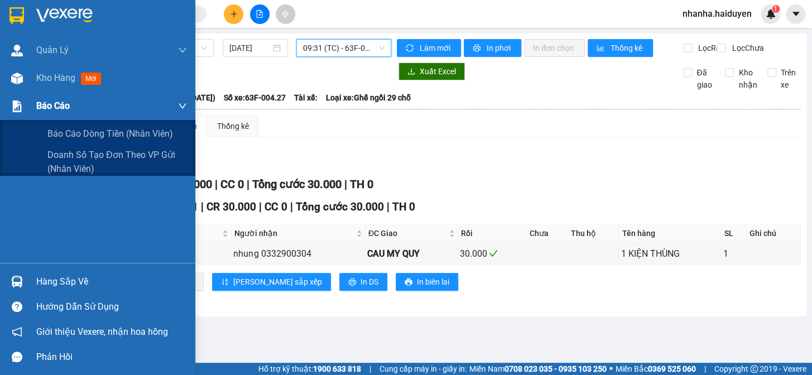
click at [23, 110] on div at bounding box center [17, 107] width 20 height 20
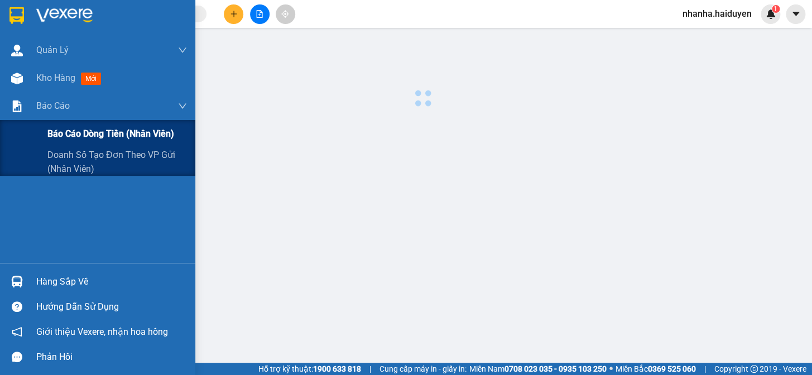
click at [31, 137] on div "Báo cáo dòng tiền (nhân viên)" at bounding box center [97, 134] width 195 height 28
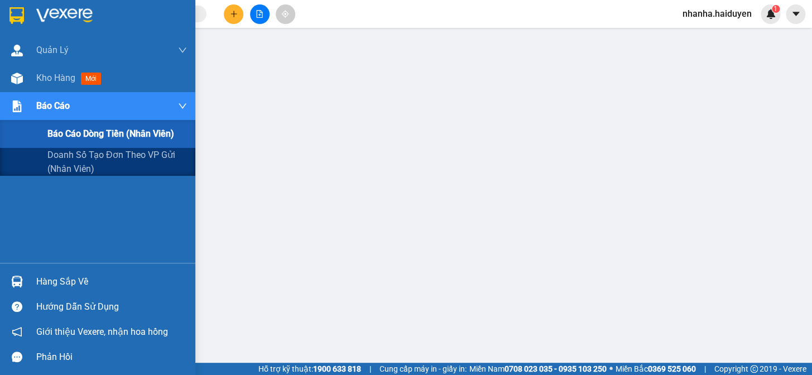
click at [52, 102] on span "Báo cáo" at bounding box center [52, 106] width 33 height 14
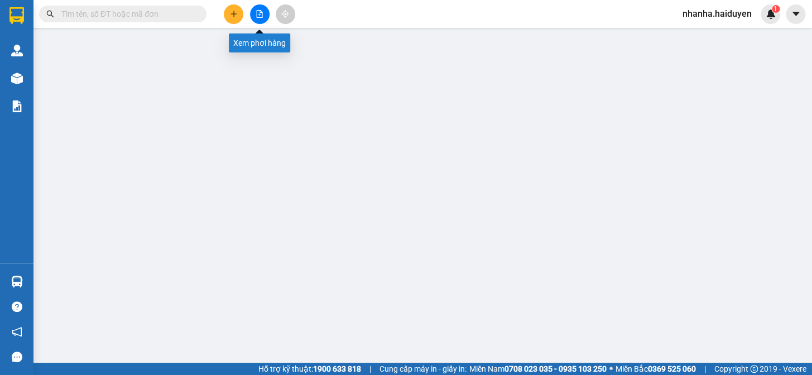
click at [254, 15] on button at bounding box center [260, 14] width 20 height 20
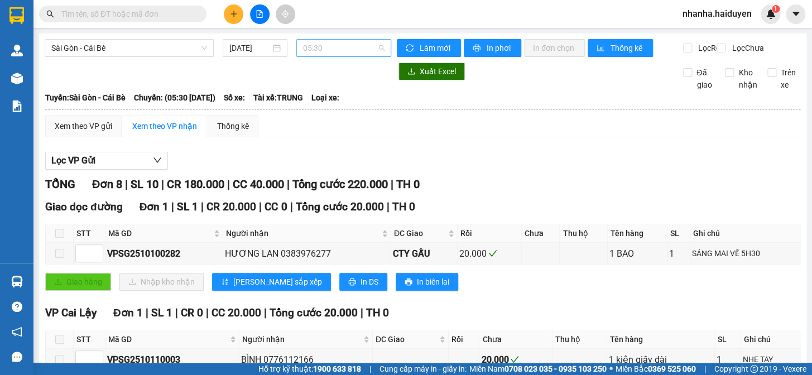
click at [328, 56] on div "05:30" at bounding box center [343, 48] width 95 height 18
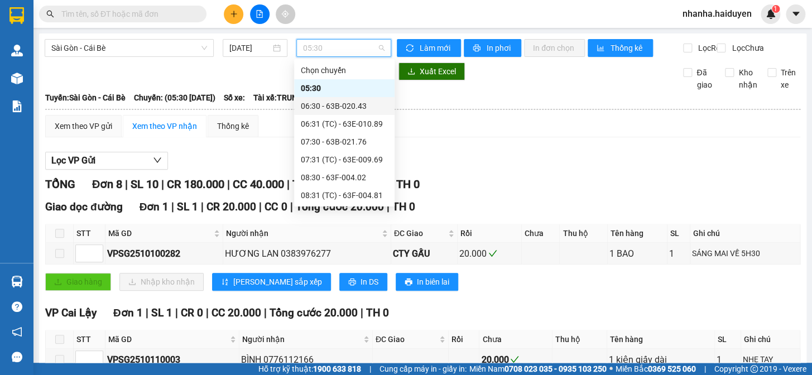
click at [346, 109] on div "06:30 - 63B-020.43" at bounding box center [344, 106] width 87 height 12
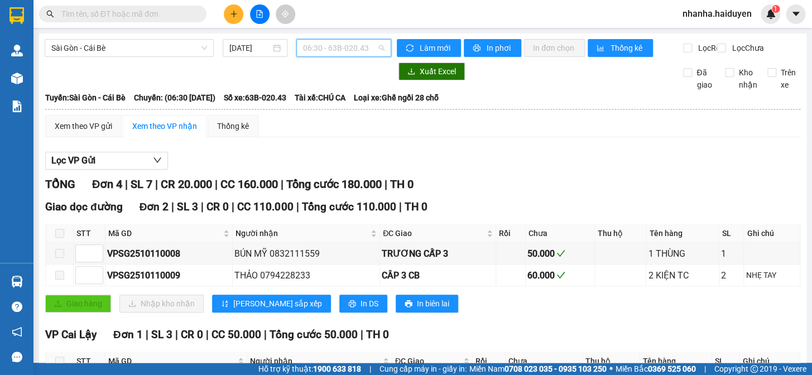
click at [339, 51] on span "06:30 - 63B-020.43" at bounding box center [343, 48] width 81 height 17
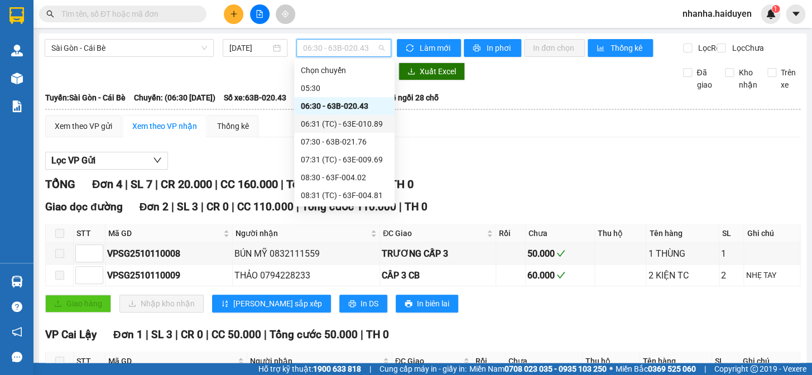
click at [346, 132] on div "06:31 (TC) - 63E-010.89" at bounding box center [344, 124] width 100 height 18
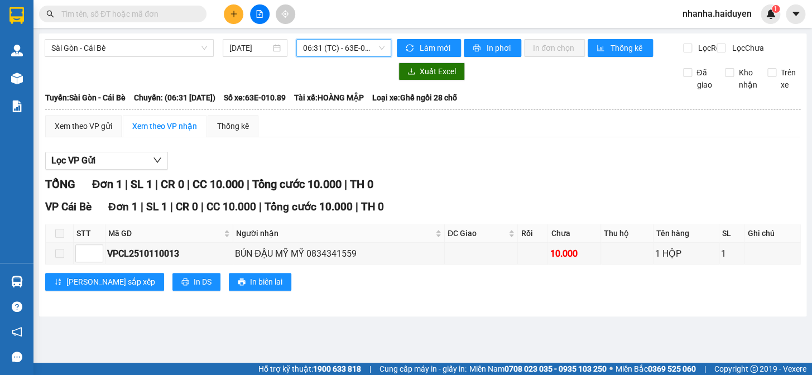
click at [334, 47] on span "06:31 (TC) - 63E-010.89" at bounding box center [343, 48] width 81 height 17
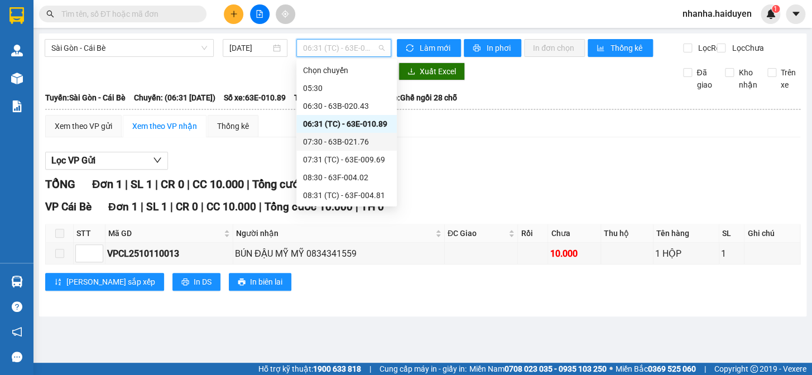
click at [332, 141] on div "07:30 - 63B-021.76" at bounding box center [346, 142] width 87 height 12
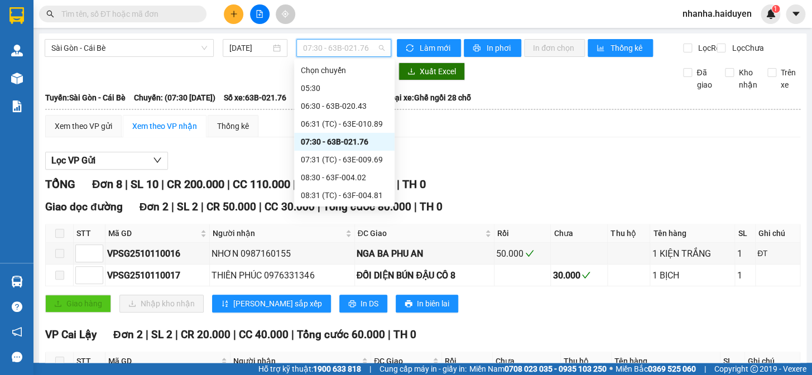
click at [339, 48] on span "07:30 - 63B-021.76" at bounding box center [343, 48] width 81 height 17
click at [346, 167] on div "07:31 (TC) - 63E-009.69" at bounding box center [344, 160] width 100 height 18
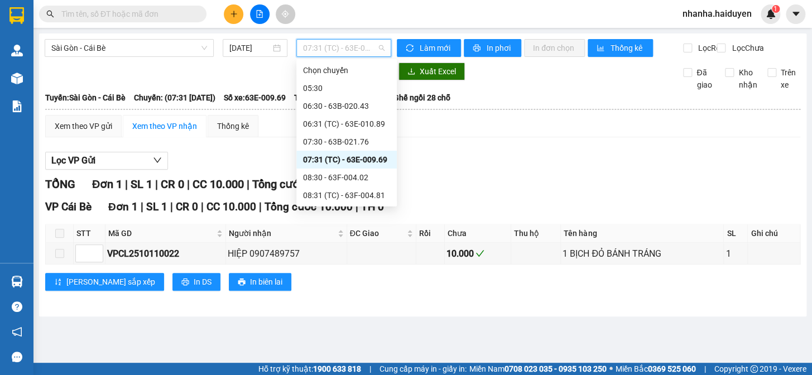
click at [350, 47] on span "07:31 (TC) - 63E-009.69" at bounding box center [343, 48] width 81 height 17
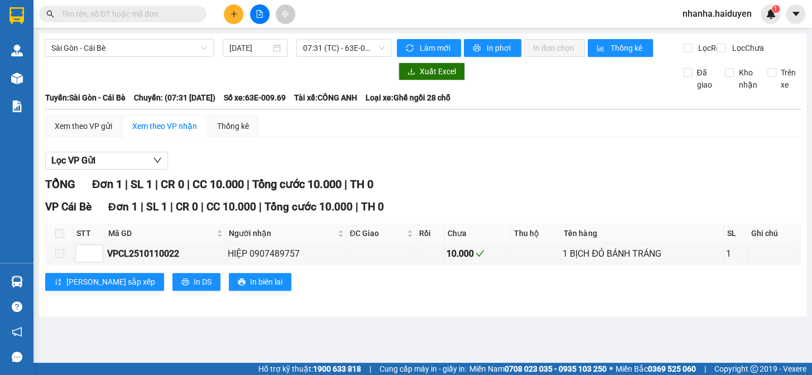
click at [560, 183] on div "Lọc VP Gửi TỔNG Đơn 1 | SL 1 | CR 0 | CC 10.000 | Tổng cước 10.000 | TH 0 VP C…" at bounding box center [422, 225] width 755 height 158
drag, startPoint x: 179, startPoint y: 263, endPoint x: 74, endPoint y: 250, distance: 106.1
click at [104, 262] on tr "VPCL2510110022 HIỆP 0907489757 10.000 1 BỊCH ĐỎ BÁNH TRÁNG 1" at bounding box center [423, 254] width 754 height 22
click at [171, 260] on div "VPCL2510110022" at bounding box center [165, 254] width 117 height 14
drag, startPoint x: 179, startPoint y: 262, endPoint x: 91, endPoint y: 267, distance: 87.7
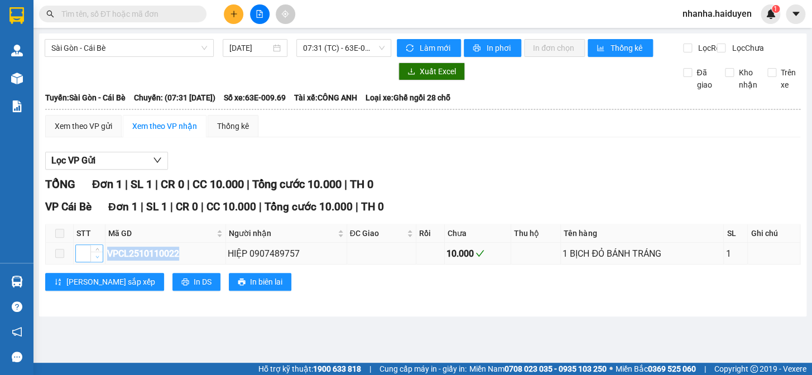
click at [105, 264] on td "VPCL2510110022" at bounding box center [165, 254] width 120 height 22
click at [133, 11] on input "text" at bounding box center [127, 14] width 132 height 12
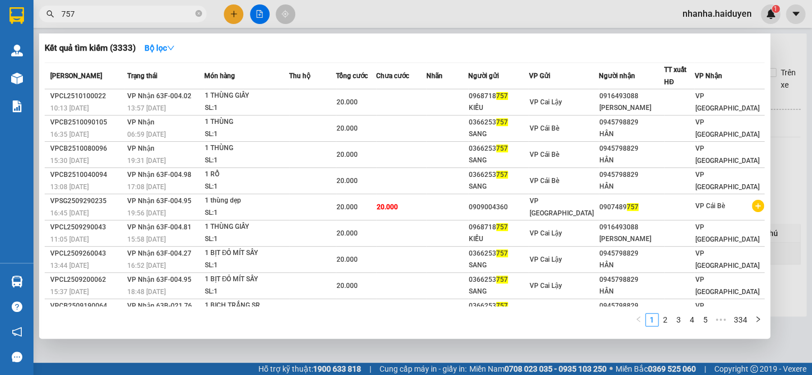
scroll to position [43, 0]
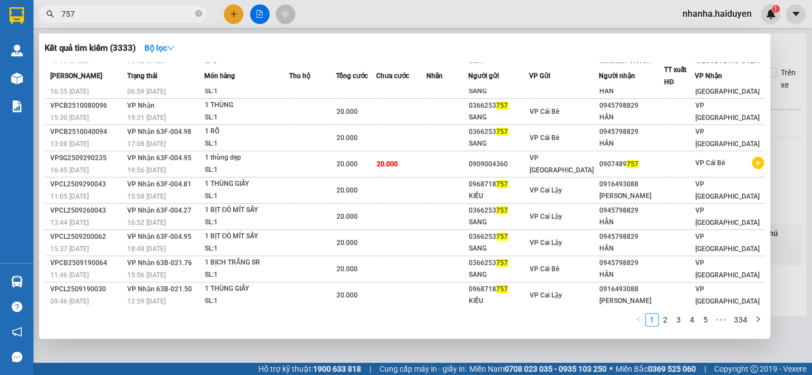
type input "757"
click at [563, 338] on div "Kết quả tìm kiếm ( 3333 ) Bộ lọc Mã ĐH Trạng thái Món hàng Thu hộ Tổng cước Chư…" at bounding box center [404, 185] width 731 height 305
click at [162, 41] on button "Bộ lọc" at bounding box center [160, 48] width 48 height 18
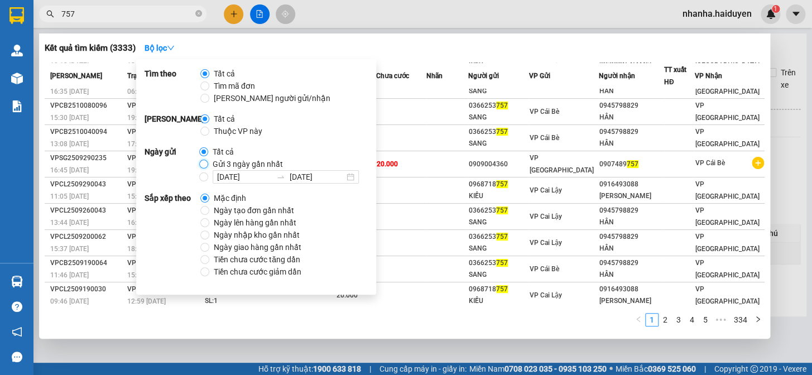
click at [203, 161] on input "Gửi 3 ngày gần nhất" at bounding box center [203, 164] width 9 height 9
radio input "true"
radio input "false"
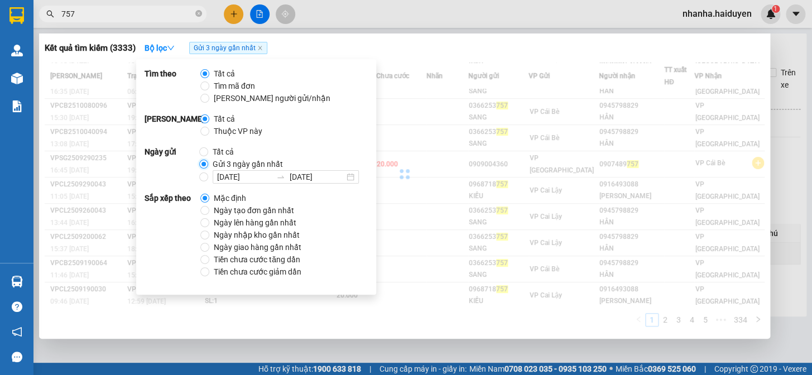
scroll to position [0, 0]
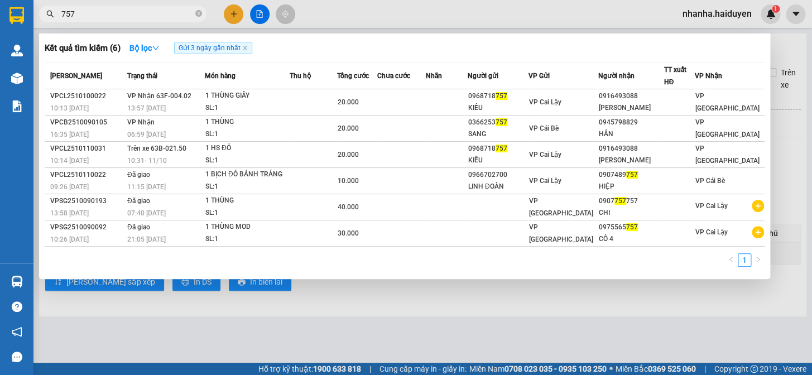
click at [419, 307] on div at bounding box center [406, 187] width 812 height 375
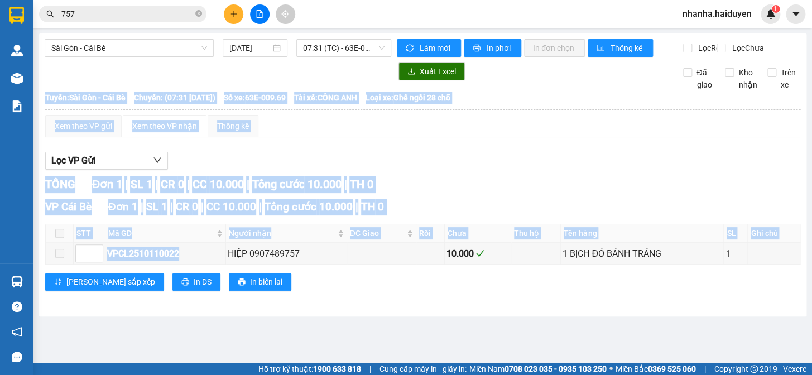
drag, startPoint x: 180, startPoint y: 258, endPoint x: 146, endPoint y: 274, distance: 37.7
click at [146, 274] on div "VP Cái Bè Đơn 1 | SL 1 | CR 0 | CC 10.000 | Tổng cước 10.000 | TH 0 STT Mã GD N…" at bounding box center [422, 249] width 755 height 100
click at [433, 291] on div "[PERSON_NAME] sắp xếp In DS In biên lai" at bounding box center [422, 282] width 755 height 18
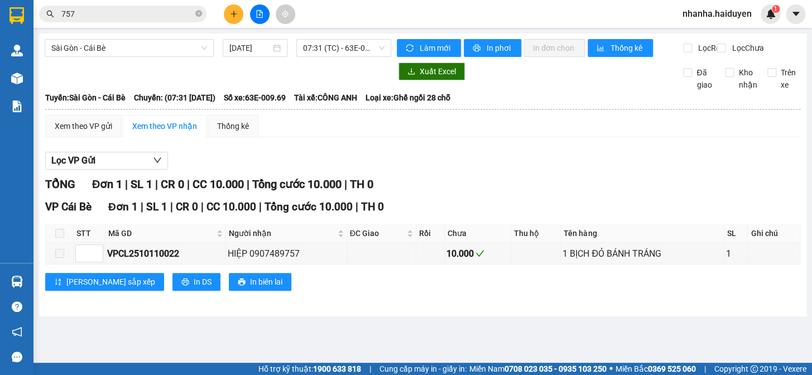
drag, startPoint x: 73, startPoint y: 13, endPoint x: 91, endPoint y: 9, distance: 19.3
click at [78, 12] on input "757" at bounding box center [127, 14] width 132 height 12
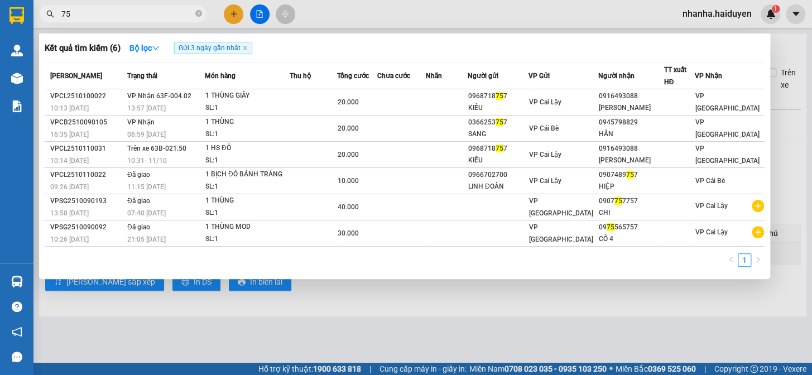
type input "7"
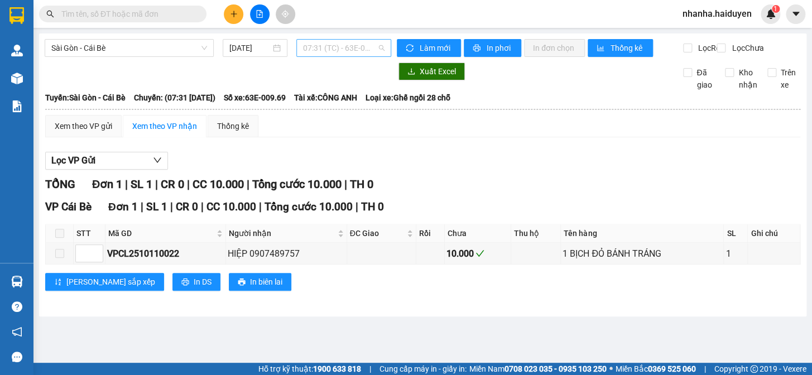
click at [320, 50] on span "07:31 (TC) - 63E-009.69" at bounding box center [343, 48] width 81 height 17
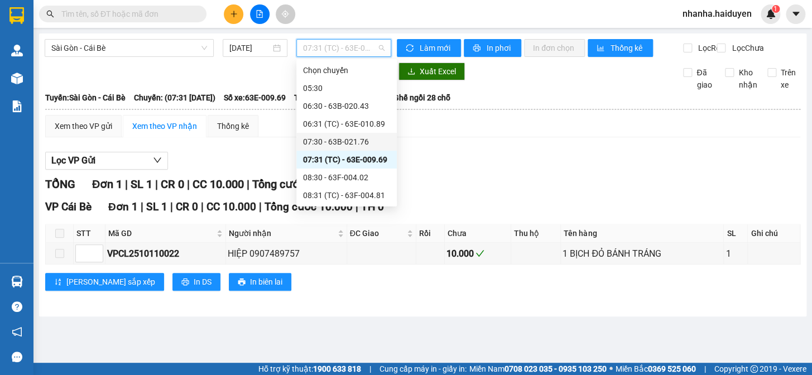
click at [350, 141] on div "07:30 - 63B-021.76" at bounding box center [346, 142] width 87 height 12
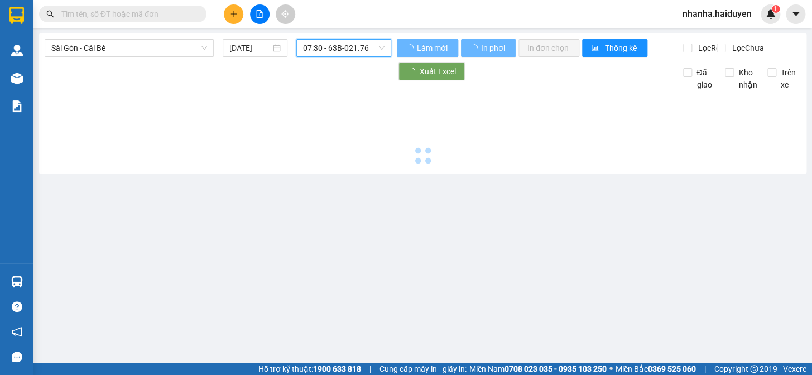
click at [340, 44] on span "07:30 - 63B-021.76" at bounding box center [343, 48] width 81 height 17
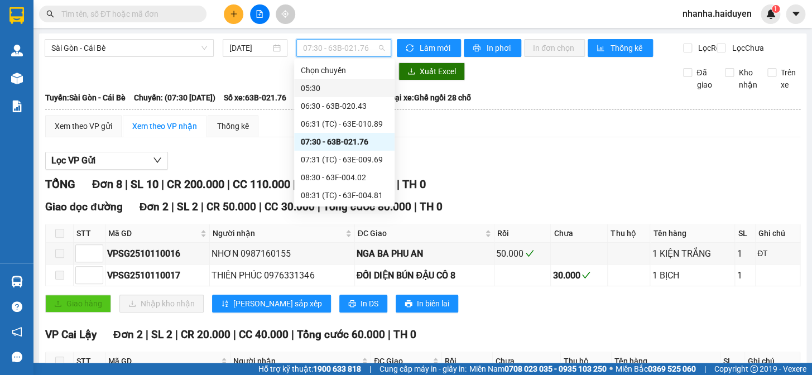
drag, startPoint x: 341, startPoint y: 77, endPoint x: 340, endPoint y: 89, distance: 11.7
click at [340, 89] on div "Chọn chuyến 05:30 06:30 - 63B-020.43 06:31 (TC) - 63E-010.89 07:30 - 63B-021.76…" at bounding box center [344, 329] width 100 height 536
click at [340, 89] on div "05:30" at bounding box center [344, 88] width 87 height 12
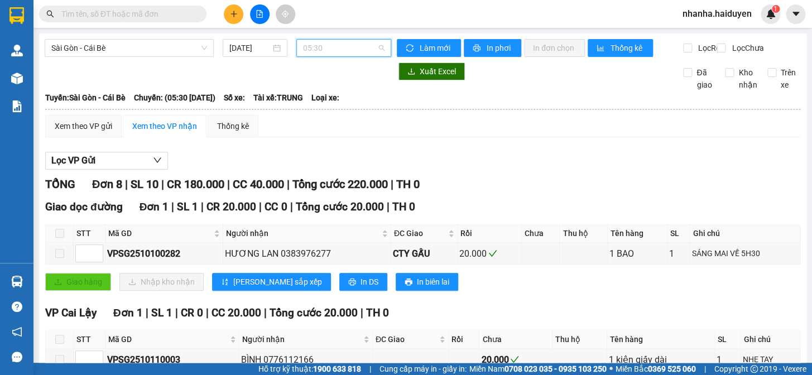
click at [346, 50] on span "05:30" at bounding box center [343, 48] width 81 height 17
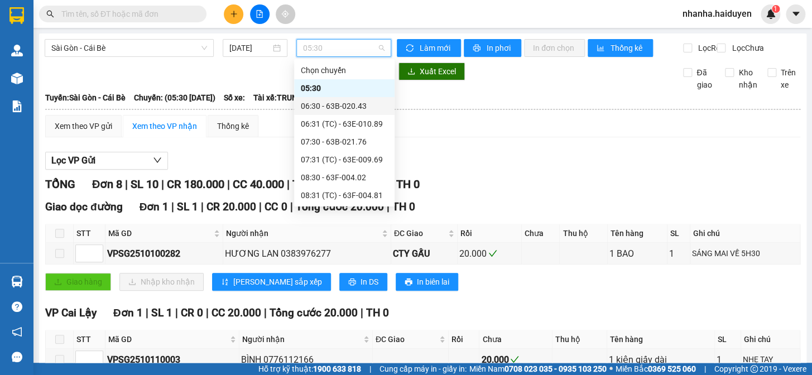
click at [362, 101] on div "06:30 - 63B-020.43" at bounding box center [344, 106] width 87 height 12
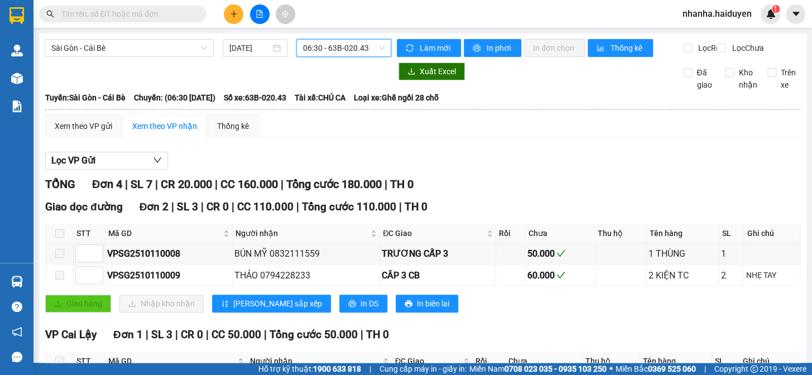
click at [344, 41] on span "06:30 - 63B-020.43" at bounding box center [343, 48] width 81 height 17
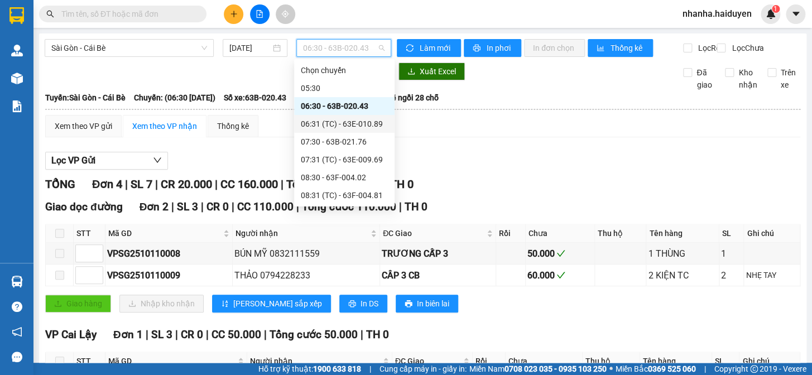
click at [356, 124] on div "06:31 (TC) - 63E-010.89" at bounding box center [344, 124] width 87 height 12
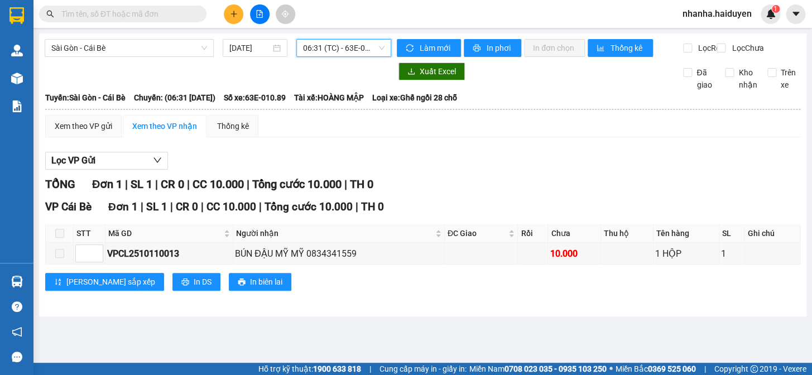
click at [357, 57] on div "Sài Gòn - Cái Bè [DATE] 06:31 06:31 (TC) - 63E-010.89" at bounding box center [218, 48] width 346 height 18
click at [348, 41] on span "06:31 (TC) - 63E-010.89" at bounding box center [343, 48] width 81 height 17
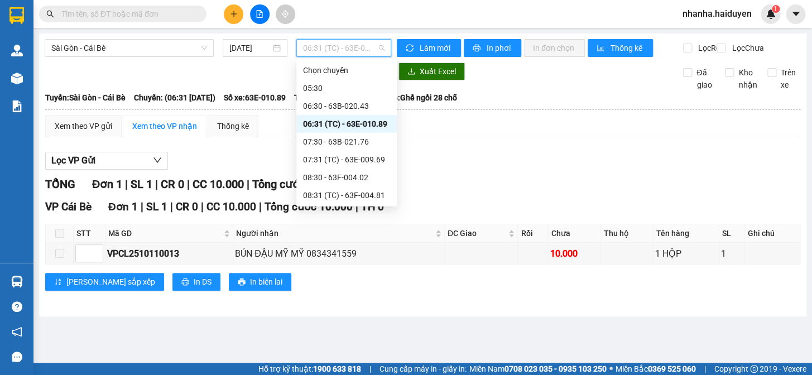
click at [359, 131] on div "06:31 (TC) - 63E-010.89" at bounding box center [346, 124] width 100 height 18
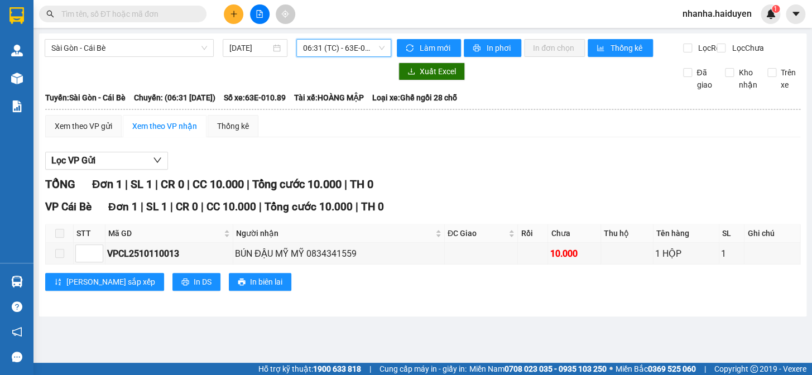
click at [361, 52] on span "06:31 (TC) - 63E-010.89" at bounding box center [343, 48] width 81 height 17
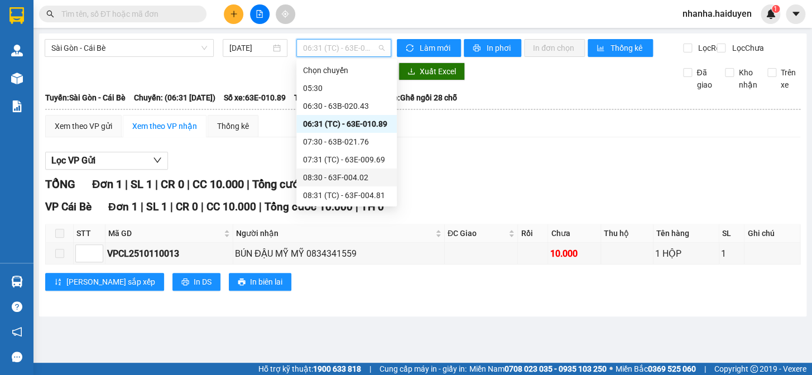
drag, startPoint x: 364, startPoint y: 175, endPoint x: 351, endPoint y: 73, distance: 102.8
click at [363, 176] on div "08:30 - 63F-004.02" at bounding box center [346, 177] width 87 height 12
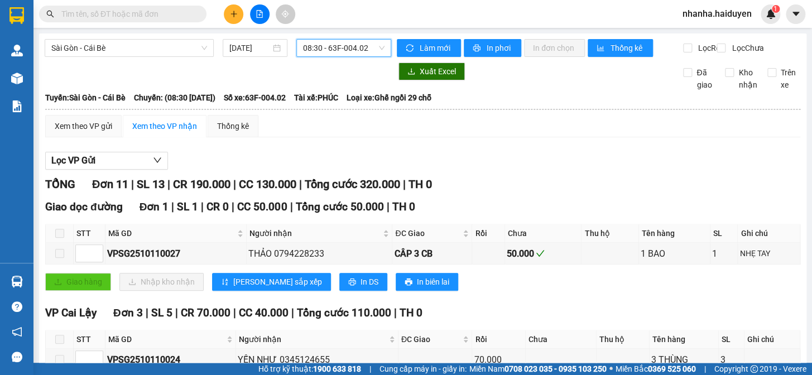
click at [350, 46] on span "08:30 - 63F-004.02" at bounding box center [343, 48] width 81 height 17
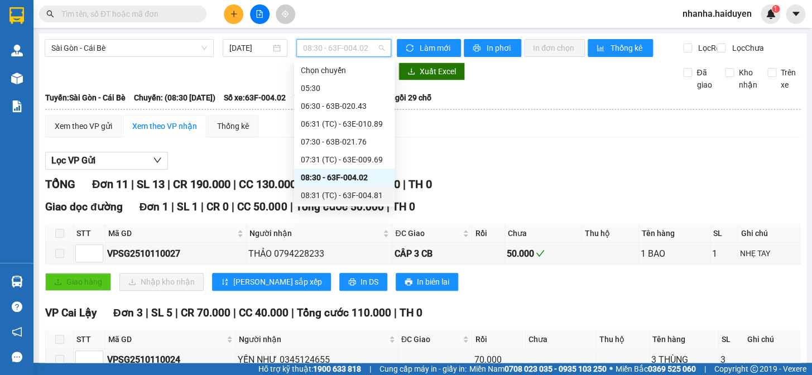
click at [349, 190] on div "08:31 (TC) - 63F-004.81" at bounding box center [344, 195] width 87 height 12
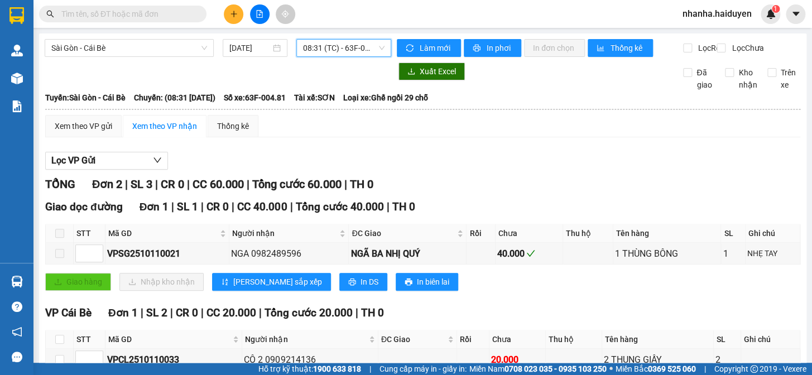
click at [354, 49] on span "08:31 (TC) - 63F-004.81" at bounding box center [343, 48] width 81 height 17
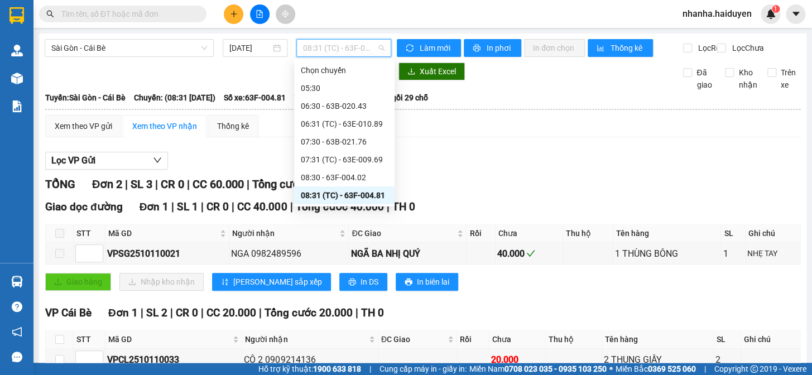
scroll to position [50, 0]
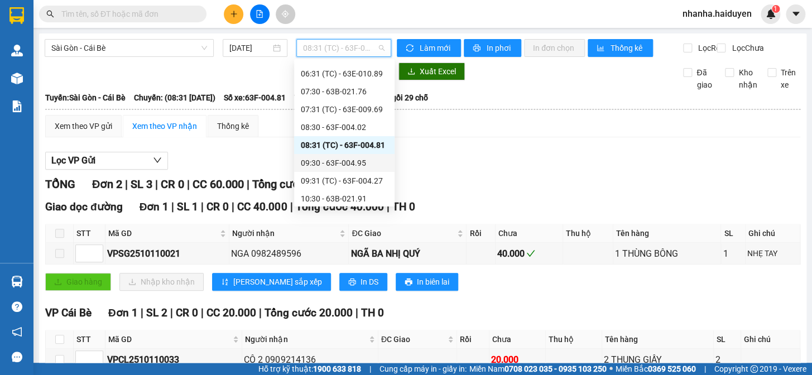
click at [354, 161] on div "09:30 - 63F-004.95" at bounding box center [344, 163] width 87 height 12
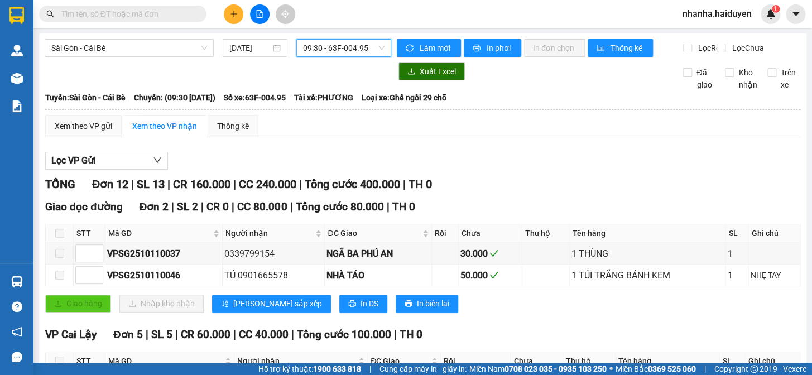
click at [356, 57] on div "Sài Gòn - Cái Bè [DATE] 09:30 09:30 - 63F-004.95" at bounding box center [218, 48] width 346 height 18
click at [354, 48] on span "09:30 - 63F-004.95" at bounding box center [343, 48] width 81 height 17
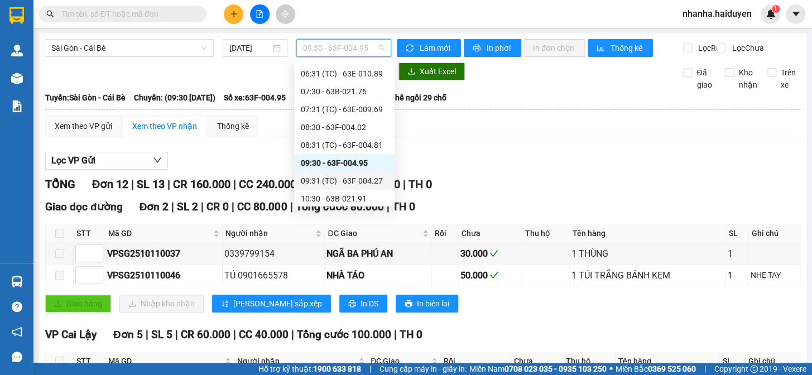
click at [357, 180] on div "09:31 (TC) - 63F-004.27" at bounding box center [344, 181] width 87 height 12
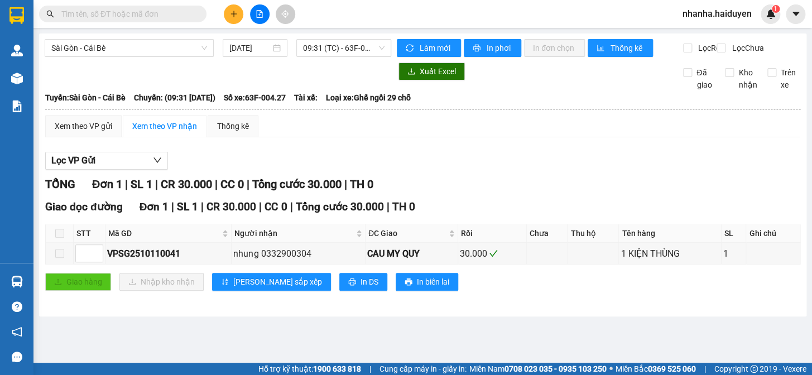
click at [358, 57] on div "Sài Gòn - Cái Bè [DATE] 09:31 (TC) - 63F-004.27" at bounding box center [218, 48] width 346 height 18
click at [345, 41] on span "09:31 (TC) - 63F-004.27" at bounding box center [343, 48] width 81 height 17
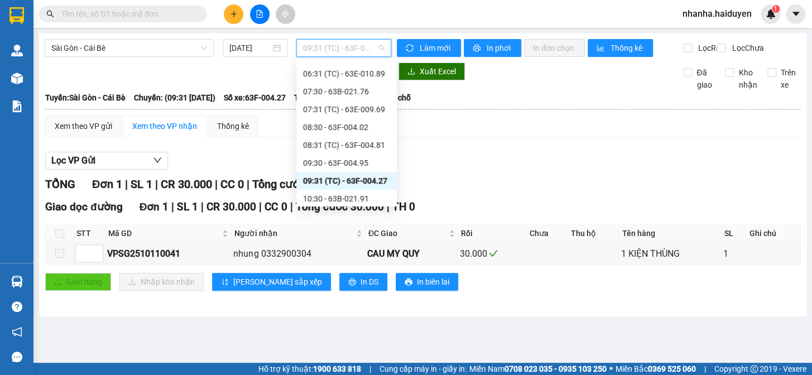
click at [345, 42] on span "09:31 (TC) - 63F-004.27" at bounding box center [343, 48] width 81 height 17
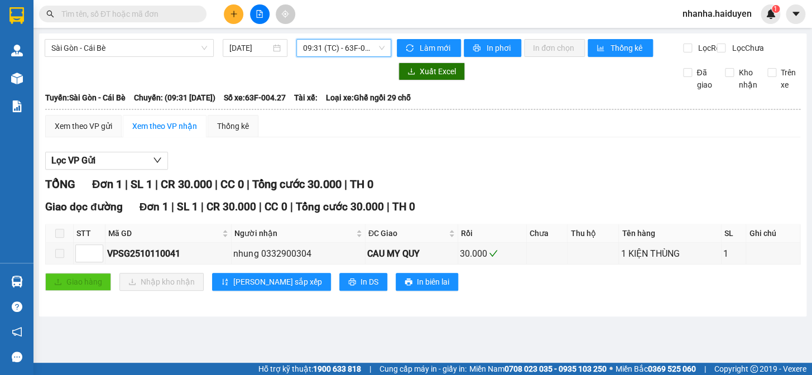
click at [345, 42] on span "09:31 (TC) - 63F-004.27" at bounding box center [343, 48] width 81 height 17
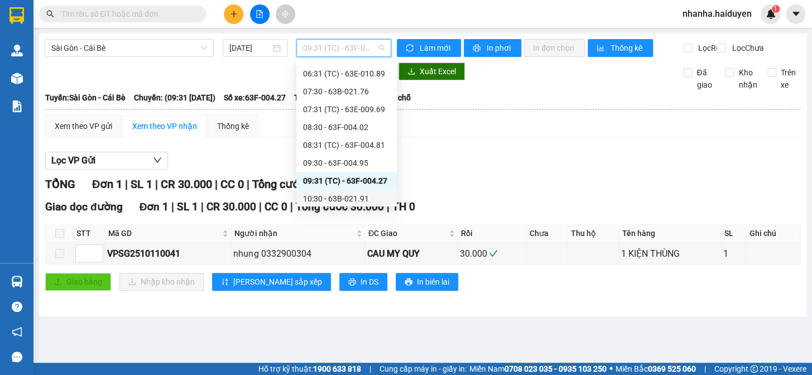
drag, startPoint x: 353, startPoint y: 199, endPoint x: 346, endPoint y: 185, distance: 16.0
click at [351, 198] on div "10:30 - 63B-021.91" at bounding box center [346, 198] width 87 height 12
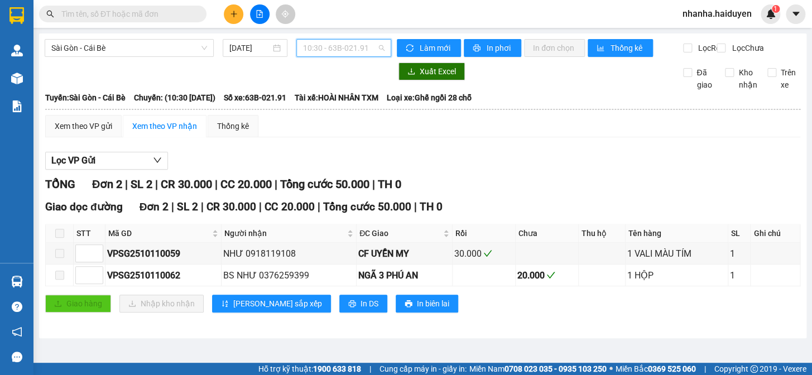
click at [356, 40] on span "10:30 - 63B-021.91" at bounding box center [343, 48] width 81 height 17
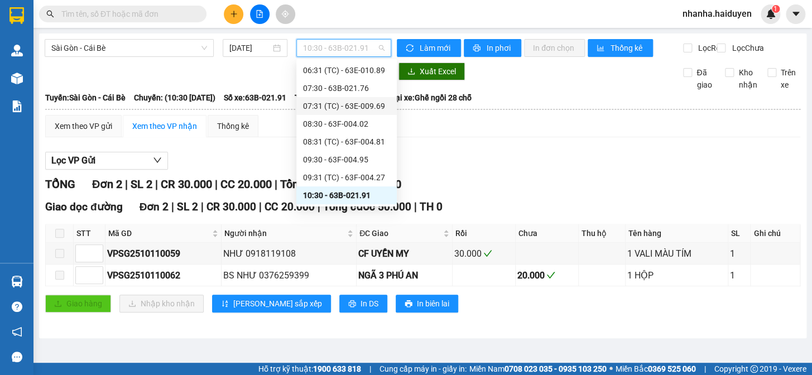
scroll to position [104, 0]
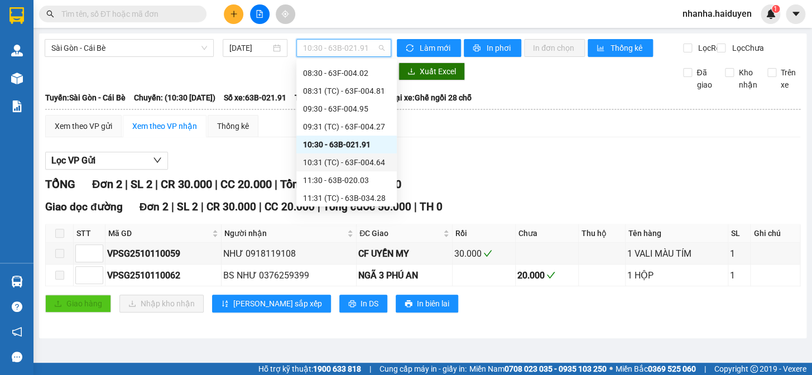
click at [360, 158] on div "10:31 (TC) - 63F-004.64" at bounding box center [346, 162] width 87 height 12
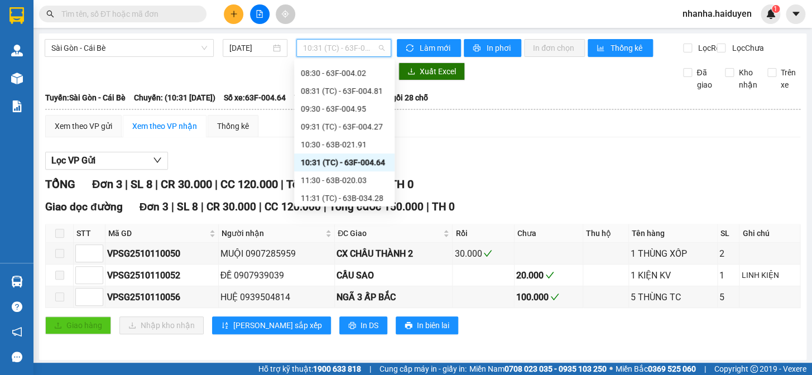
click at [365, 43] on span "10:31 (TC) - 63F-004.64" at bounding box center [343, 48] width 81 height 17
click at [378, 182] on div "11:30 - 63B-020.03" at bounding box center [344, 180] width 87 height 12
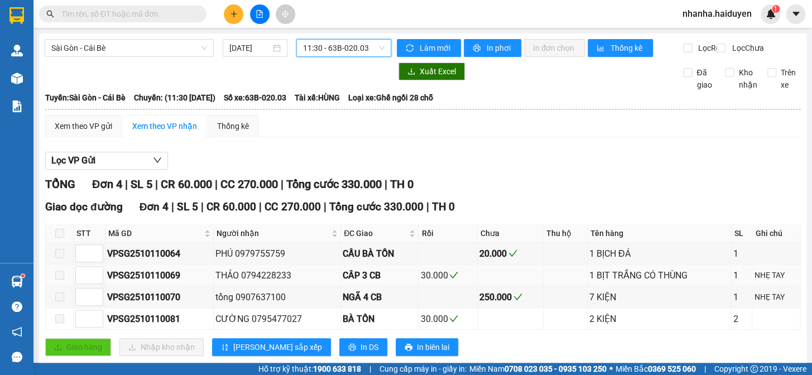
scroll to position [33, 0]
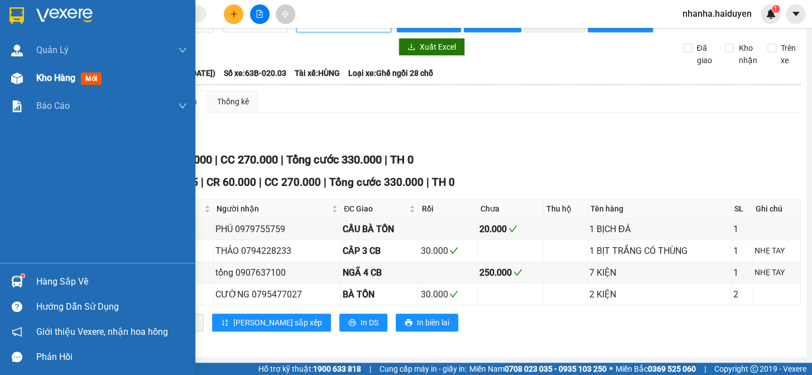
click at [31, 80] on div "Kho hàng mới" at bounding box center [97, 78] width 195 height 28
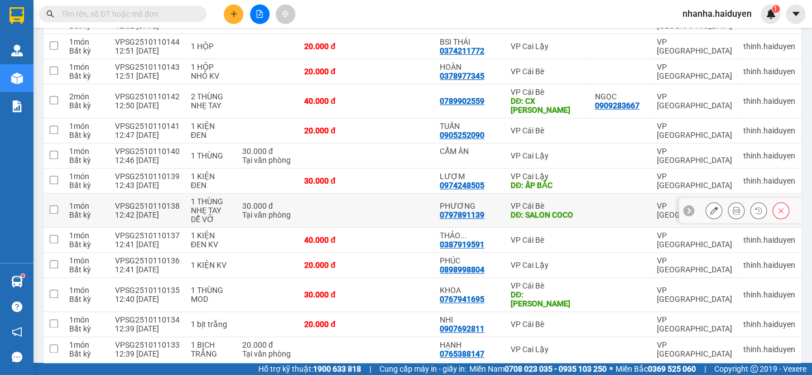
scroll to position [717, 0]
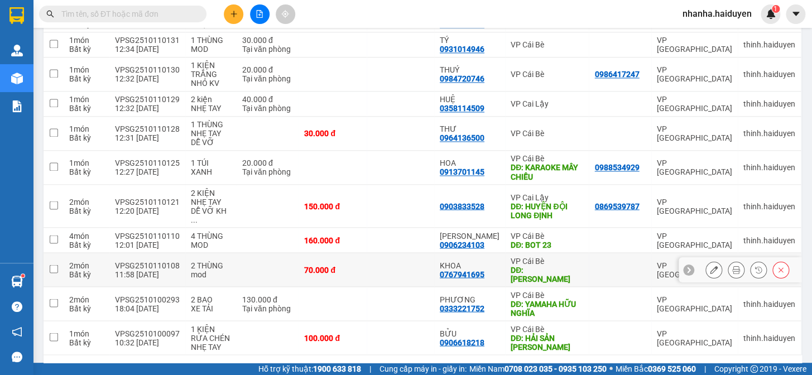
click at [549, 265] on div "DĐ: [PERSON_NAME]" at bounding box center [546, 274] width 73 height 18
checkbox input "true"
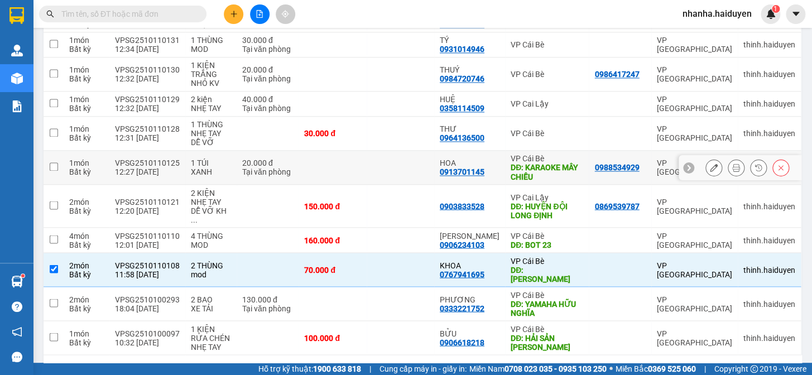
click at [558, 163] on div "DĐ: KARAOKE MÂY CHIỀU" at bounding box center [546, 172] width 73 height 18
checkbox input "true"
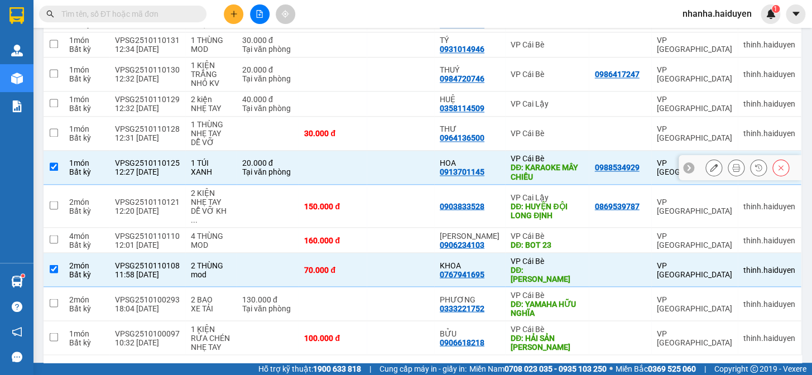
scroll to position [565, 0]
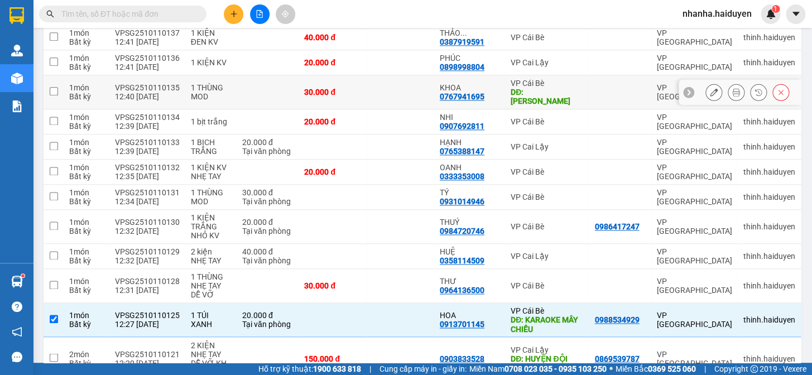
click at [561, 88] on div "DĐ: [PERSON_NAME]" at bounding box center [546, 97] width 73 height 18
checkbox input "true"
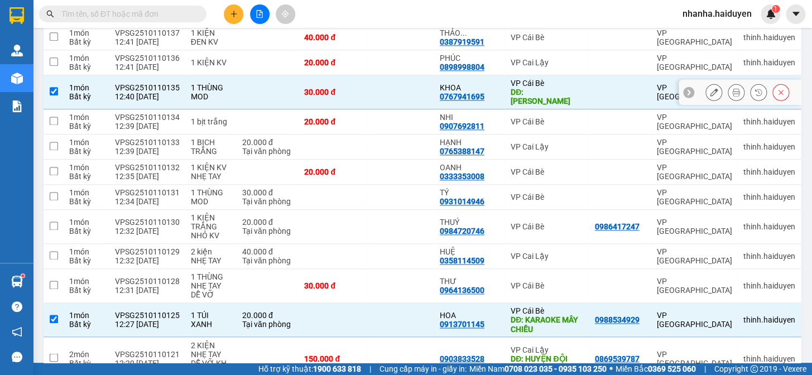
scroll to position [413, 0]
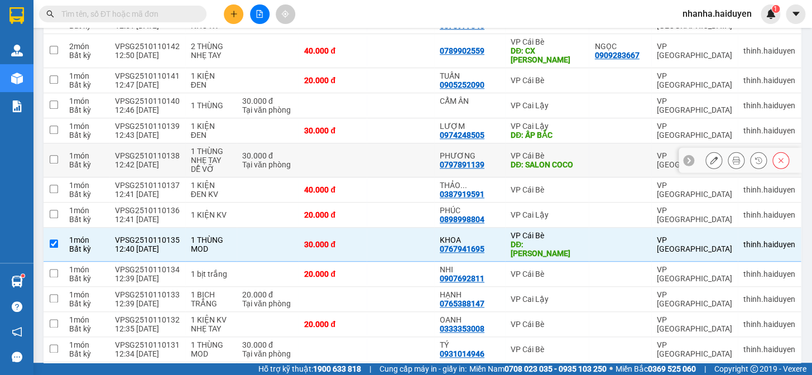
click at [551, 160] on div "DĐ: SALON COCO" at bounding box center [546, 164] width 73 height 9
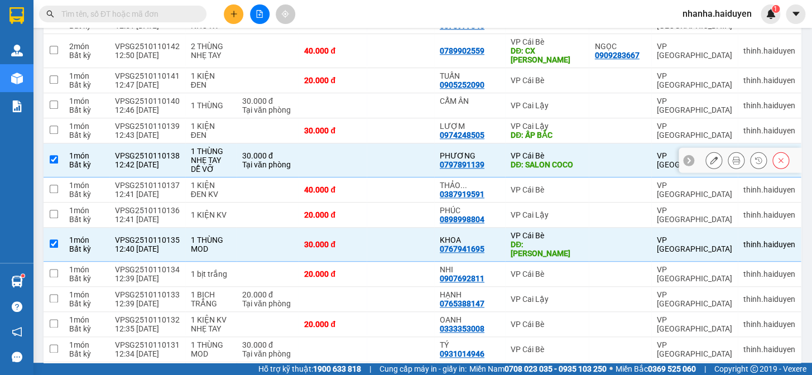
checkbox input "true"
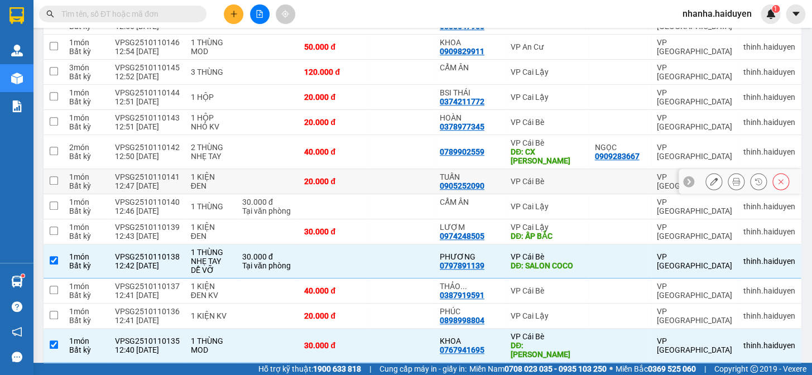
scroll to position [7, 0]
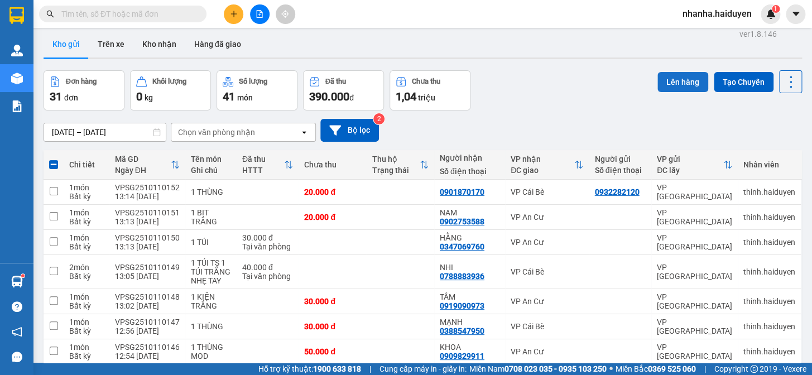
click at [690, 82] on button "Lên hàng" at bounding box center [682, 82] width 51 height 20
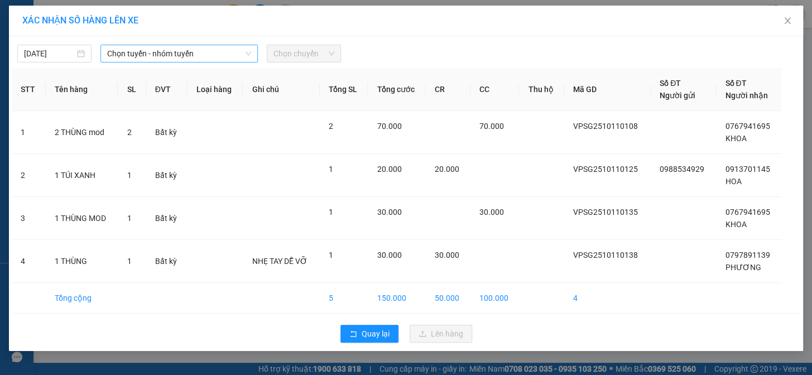
click at [226, 57] on span "Chọn tuyến - nhóm tuyến" at bounding box center [179, 53] width 144 height 17
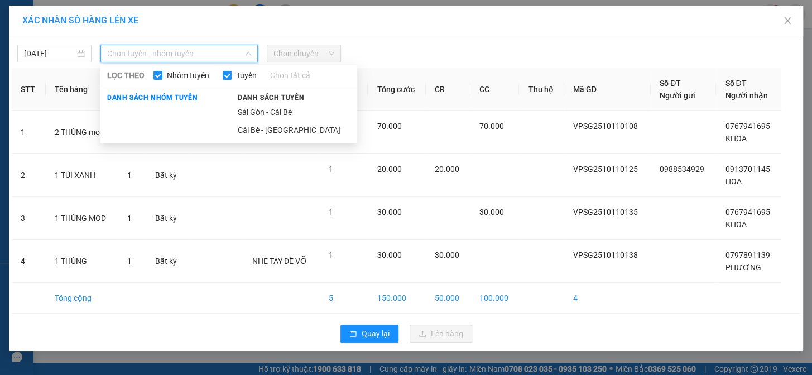
drag, startPoint x: 285, startPoint y: 117, endPoint x: 290, endPoint y: 107, distance: 11.2
click at [285, 116] on li "Sài Gòn - Cái Bè" at bounding box center [294, 112] width 126 height 18
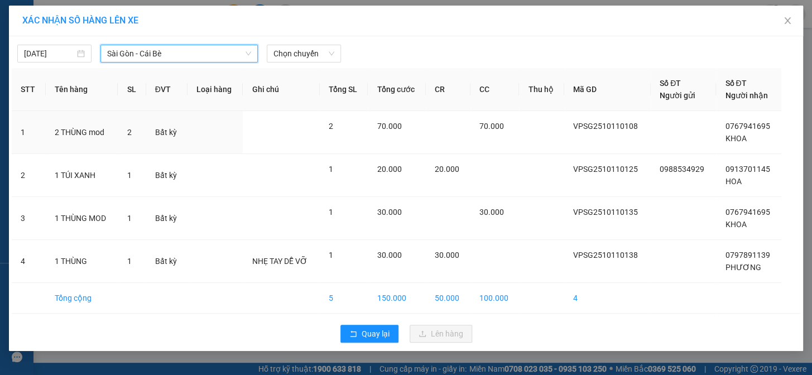
click at [327, 65] on div "[DATE] [GEOGRAPHIC_DATA] - Cái Bè [GEOGRAPHIC_DATA] - Cái Bè LỌC THEO Nhóm tuyế…" at bounding box center [406, 193] width 794 height 315
click at [327, 59] on span "Chọn chuyến" at bounding box center [303, 53] width 61 height 17
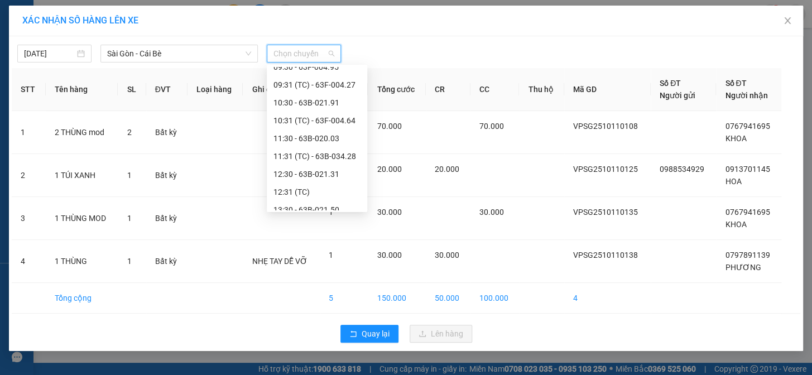
scroll to position [203, 0]
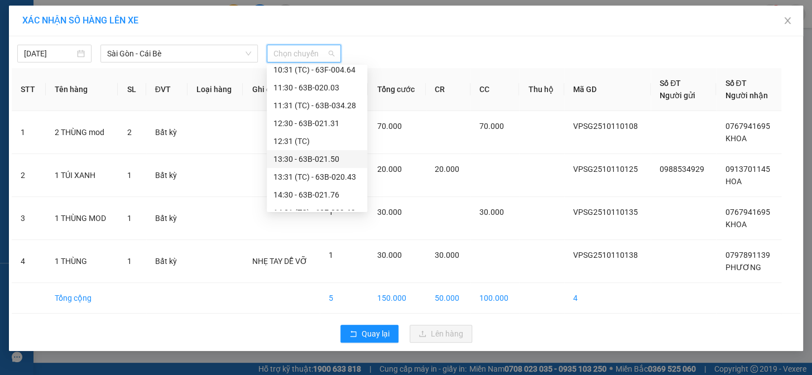
click at [335, 161] on div "13:30 - 63B-021.50" at bounding box center [316, 159] width 87 height 12
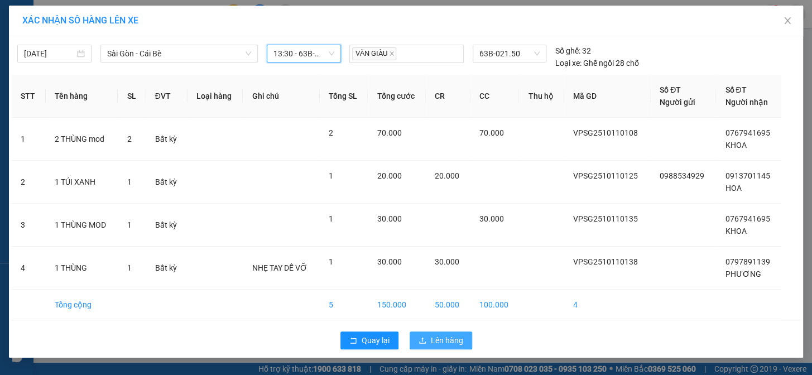
click at [439, 343] on span "Lên hàng" at bounding box center [447, 340] width 32 height 12
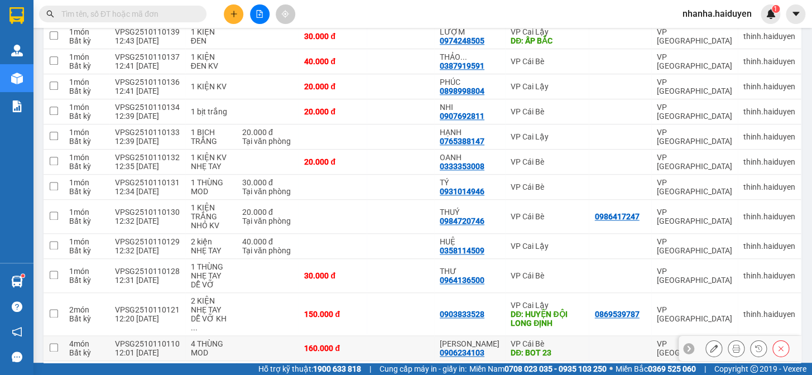
scroll to position [599, 0]
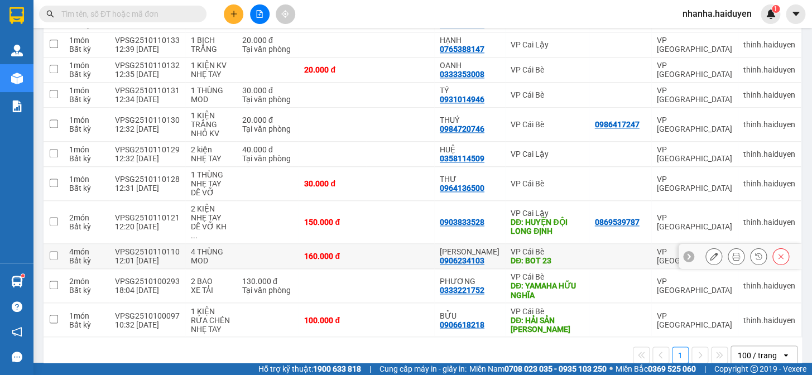
click at [515, 256] on div "DĐ: BOT 23" at bounding box center [546, 260] width 73 height 9
checkbox input "true"
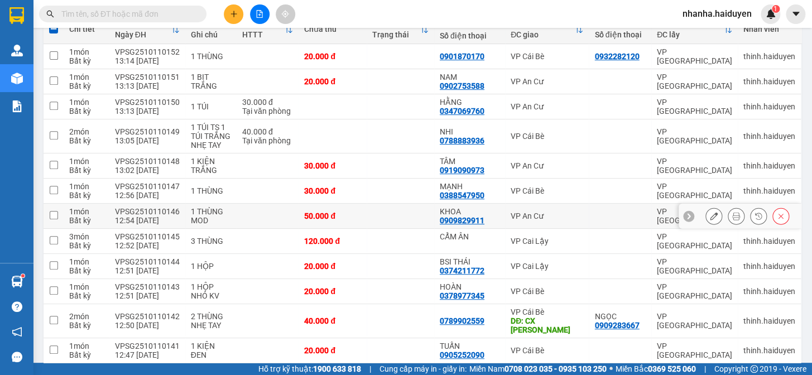
scroll to position [0, 0]
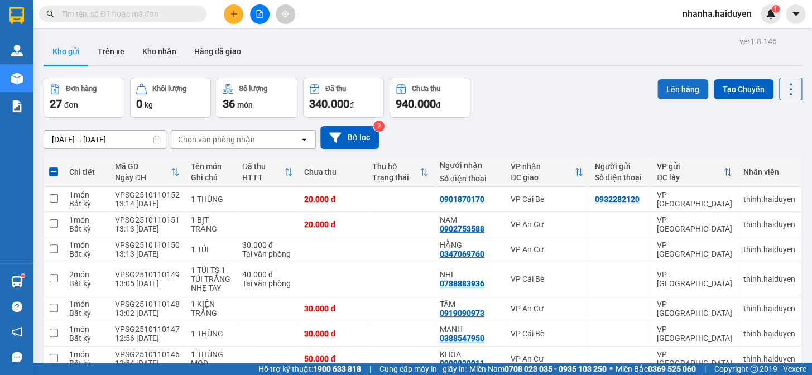
click at [682, 95] on button "Lên hàng" at bounding box center [682, 89] width 51 height 20
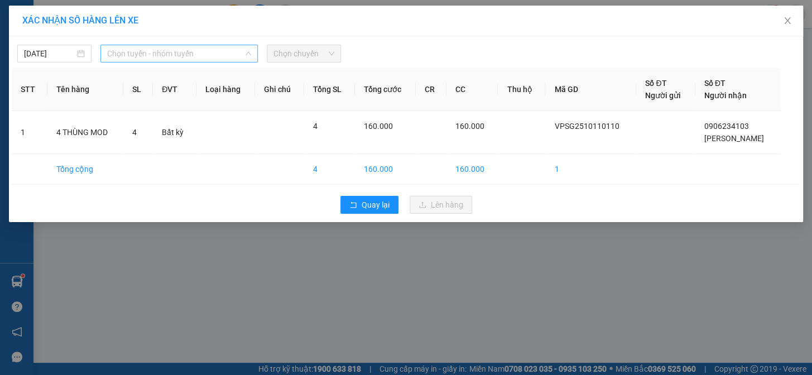
click at [155, 54] on span "Chọn tuyến - nhóm tuyến" at bounding box center [179, 53] width 144 height 17
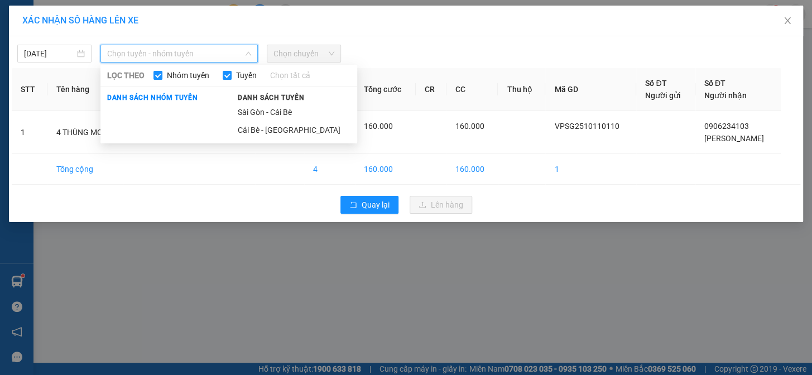
drag, startPoint x: 287, startPoint y: 105, endPoint x: 303, endPoint y: 77, distance: 32.0
click at [287, 104] on li "Sài Gòn - Cái Bè" at bounding box center [294, 112] width 126 height 18
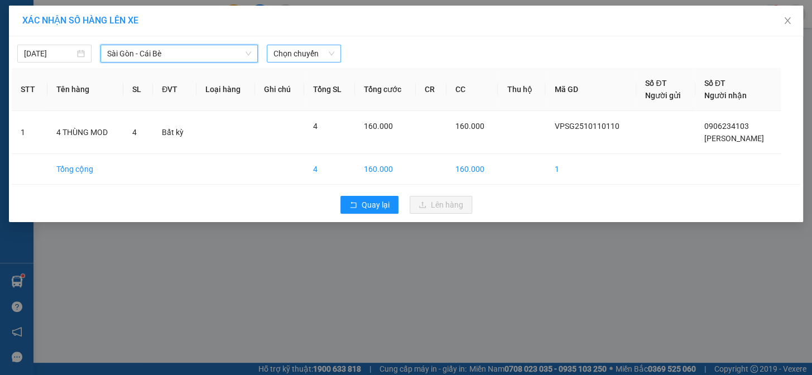
click at [311, 55] on span "Chọn chuyến" at bounding box center [303, 53] width 61 height 17
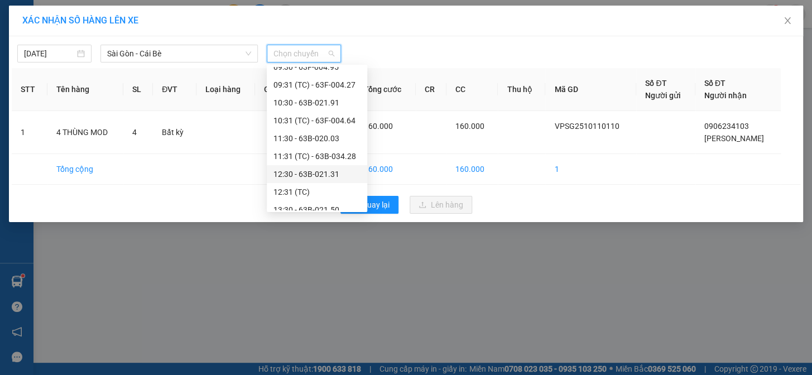
scroll to position [203, 0]
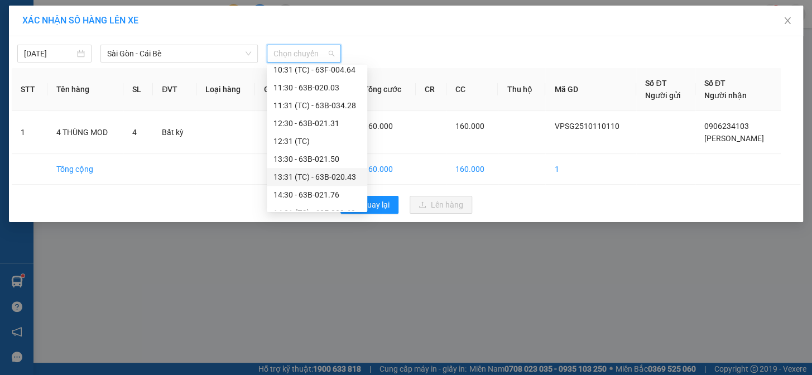
click at [341, 179] on div "13:31 (TC) - 63B-020.43" at bounding box center [316, 177] width 87 height 12
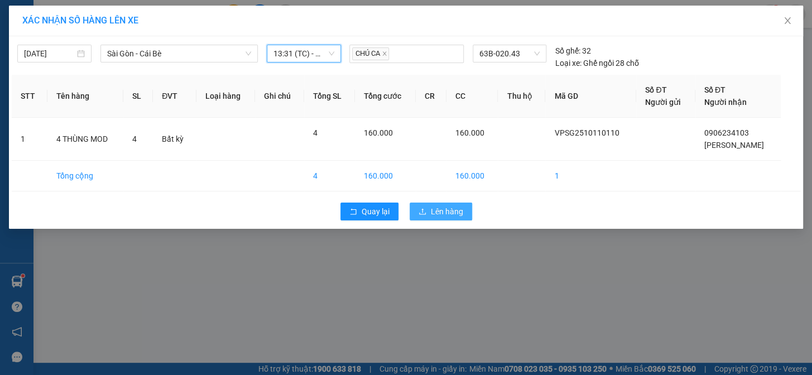
click at [436, 206] on span "Lên hàng" at bounding box center [447, 211] width 32 height 12
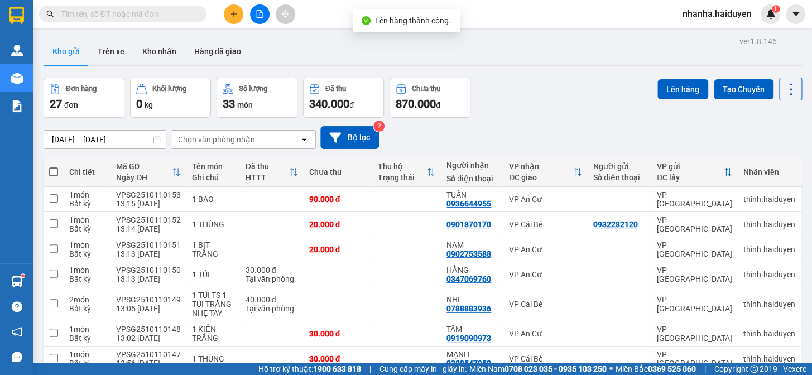
click at [264, 16] on button at bounding box center [260, 14] width 20 height 20
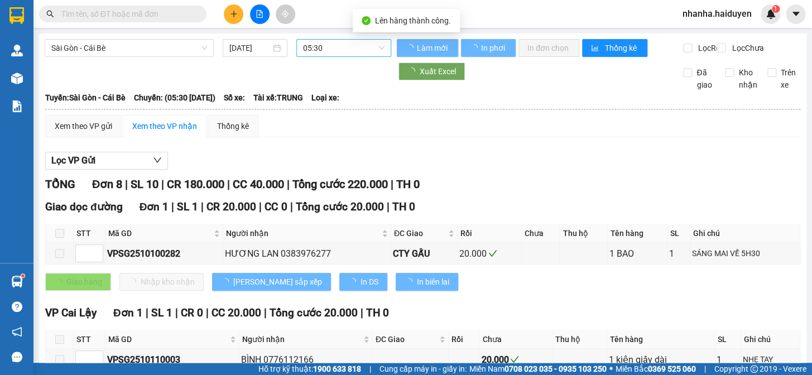
click at [324, 47] on span "05:30" at bounding box center [343, 48] width 81 height 17
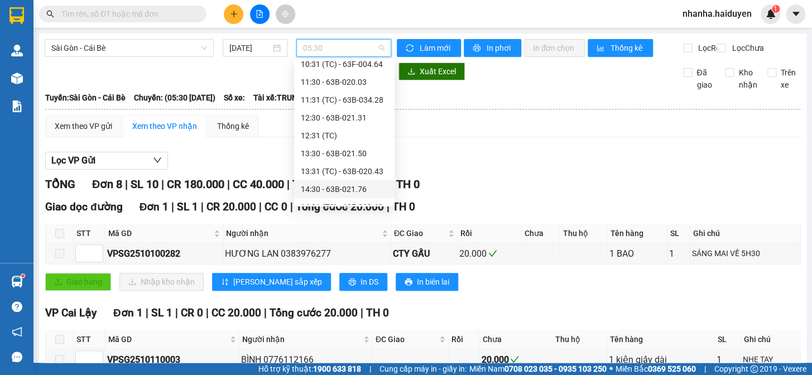
scroll to position [253, 0]
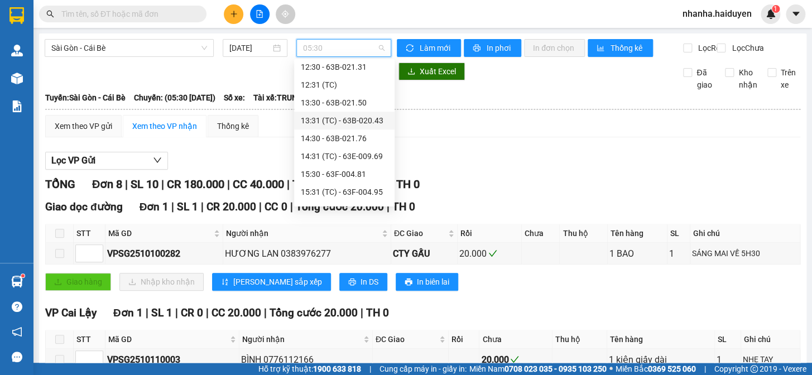
click at [354, 127] on div "13:31 (TC) - 63B-020.43" at bounding box center [344, 121] width 100 height 18
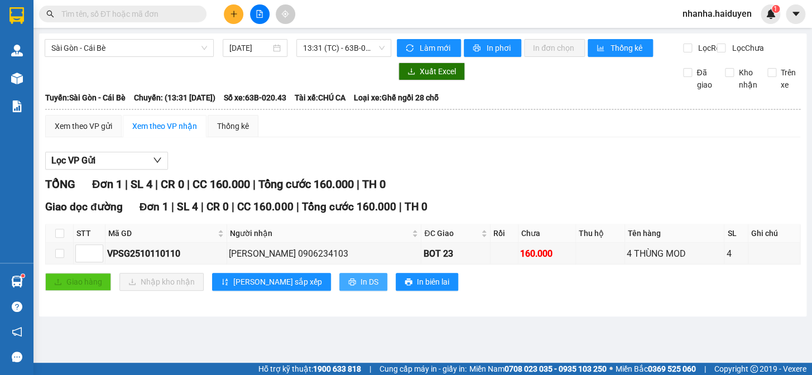
click at [360, 286] on span "In DS" at bounding box center [369, 282] width 18 height 12
click at [365, 47] on span "13:31 (TC) - 63B-020.43" at bounding box center [343, 48] width 81 height 17
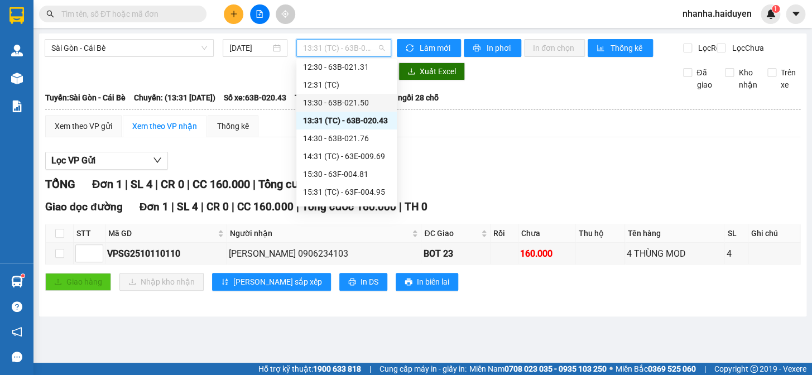
click at [365, 101] on div "13:30 - 63B-021.50" at bounding box center [346, 103] width 87 height 12
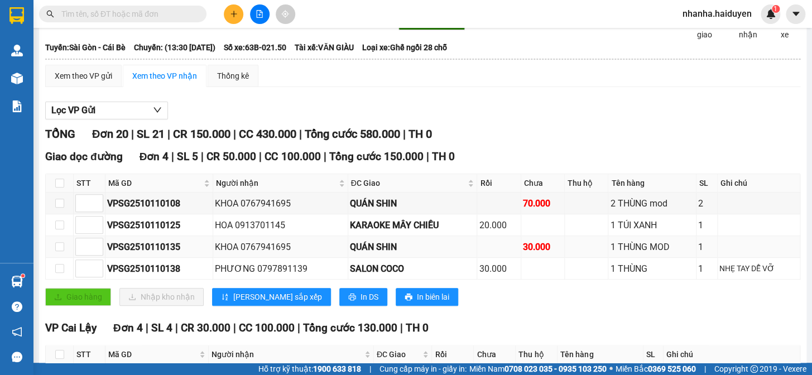
scroll to position [101, 0]
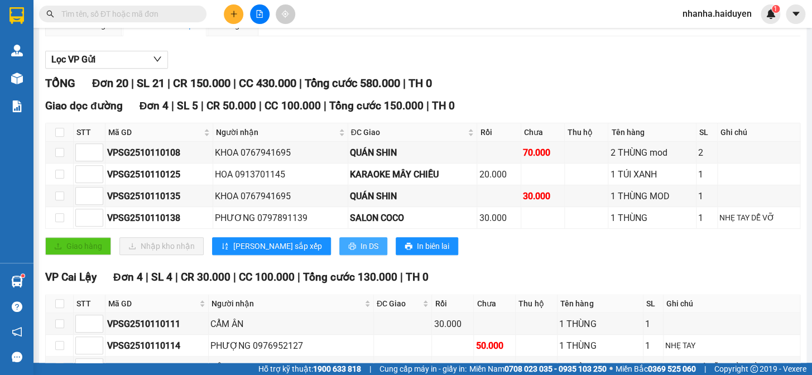
click at [360, 252] on span "In DS" at bounding box center [369, 246] width 18 height 12
click at [339, 255] on button "In DS" at bounding box center [363, 246] width 48 height 18
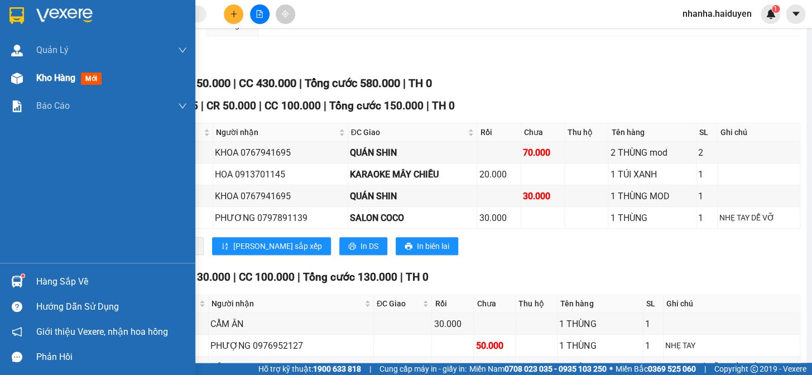
click at [43, 78] on span "Kho hàng" at bounding box center [55, 78] width 39 height 11
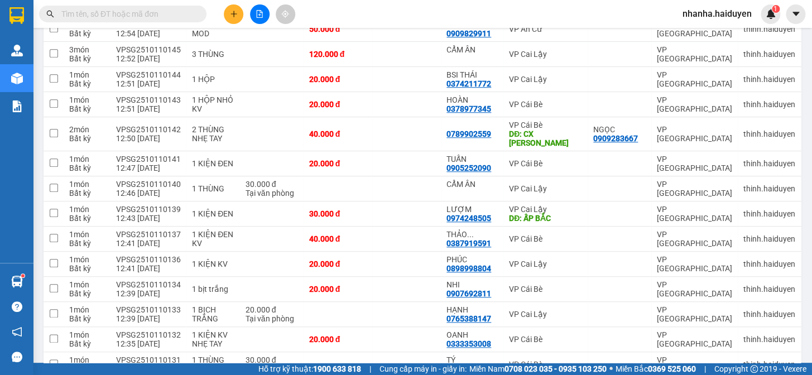
scroll to position [599, 0]
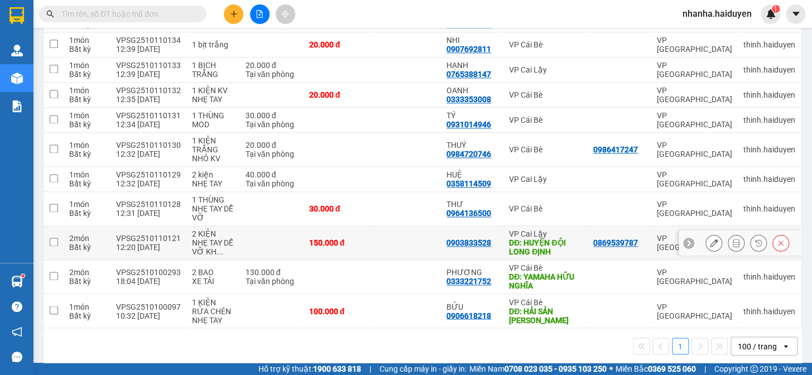
click at [397, 229] on td at bounding box center [406, 243] width 69 height 34
checkbox input "true"
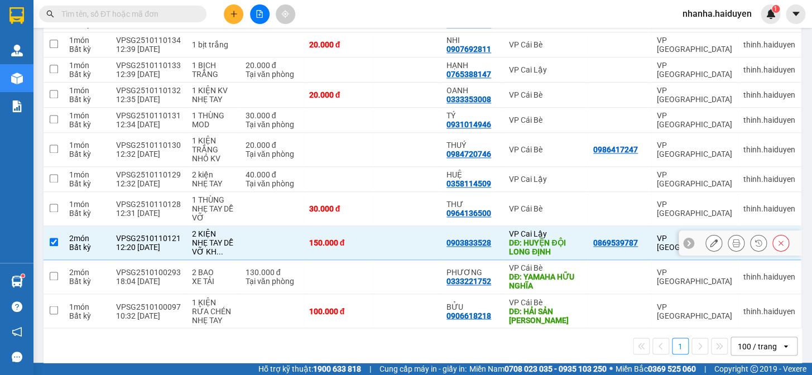
scroll to position [396, 0]
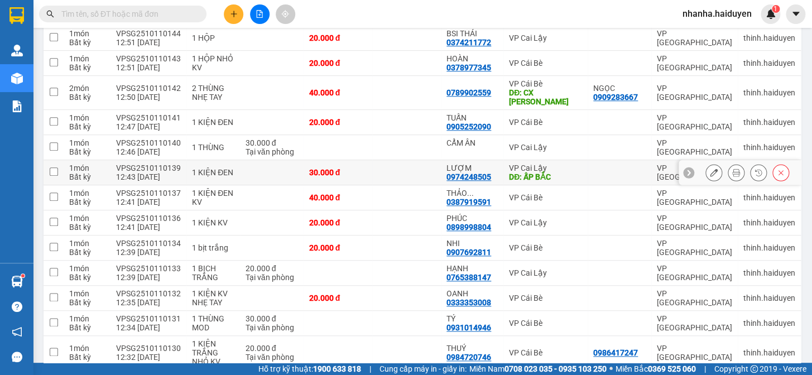
click at [529, 172] on div "DĐ: ẤP BẮC" at bounding box center [545, 176] width 73 height 9
checkbox input "true"
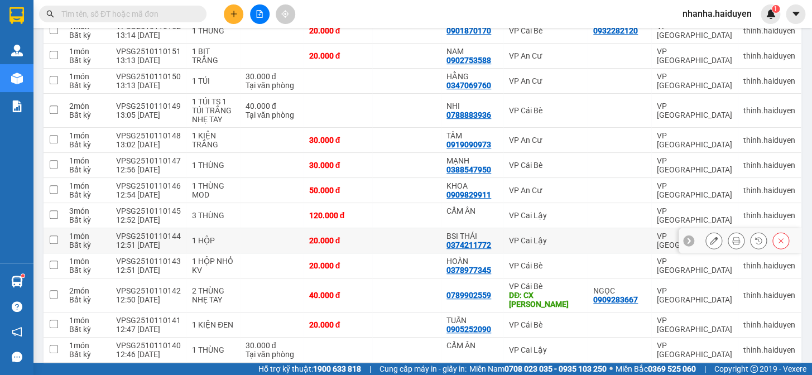
scroll to position [0, 0]
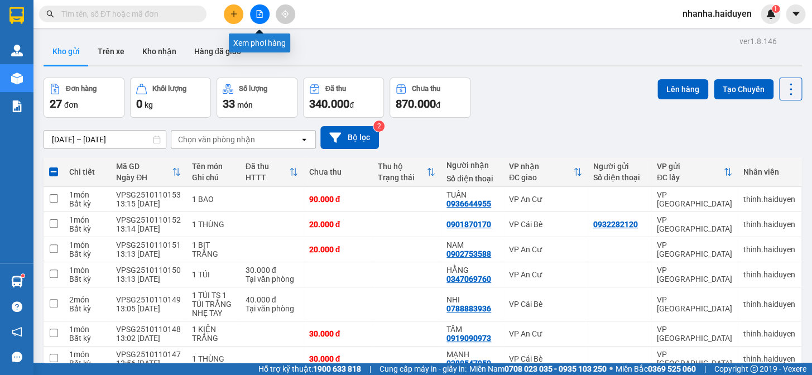
click at [255, 12] on button at bounding box center [260, 14] width 20 height 20
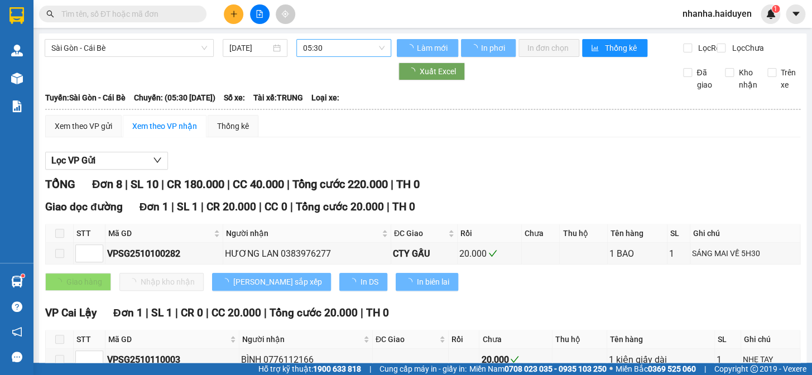
click at [325, 48] on span "05:30" at bounding box center [343, 48] width 81 height 17
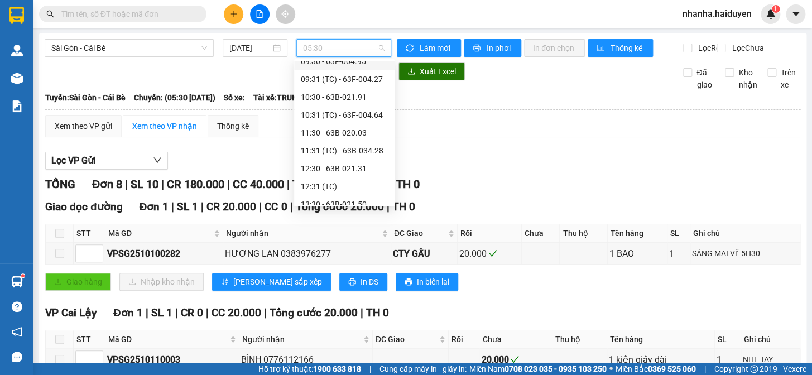
scroll to position [203, 0]
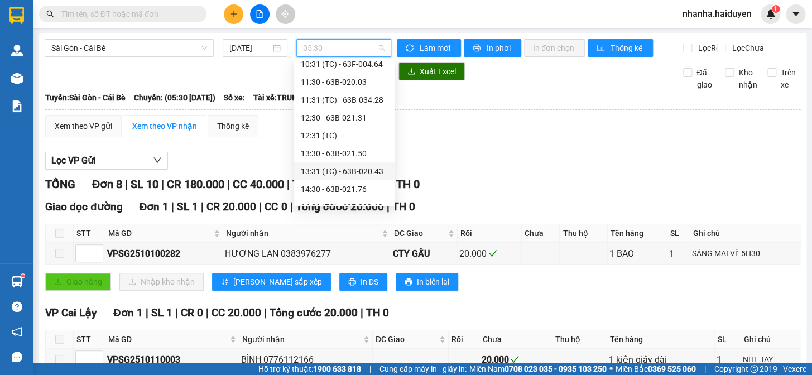
click at [360, 169] on div "13:31 (TC) - 63B-020.43" at bounding box center [344, 171] width 87 height 12
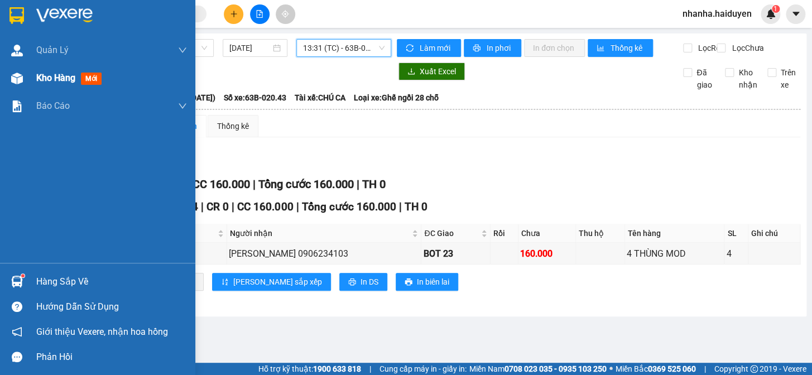
click at [59, 74] on span "Kho hàng" at bounding box center [55, 78] width 39 height 11
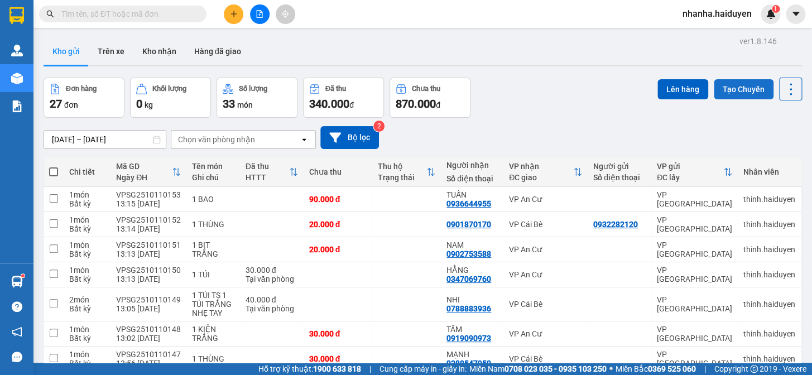
click at [725, 88] on button "Tạo Chuyến" at bounding box center [744, 89] width 60 height 20
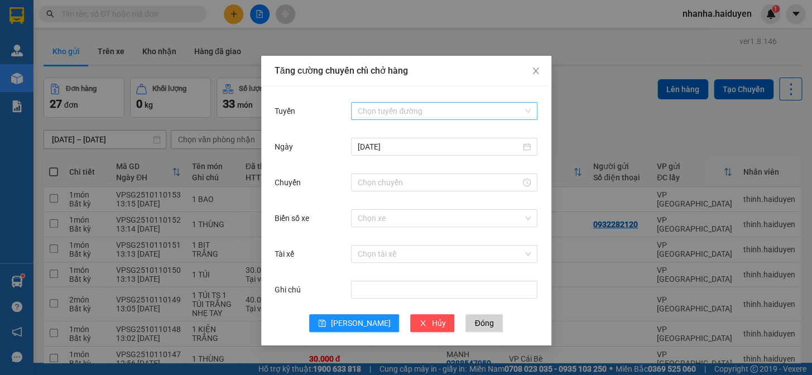
click at [383, 115] on input "Tuyến" at bounding box center [440, 111] width 165 height 17
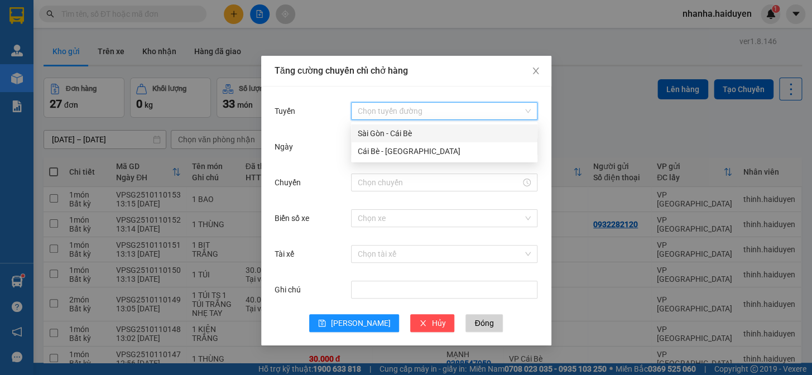
click at [411, 139] on div "Sài Gòn - Cái Bè" at bounding box center [444, 133] width 173 height 12
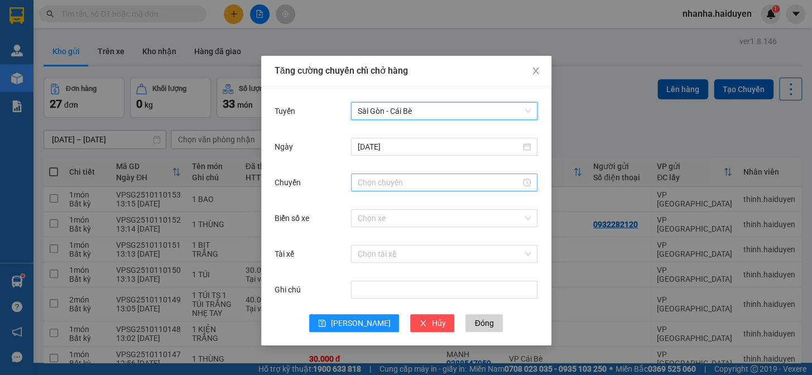
click at [418, 188] on input "Chuyến" at bounding box center [439, 182] width 163 height 12
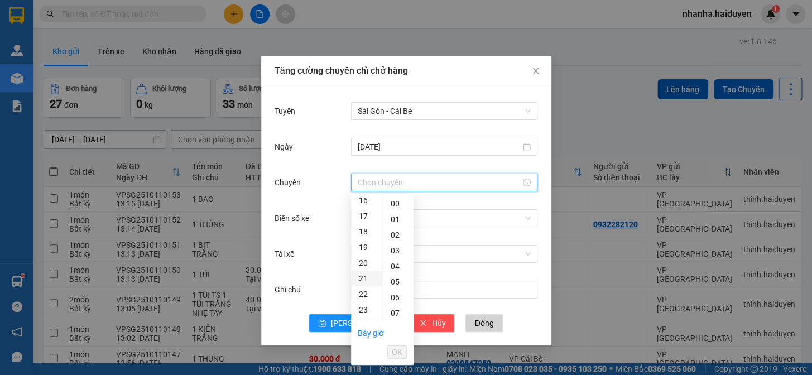
scroll to position [203, 0]
click at [364, 202] on div "13" at bounding box center [366, 204] width 31 height 16
click at [397, 248] on div "32" at bounding box center [398, 247] width 31 height 16
type input "13:32"
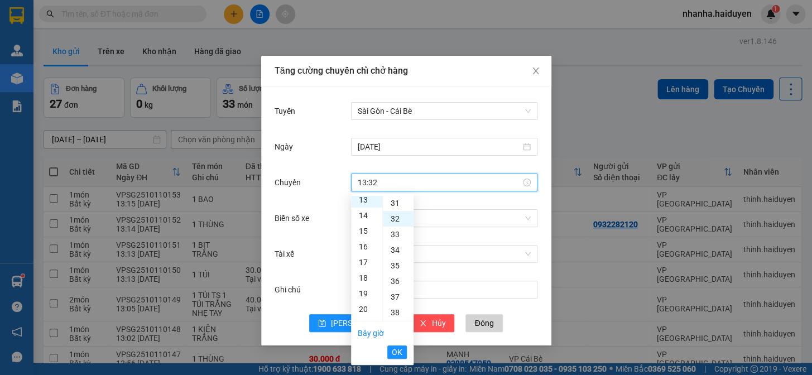
scroll to position [500, 0]
click at [397, 348] on span "OK" at bounding box center [397, 352] width 11 height 12
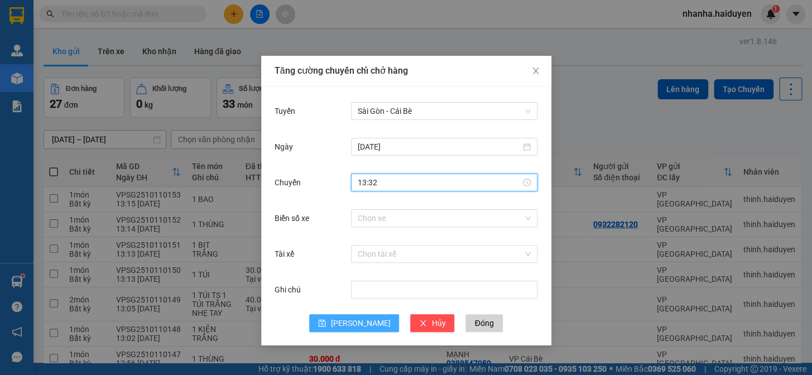
click at [326, 326] on icon "save" at bounding box center [322, 323] width 8 height 8
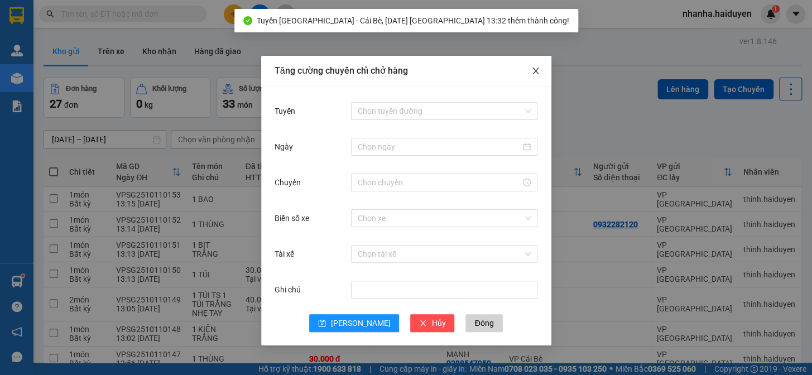
click at [535, 62] on span "Close" at bounding box center [535, 71] width 31 height 31
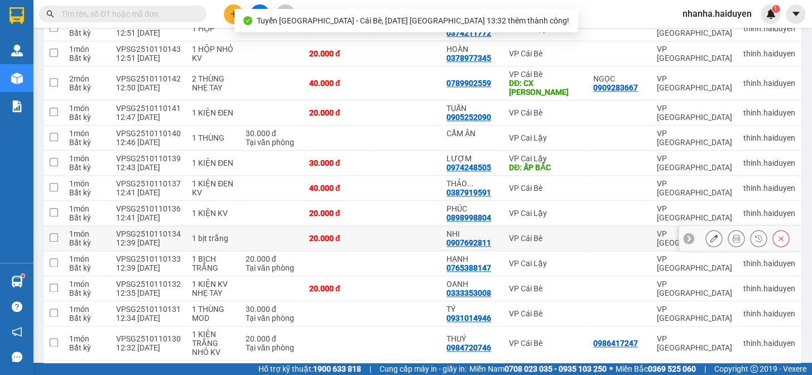
scroll to position [599, 0]
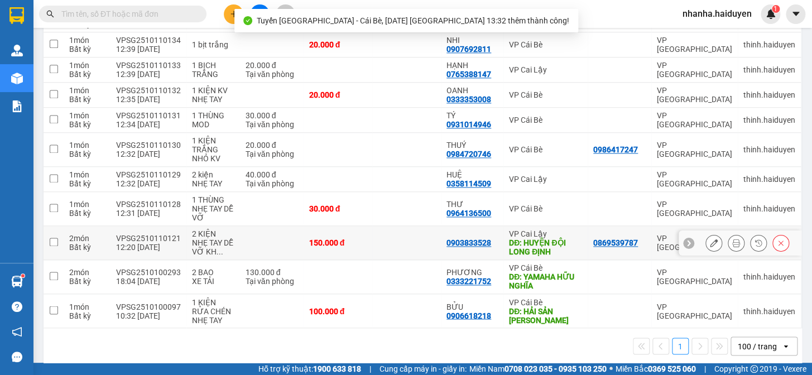
click at [503, 229] on td "VP Cai Lậy DĐ: HUYỆN ĐỘI LONG ĐỊNH" at bounding box center [545, 243] width 84 height 34
checkbox input "true"
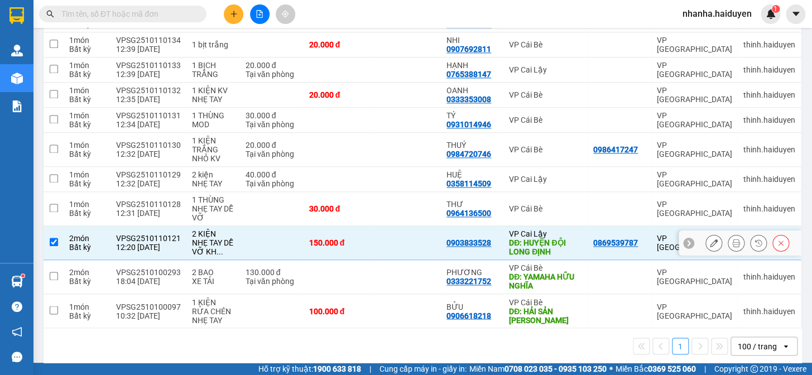
scroll to position [447, 0]
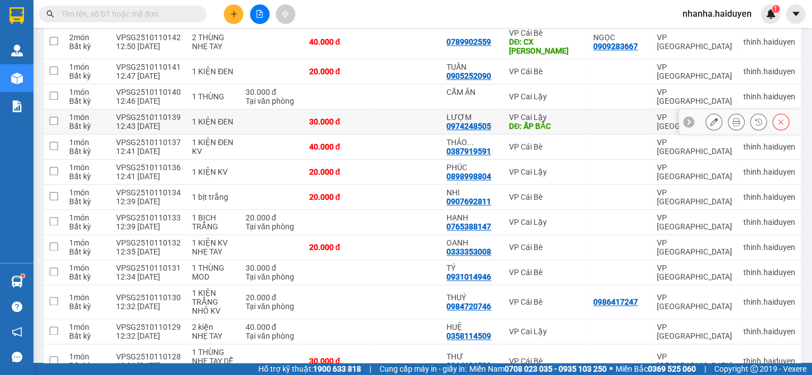
click at [523, 122] on div "DĐ: ẤP BẮC" at bounding box center [545, 126] width 73 height 9
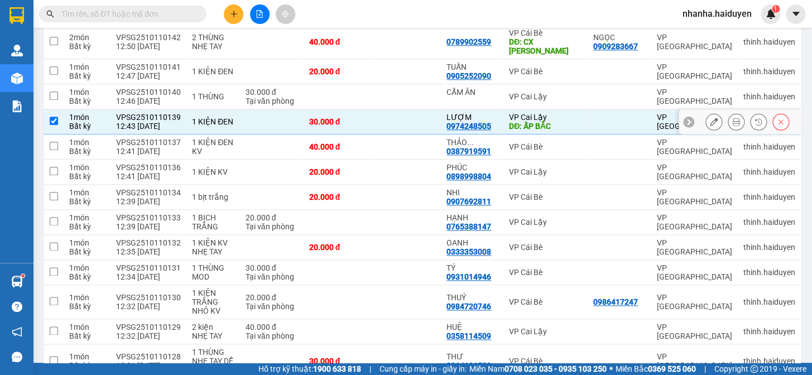
checkbox input "true"
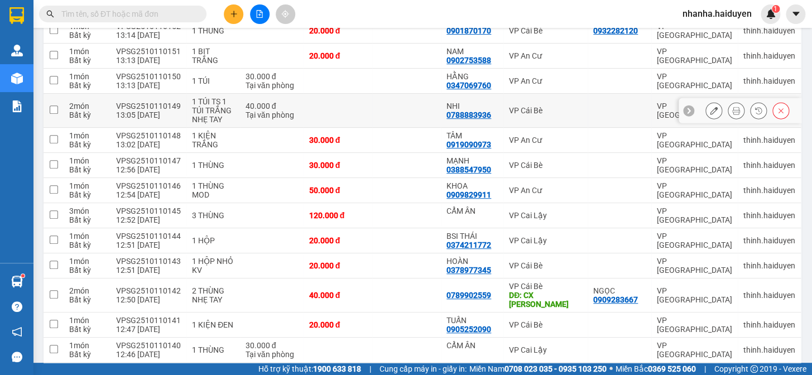
scroll to position [0, 0]
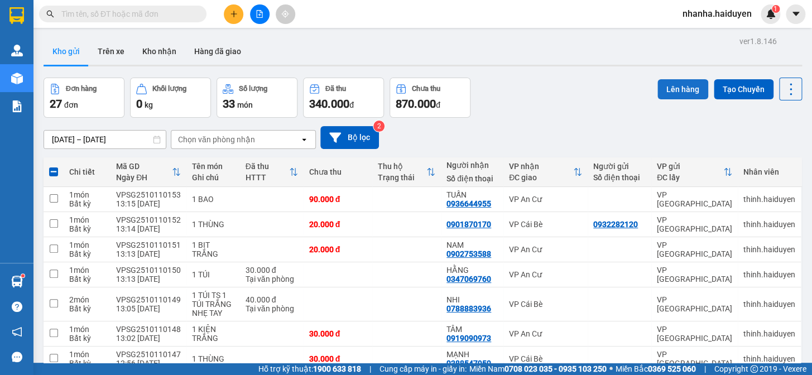
click at [673, 86] on button "Lên hàng" at bounding box center [682, 89] width 51 height 20
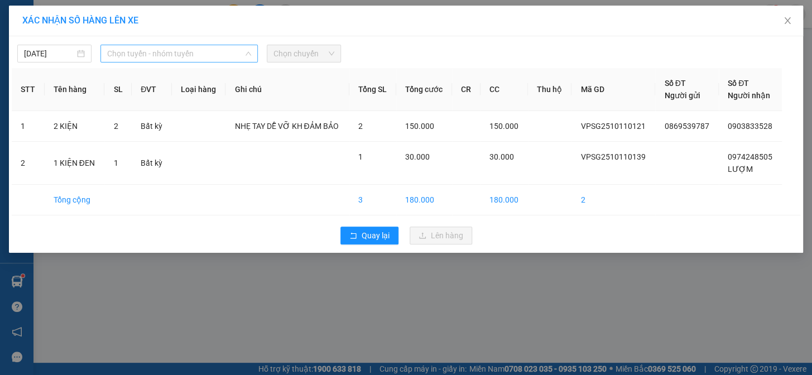
drag, startPoint x: 223, startPoint y: 54, endPoint x: 214, endPoint y: 54, distance: 8.4
click at [221, 54] on span "Chọn tuyến - nhóm tuyến" at bounding box center [179, 53] width 144 height 17
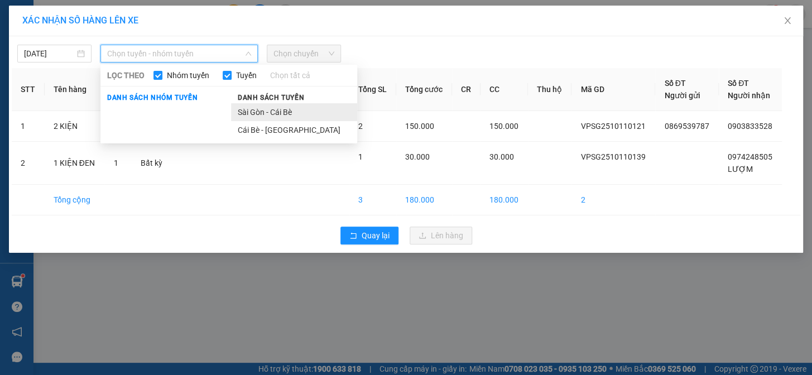
click at [282, 103] on li "Sài Gòn - Cái Bè" at bounding box center [294, 112] width 126 height 18
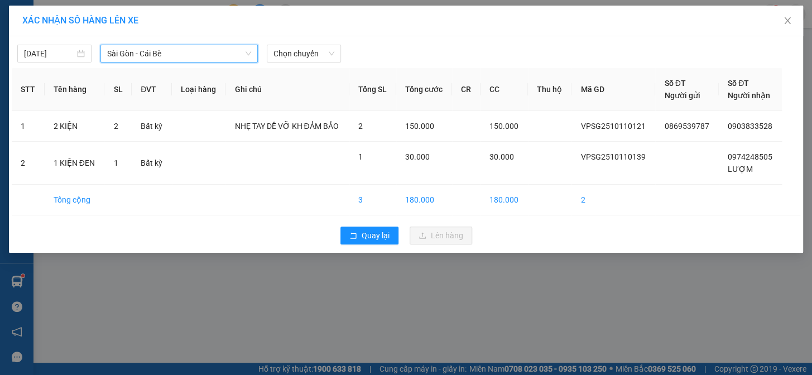
click at [292, 37] on div "[DATE] [GEOGRAPHIC_DATA] - Cái Bè [GEOGRAPHIC_DATA] - Cái Bè LỌC THEO Nhóm tuyế…" at bounding box center [406, 144] width 794 height 216
click at [293, 46] on span "Chọn chuyến" at bounding box center [303, 53] width 61 height 17
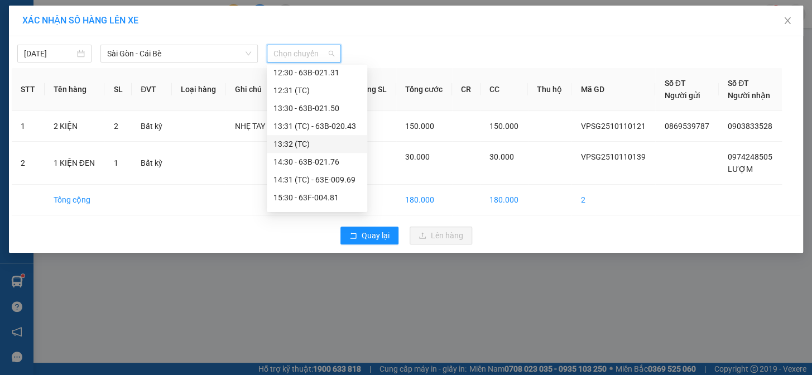
scroll to position [304, 0]
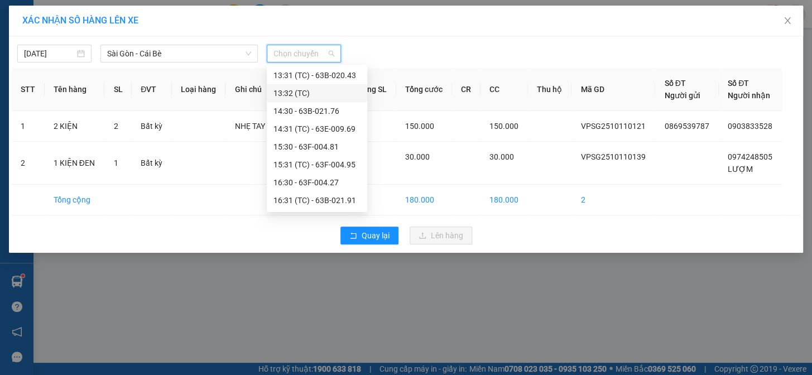
click at [314, 97] on div "13:32 (TC)" at bounding box center [316, 93] width 87 height 12
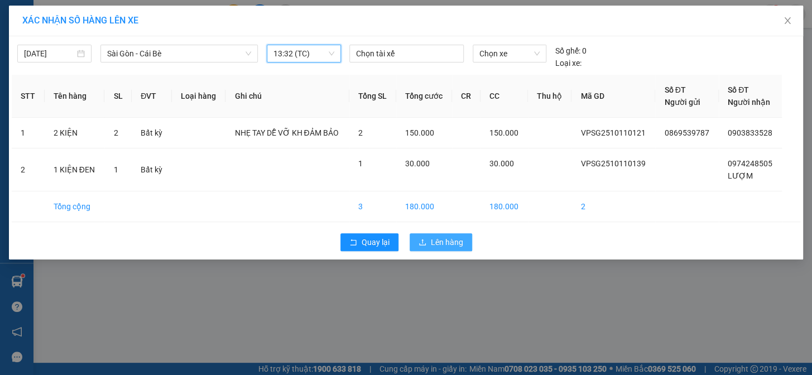
click at [427, 236] on button "Lên hàng" at bounding box center [440, 242] width 62 height 18
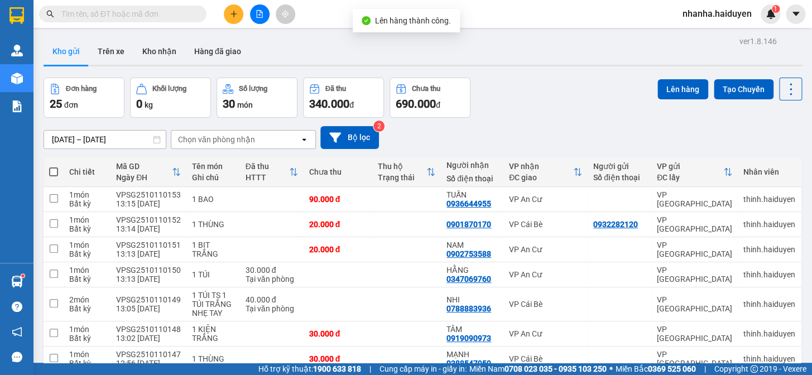
click at [259, 11] on icon "file-add" at bounding box center [260, 14] width 8 height 8
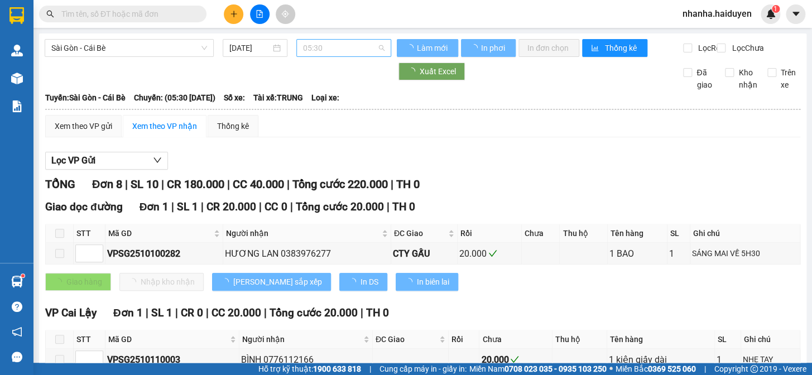
click at [345, 54] on span "05:30" at bounding box center [343, 48] width 81 height 17
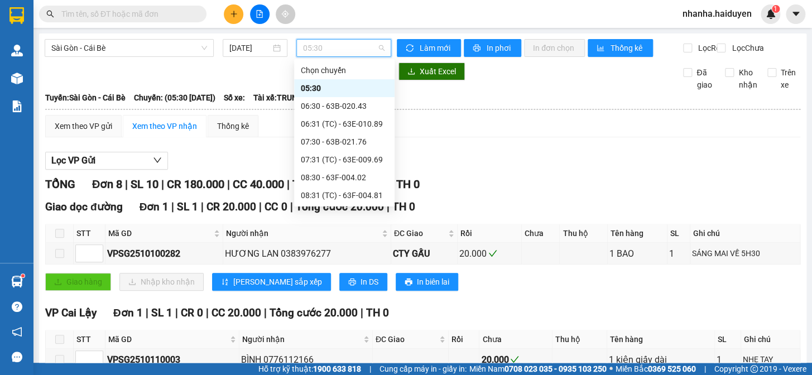
scroll to position [253, 0]
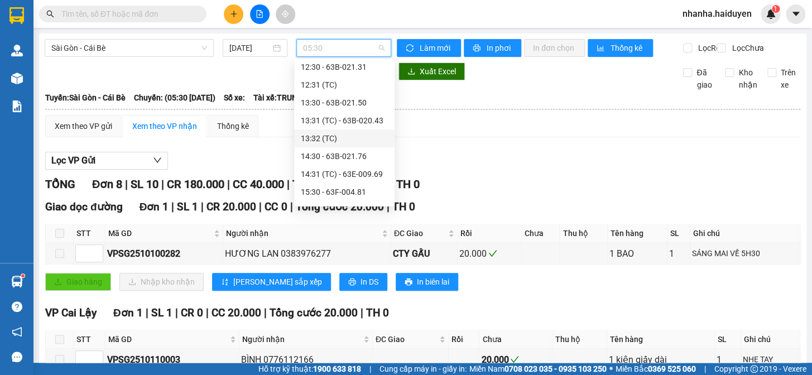
click at [338, 131] on div "13:32 (TC)" at bounding box center [344, 138] width 100 height 18
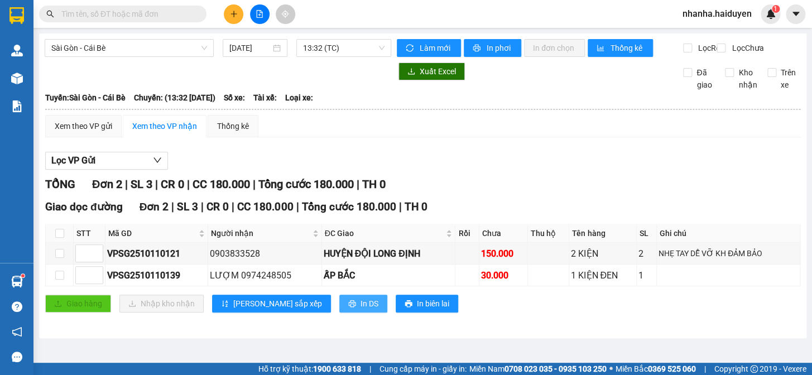
click at [360, 310] on span "In DS" at bounding box center [369, 303] width 18 height 12
click at [60, 238] on input "checkbox" at bounding box center [59, 233] width 9 height 9
checkbox input "true"
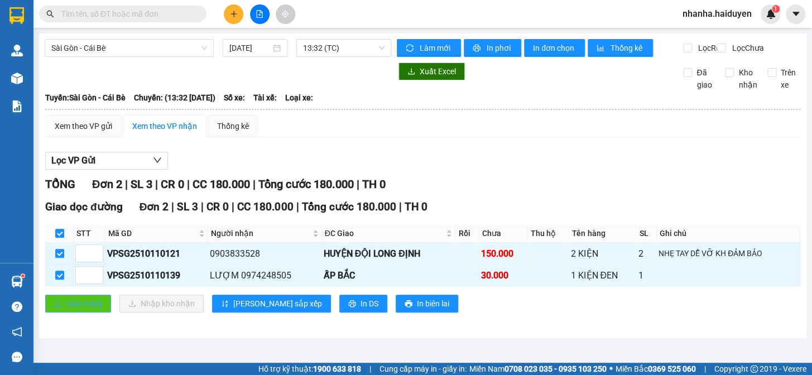
click at [78, 308] on span "Giao hàng" at bounding box center [84, 303] width 36 height 12
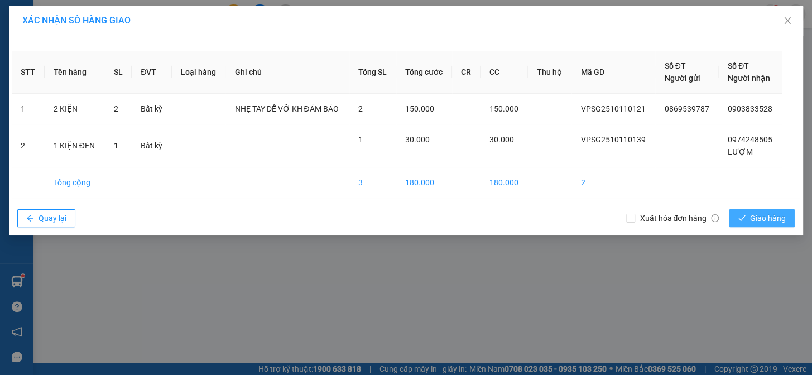
click at [761, 216] on span "Giao hàng" at bounding box center [768, 218] width 36 height 12
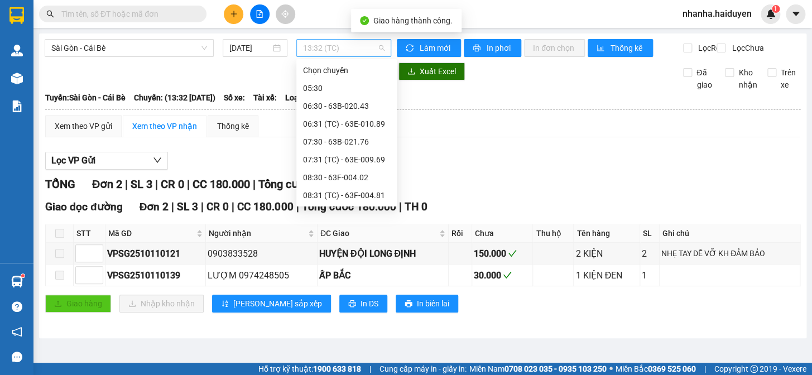
click at [314, 56] on div "13:32 (TC)" at bounding box center [343, 48] width 95 height 18
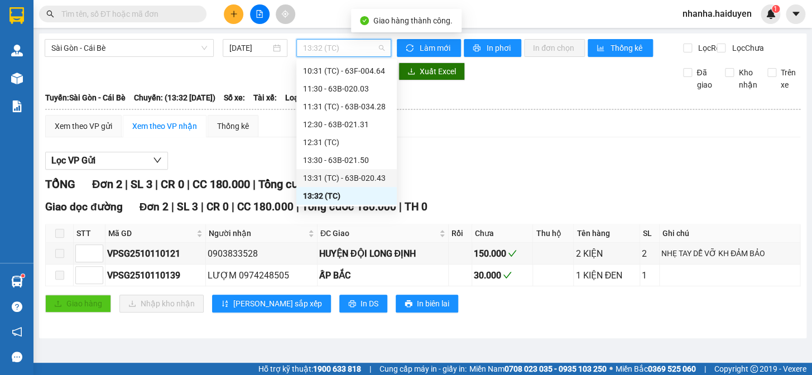
drag, startPoint x: 355, startPoint y: 179, endPoint x: 349, endPoint y: 178, distance: 6.2
click at [354, 179] on div "13:31 (TC) - 63B-020.43" at bounding box center [346, 178] width 87 height 12
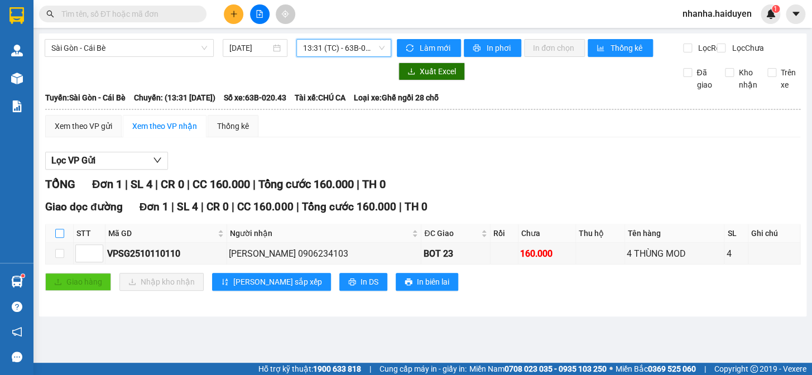
click at [59, 238] on input "checkbox" at bounding box center [59, 233] width 9 height 9
checkbox input "true"
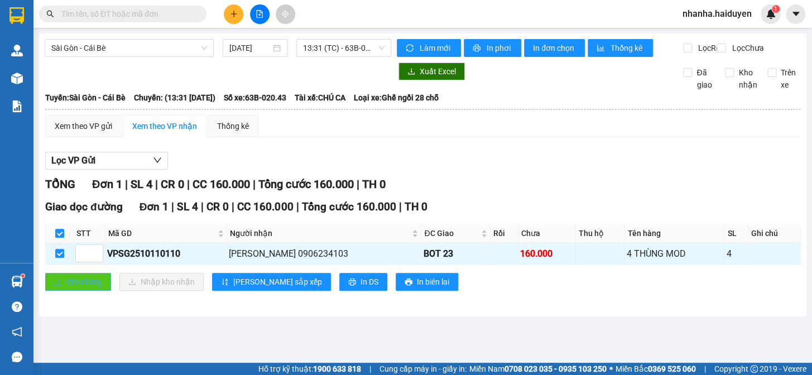
click at [74, 288] on span "Giao hàng" at bounding box center [84, 282] width 36 height 12
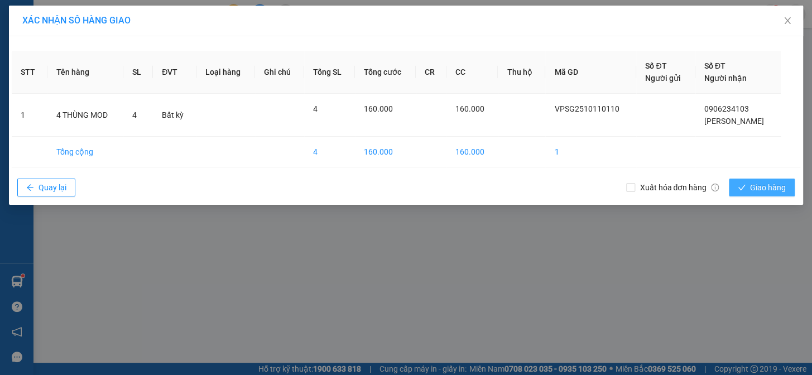
click at [748, 195] on button "Giao hàng" at bounding box center [762, 188] width 66 height 18
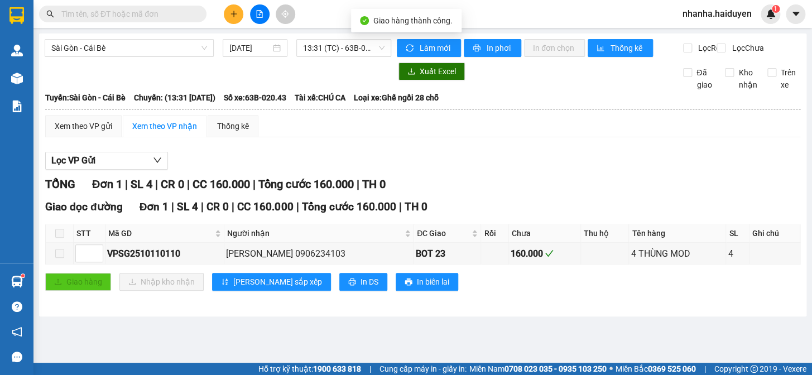
click at [342, 57] on div "Sài Gòn - Cái Bè [DATE] 13:31 (TC) - 63B-020.43" at bounding box center [218, 48] width 346 height 18
click at [342, 48] on span "13:31 (TC) - 63B-020.43" at bounding box center [343, 48] width 81 height 17
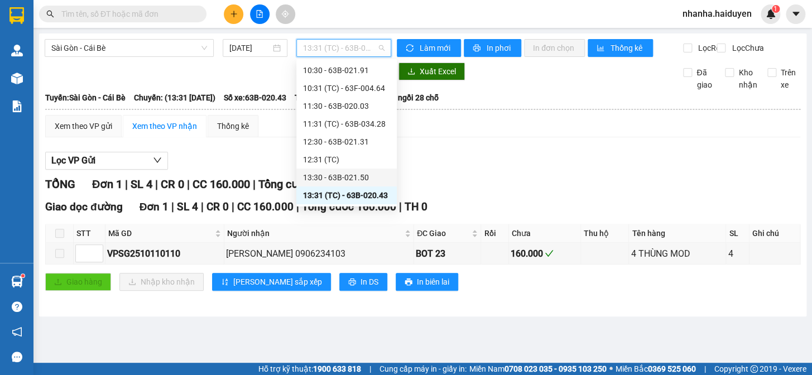
click at [370, 176] on div "13:30 - 63B-021.50" at bounding box center [346, 177] width 87 height 12
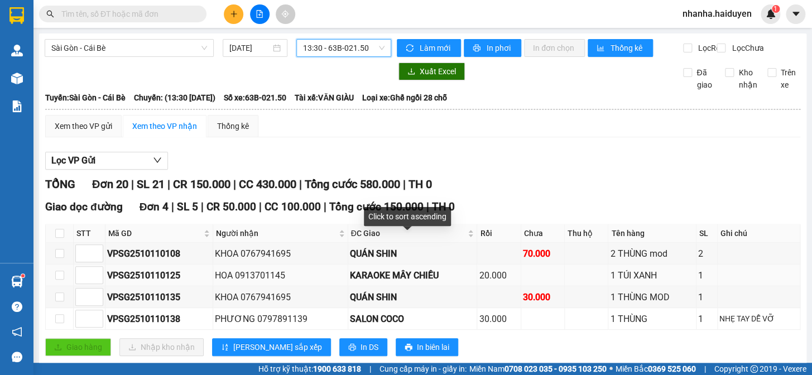
scroll to position [50, 0]
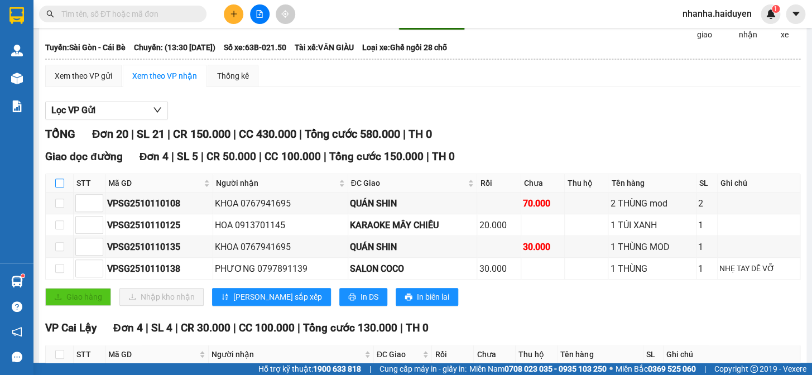
click at [58, 187] on input "checkbox" at bounding box center [59, 183] width 9 height 9
checkbox input "true"
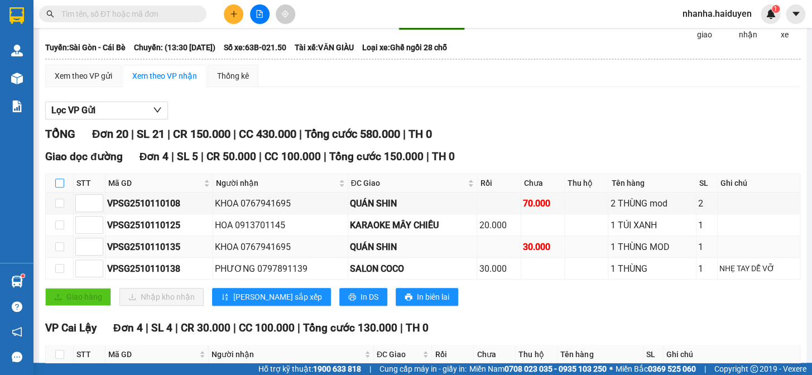
checkbox input "true"
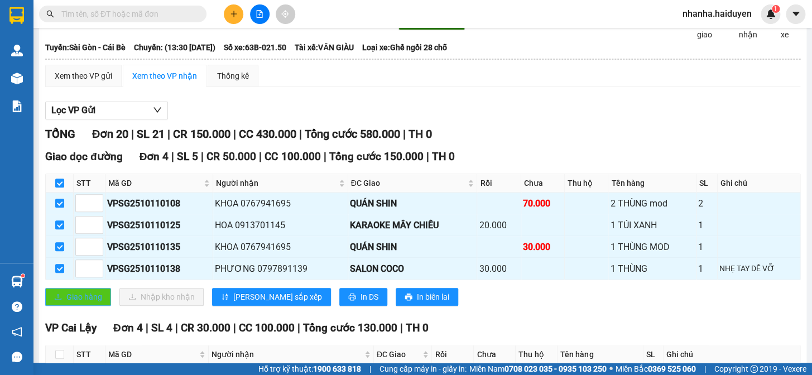
click at [86, 306] on button "Giao hàng" at bounding box center [78, 297] width 66 height 18
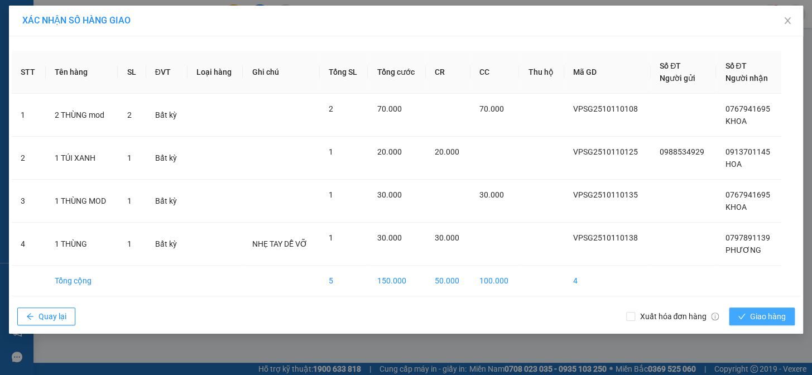
click at [753, 307] on button "Giao hàng" at bounding box center [762, 316] width 66 height 18
